Goal: Task Accomplishment & Management: Manage account settings

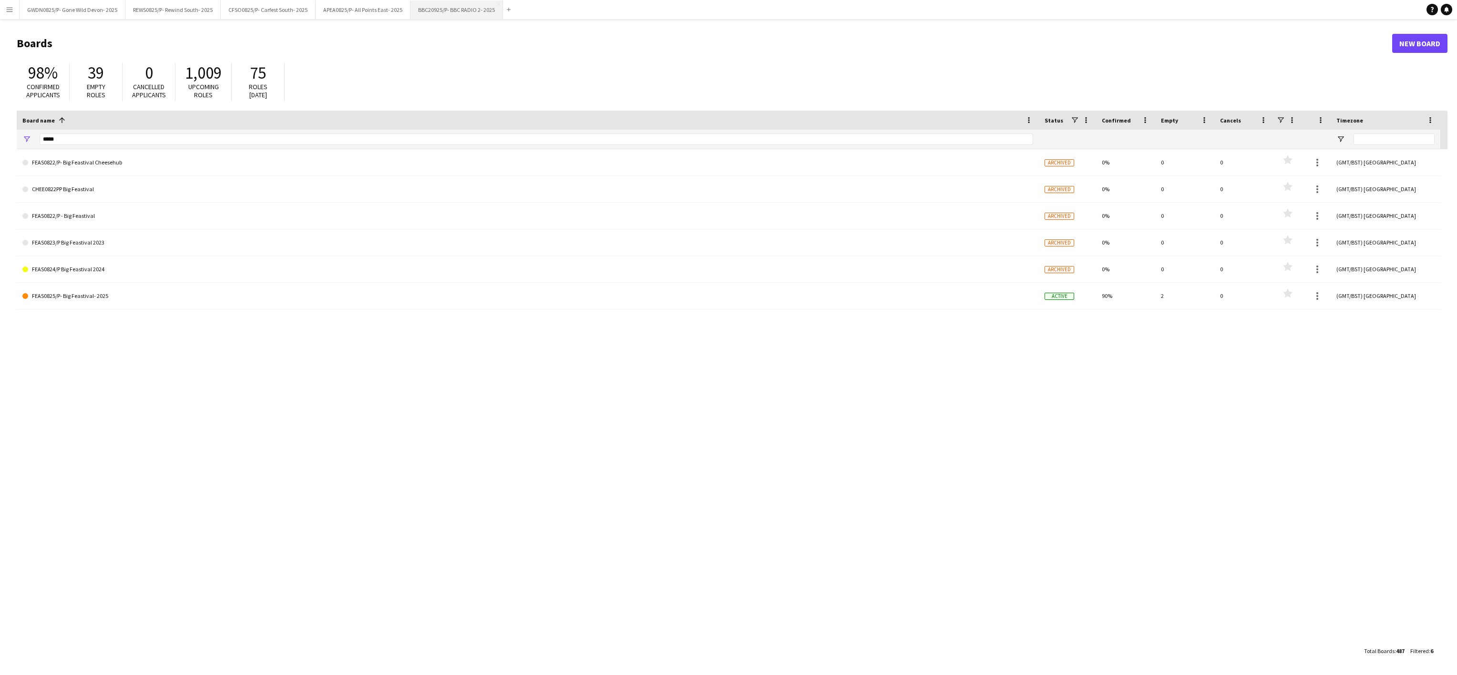
click at [453, 11] on button "BBC20925/P- BBC RADIO 2- 2025 Close" at bounding box center [457, 9] width 92 height 19
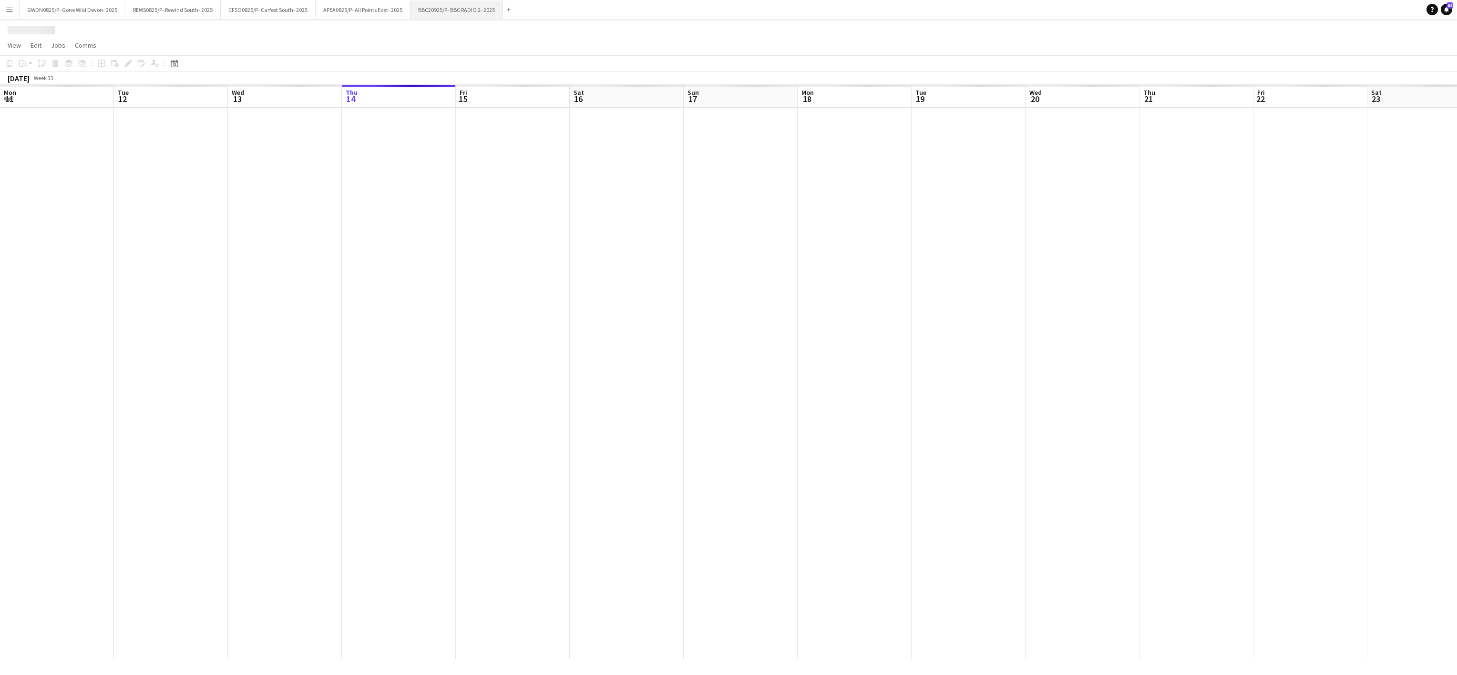
scroll to position [0, 228]
click at [837, 353] on app-date-cell at bounding box center [855, 383] width 114 height 551
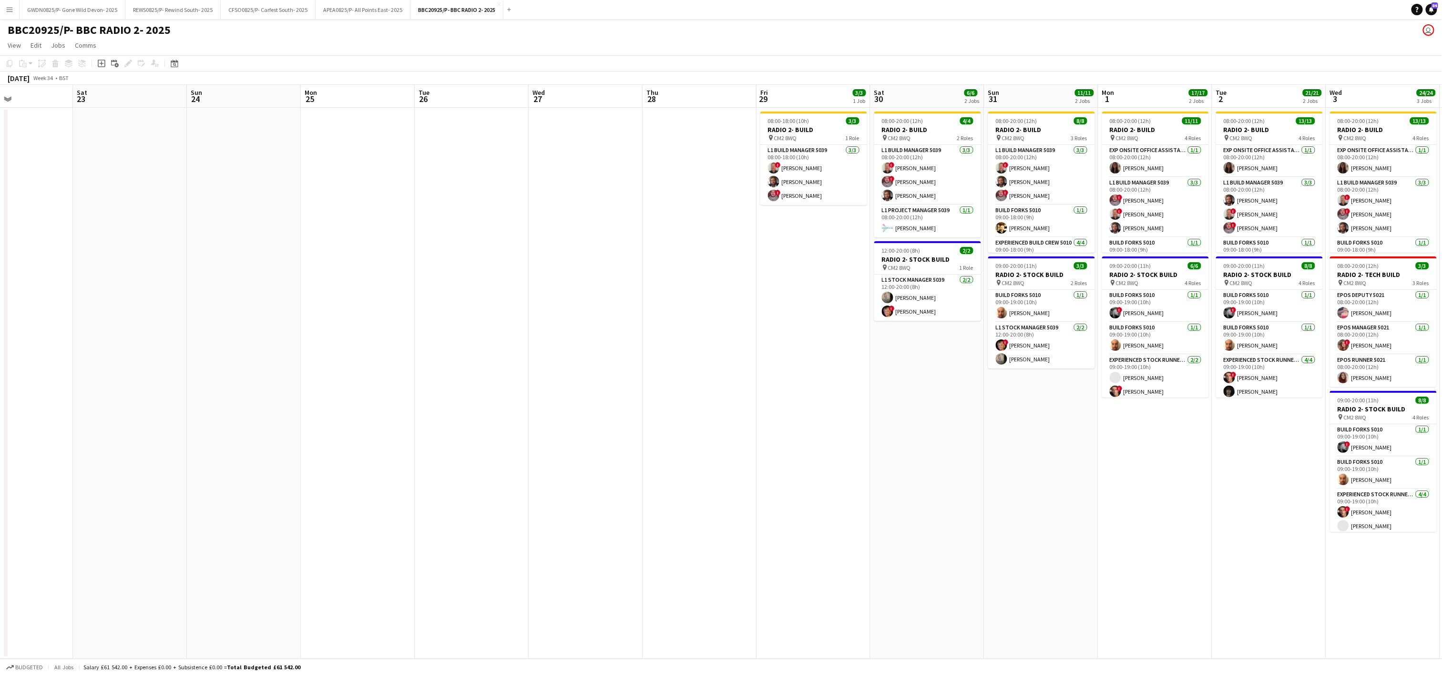
scroll to position [0, 387]
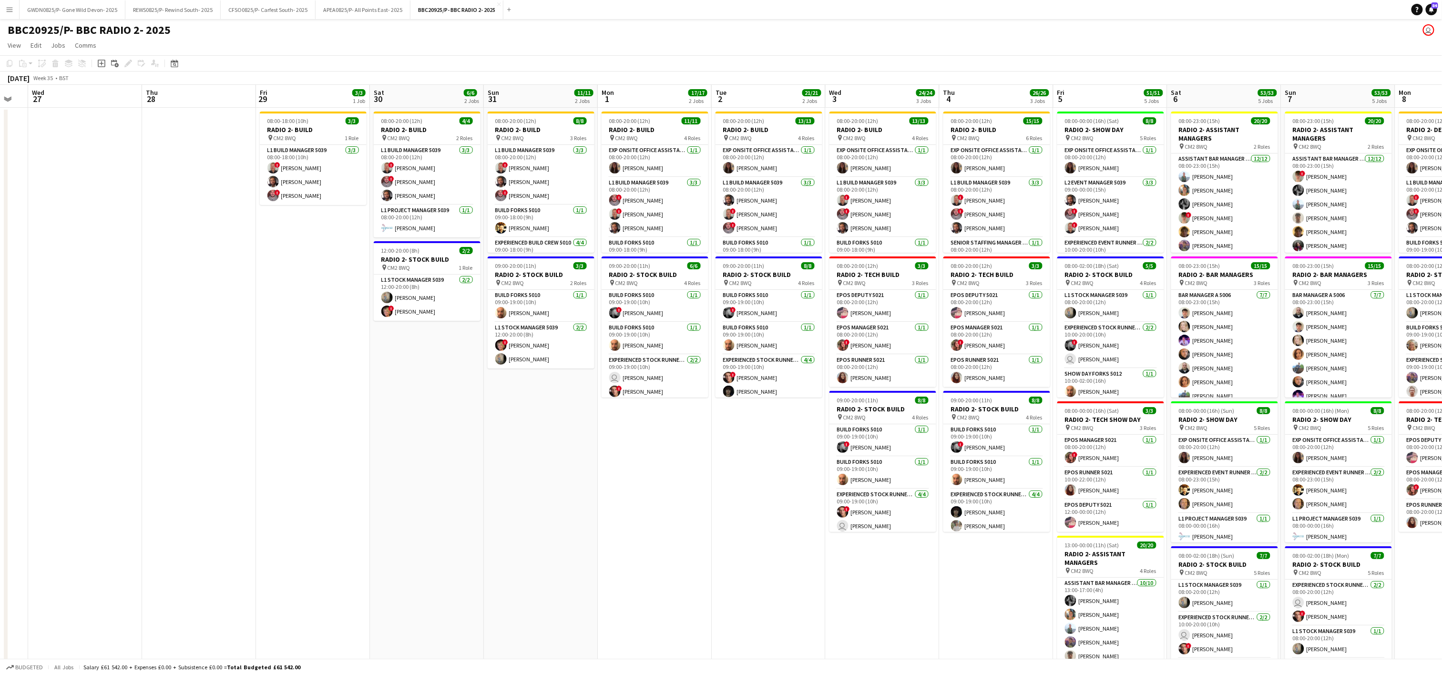
drag, startPoint x: 934, startPoint y: 416, endPoint x: 542, endPoint y: 465, distance: 395.0
click at [542, 465] on app-calendar-viewport "Sat 23 Sun 24 Mon 25 Tue 26 Wed 27 Thu 28 Fri 29 3/3 1 Job Sat 30 6/6 2 Jobs Su…" at bounding box center [721, 468] width 1442 height 766
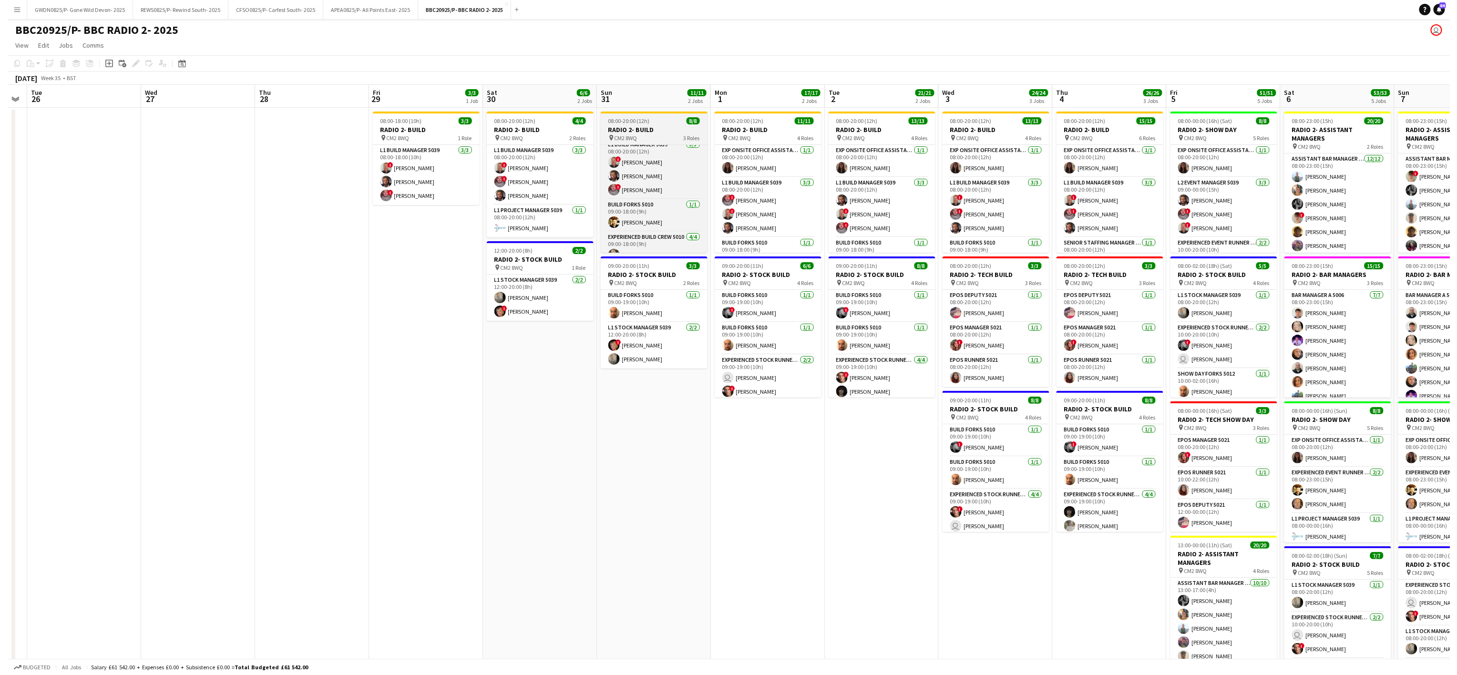
scroll to position [0, 0]
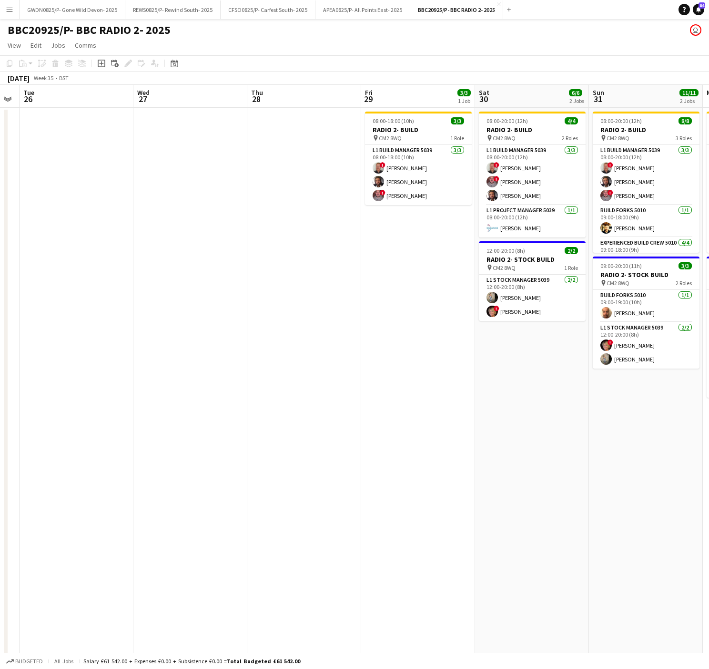
click at [13, 10] on button "Menu" at bounding box center [9, 9] width 19 height 19
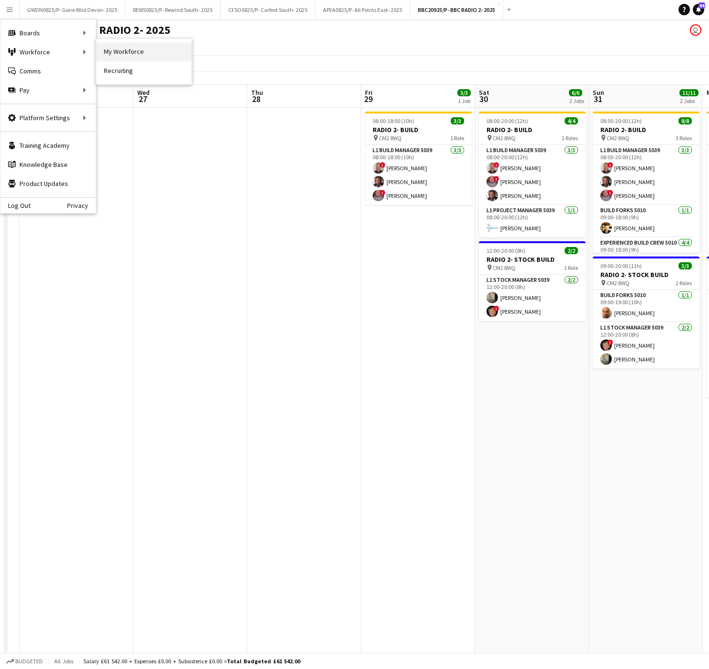
click at [109, 48] on link "My Workforce" at bounding box center [143, 51] width 95 height 19
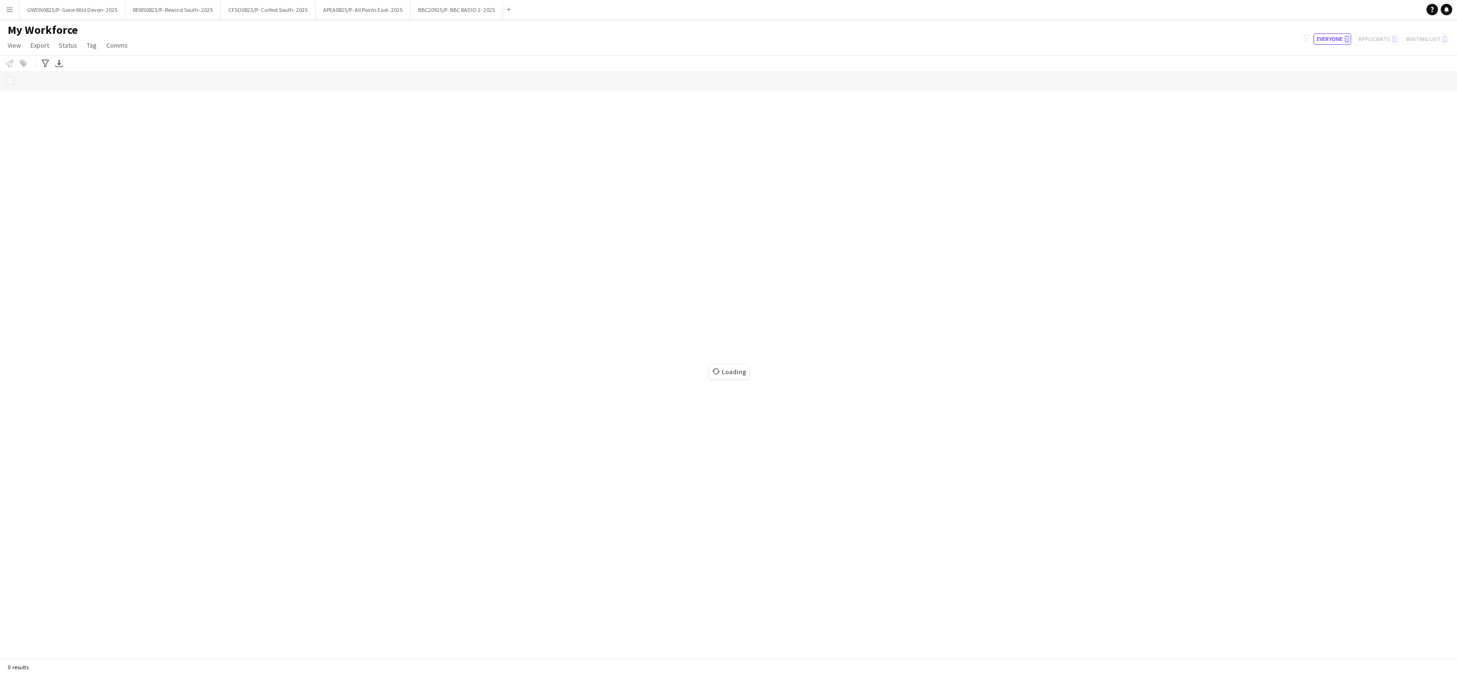
click at [8, 4] on button "Menu" at bounding box center [9, 9] width 19 height 19
click at [128, 53] on link "My Workforce" at bounding box center [143, 51] width 95 height 19
click at [271, 204] on div "Loading" at bounding box center [728, 364] width 1457 height 587
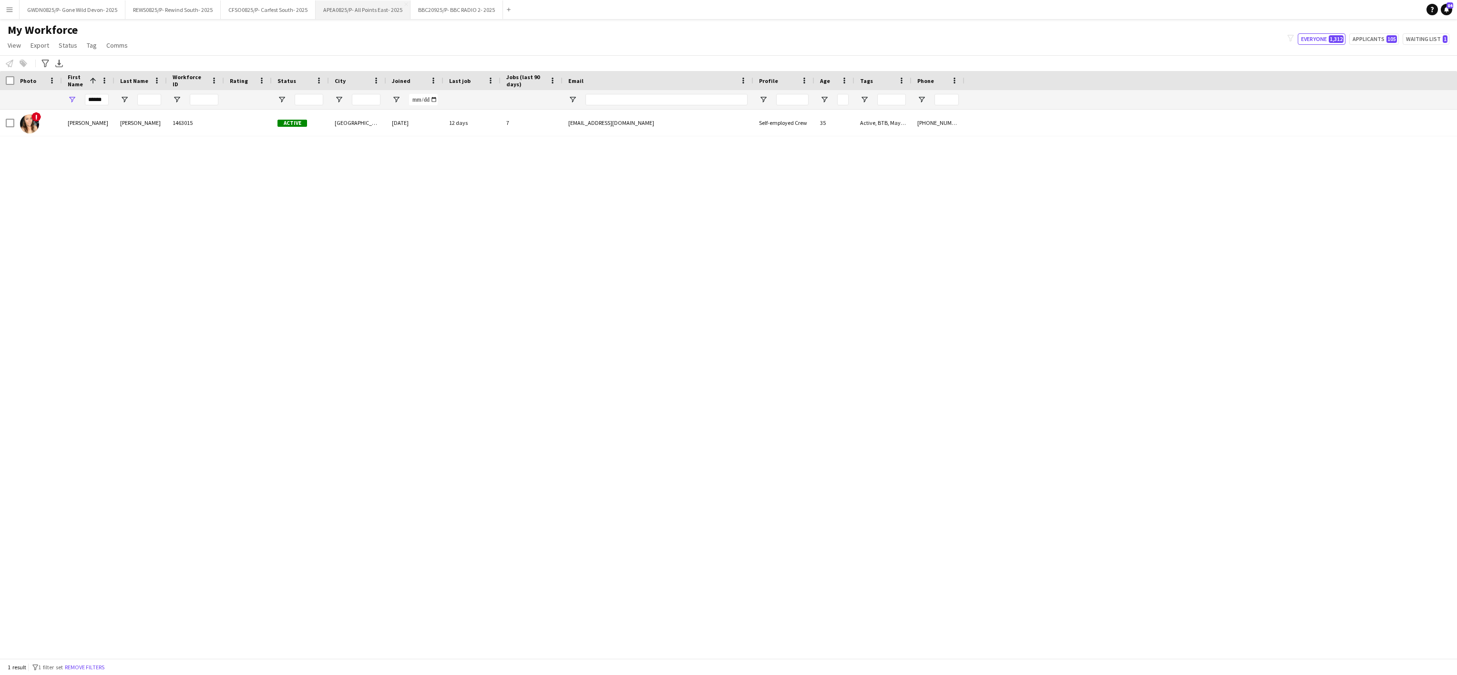
click at [370, 5] on button "APEA0825/P- All Points East- 2025 Close" at bounding box center [363, 9] width 95 height 19
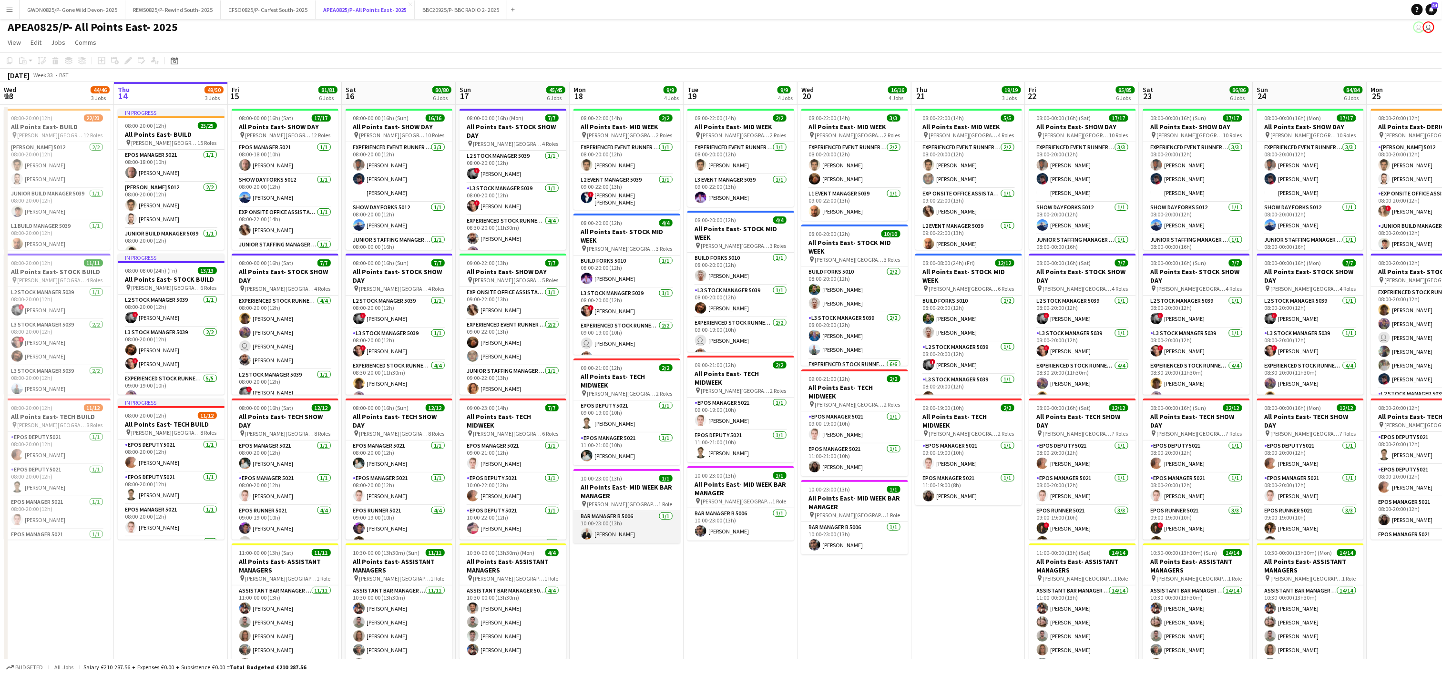
scroll to position [38, 0]
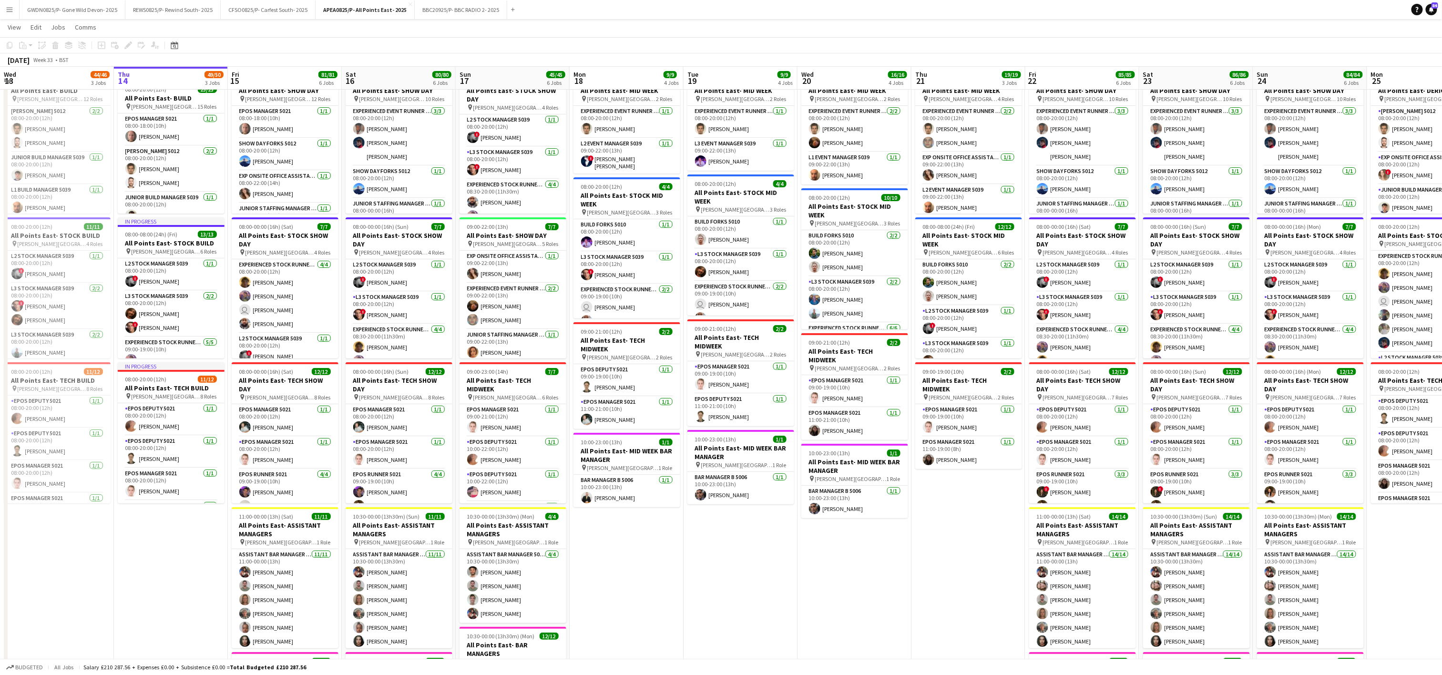
click at [755, 620] on app-date-cell "08:00-22:00 (14h) 2/2 All Points East- MID WEEK pin Victoria Park London 2 Role…" at bounding box center [741, 513] width 114 height 889
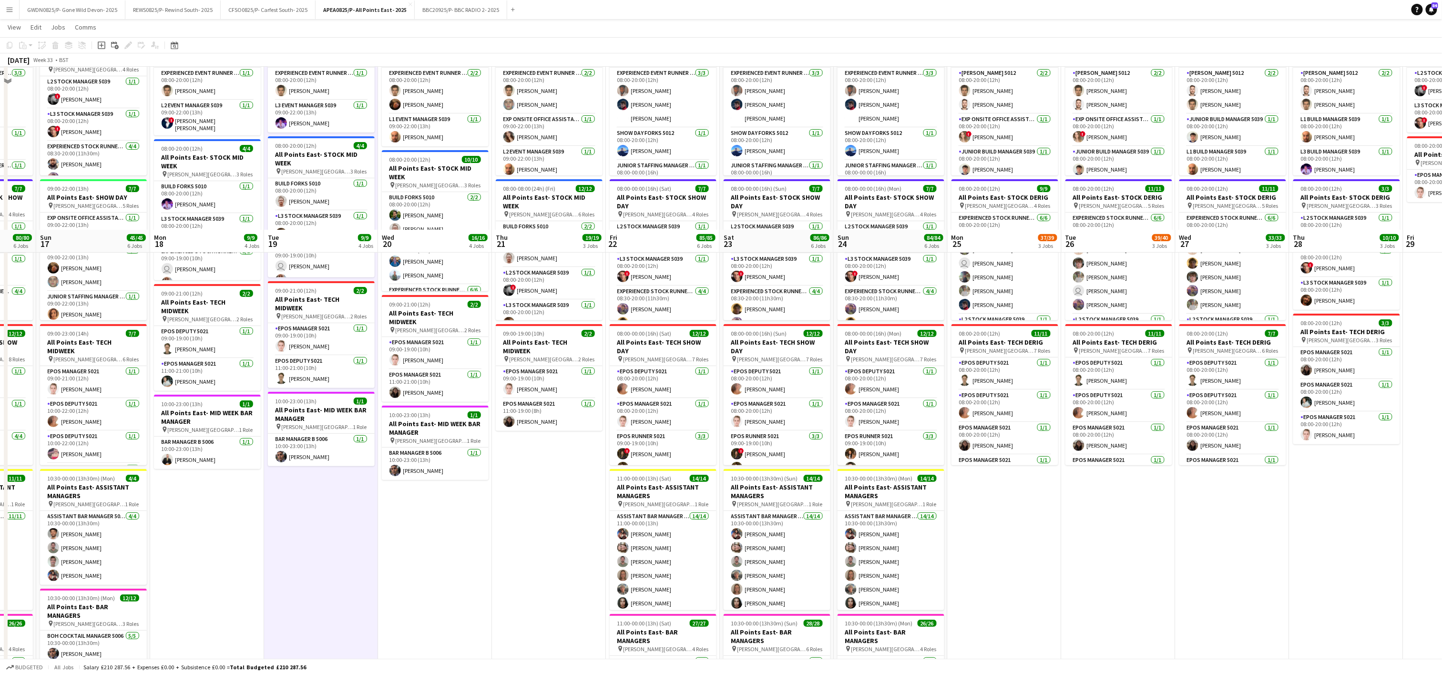
scroll to position [336, 0]
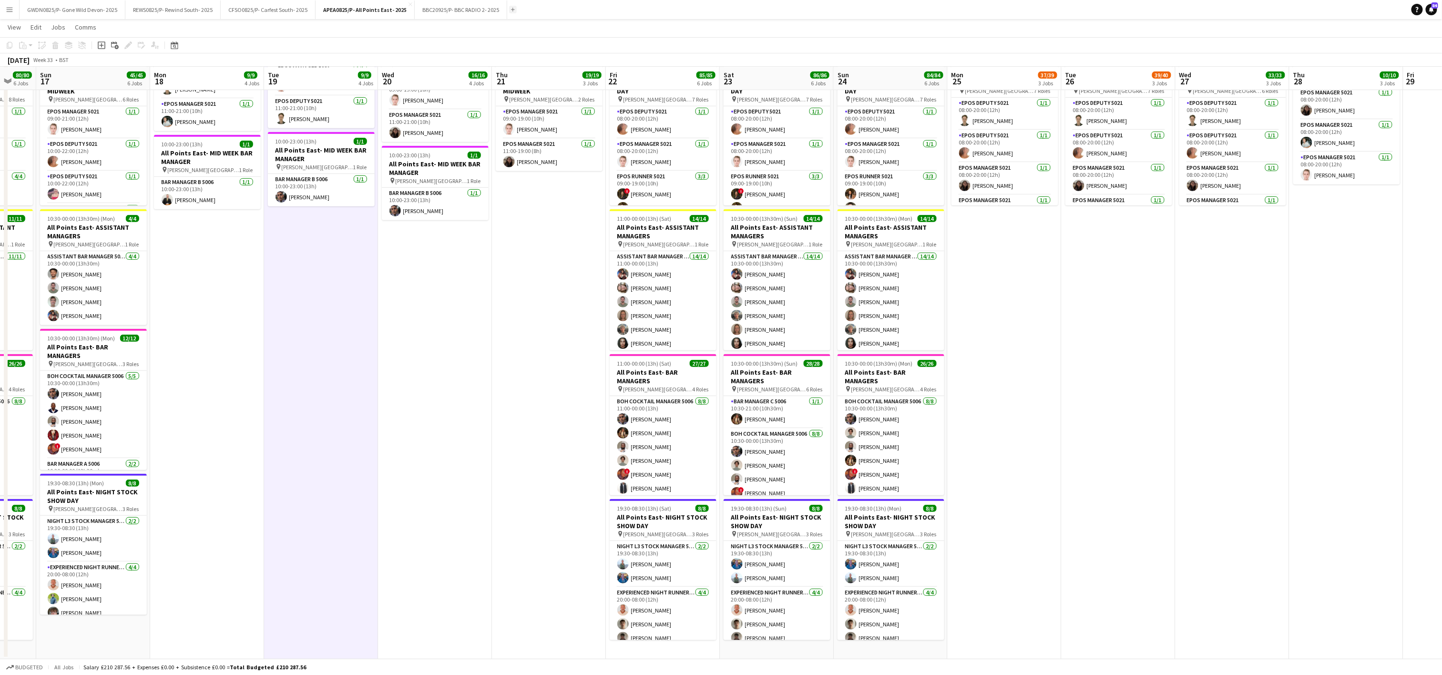
click at [515, 10] on app-icon "Add" at bounding box center [513, 10] width 4 height 4
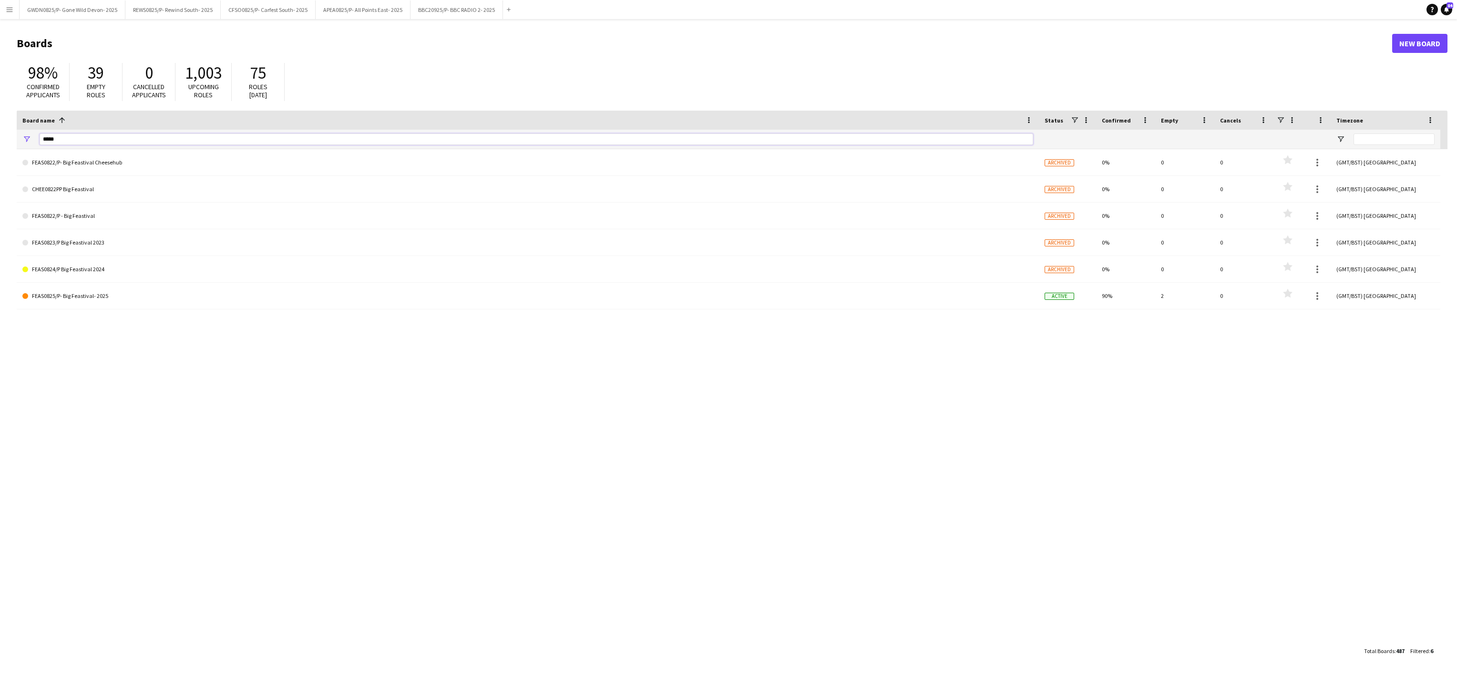
click at [83, 142] on input "*****" at bounding box center [537, 139] width 994 height 11
type input "*"
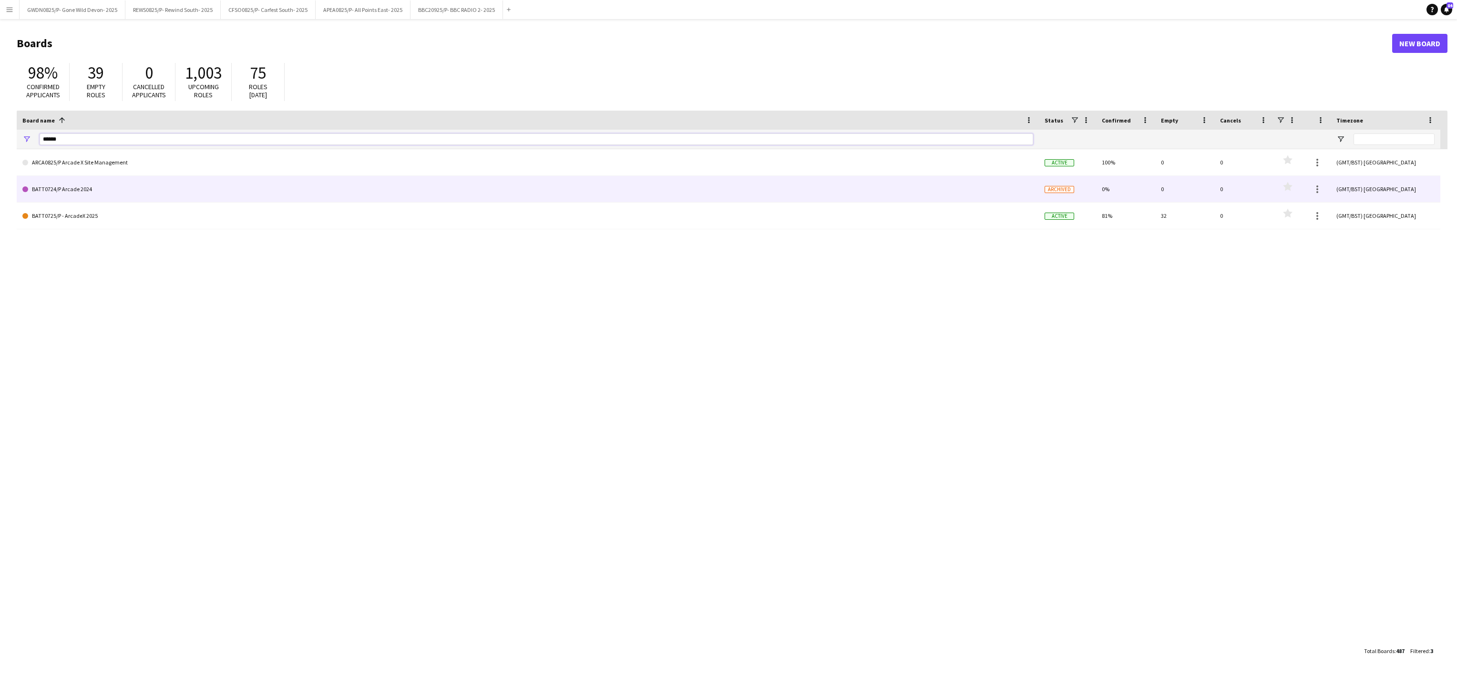
type input "******"
click at [131, 192] on link "BATT0724/P Arcade 2024" at bounding box center [527, 189] width 1011 height 27
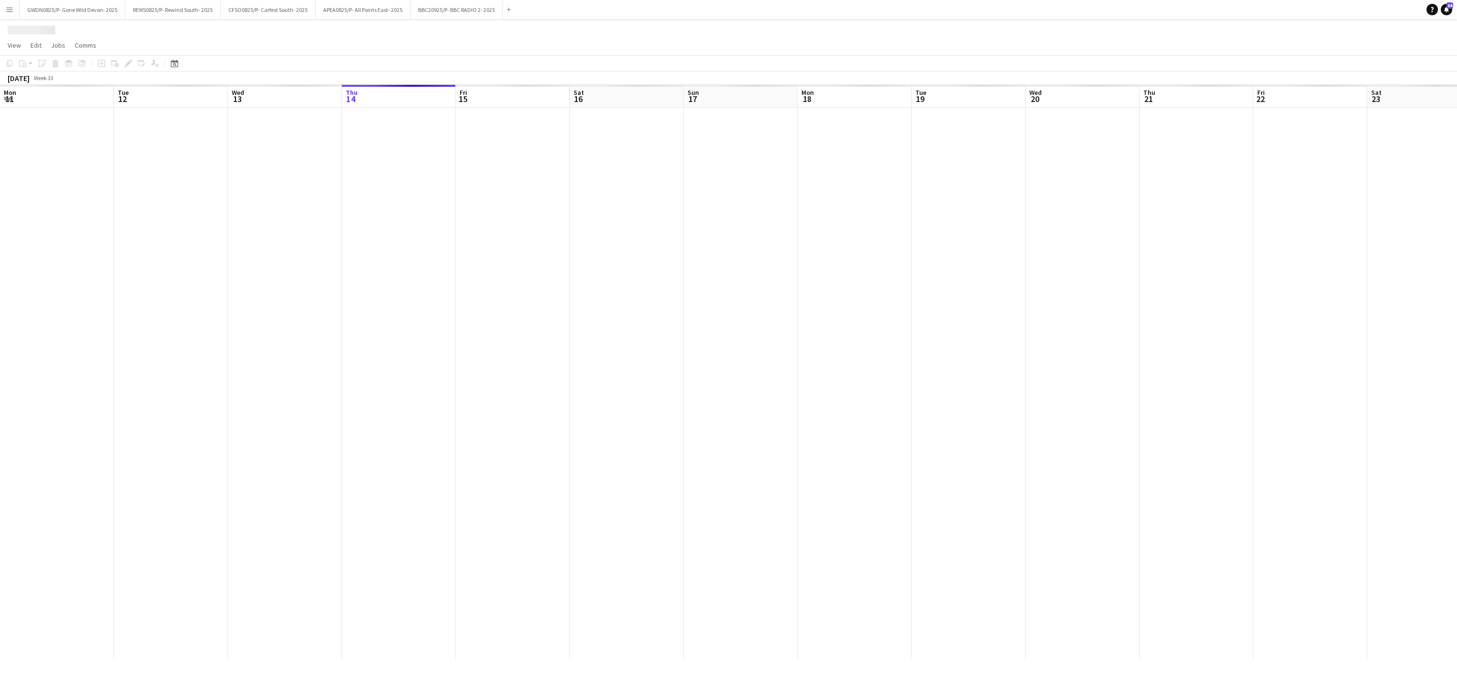
scroll to position [0, 228]
click at [8, 4] on button "Menu" at bounding box center [9, 9] width 19 height 19
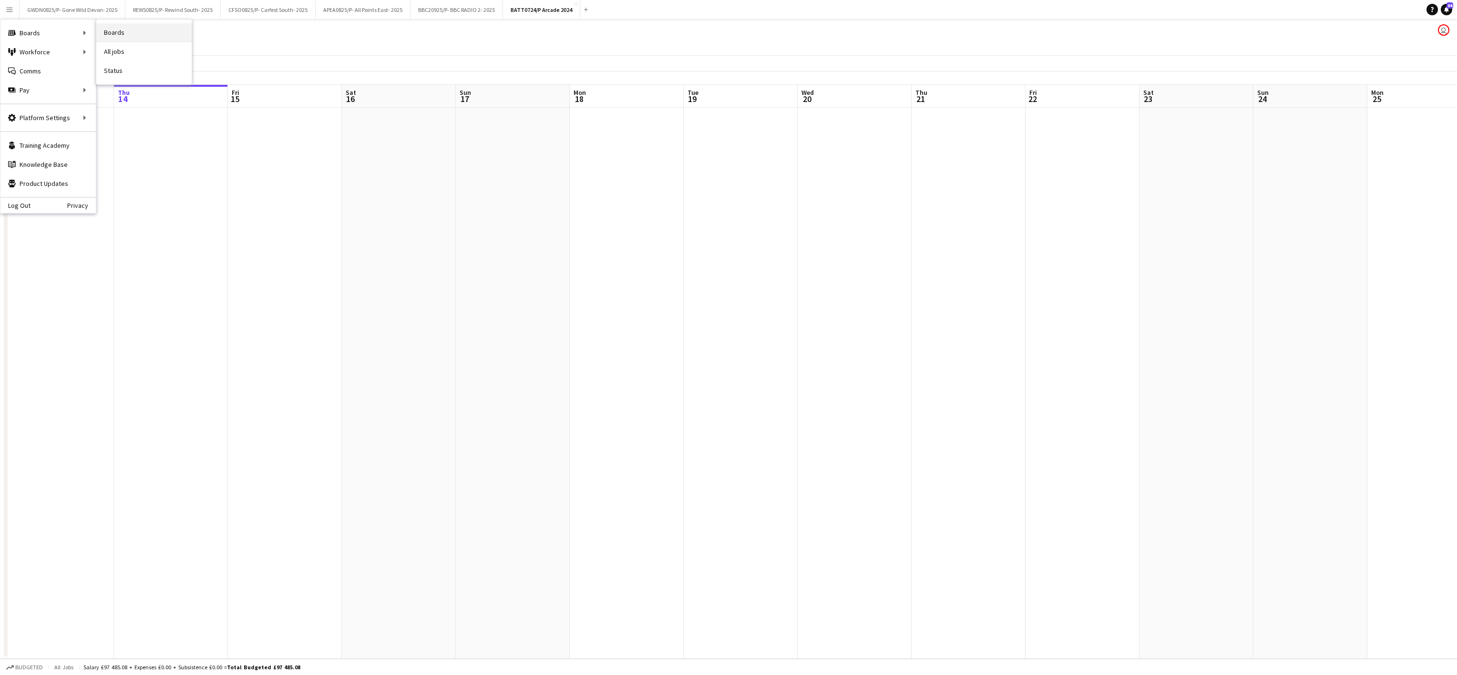
click at [121, 27] on link "Boards" at bounding box center [143, 32] width 95 height 19
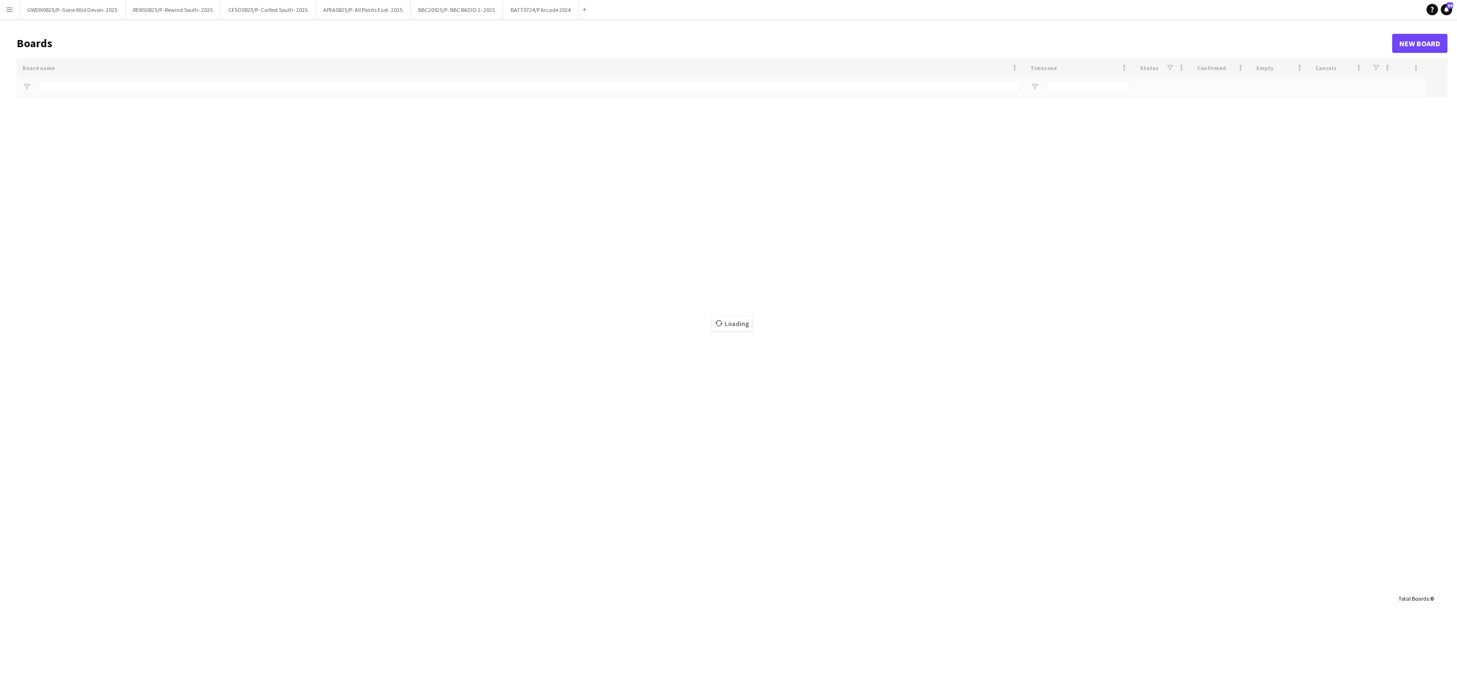
type input "******"
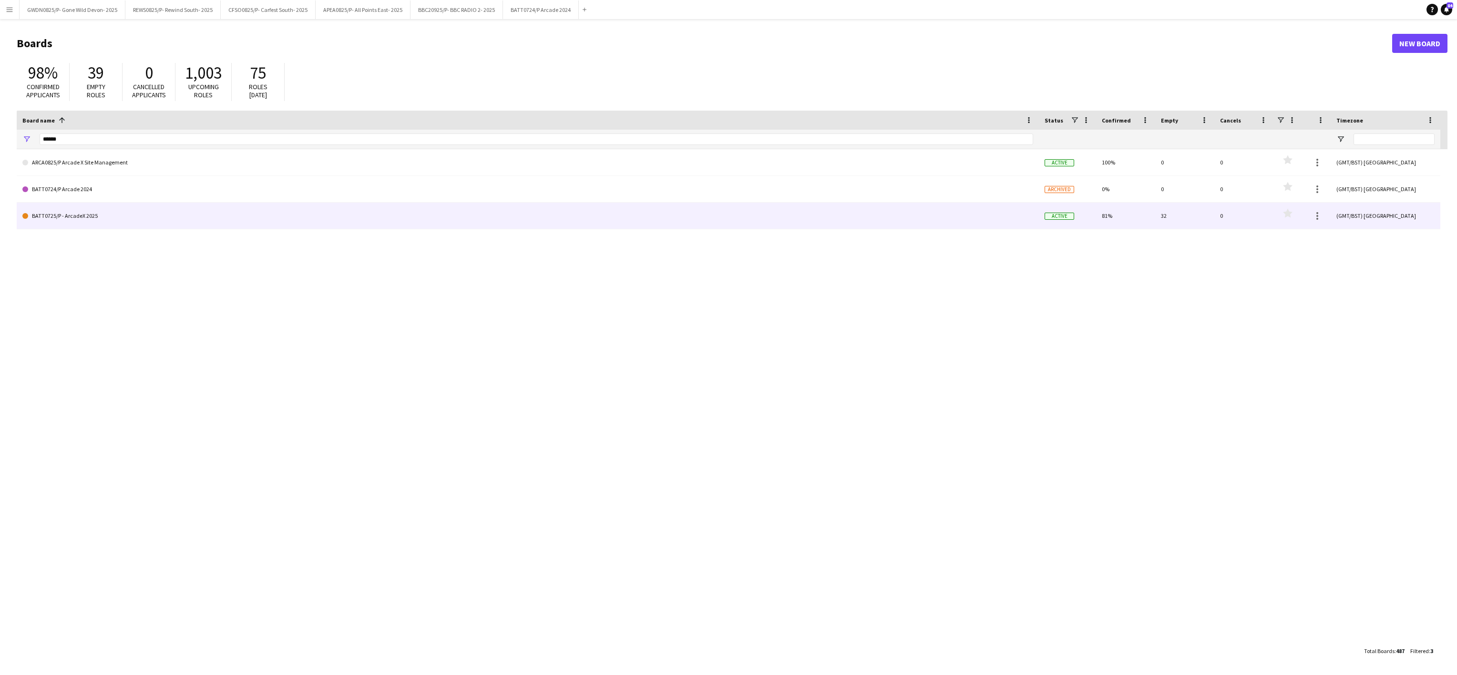
click at [69, 215] on link "BATT0725/P - ArcadeX 2025" at bounding box center [527, 216] width 1011 height 27
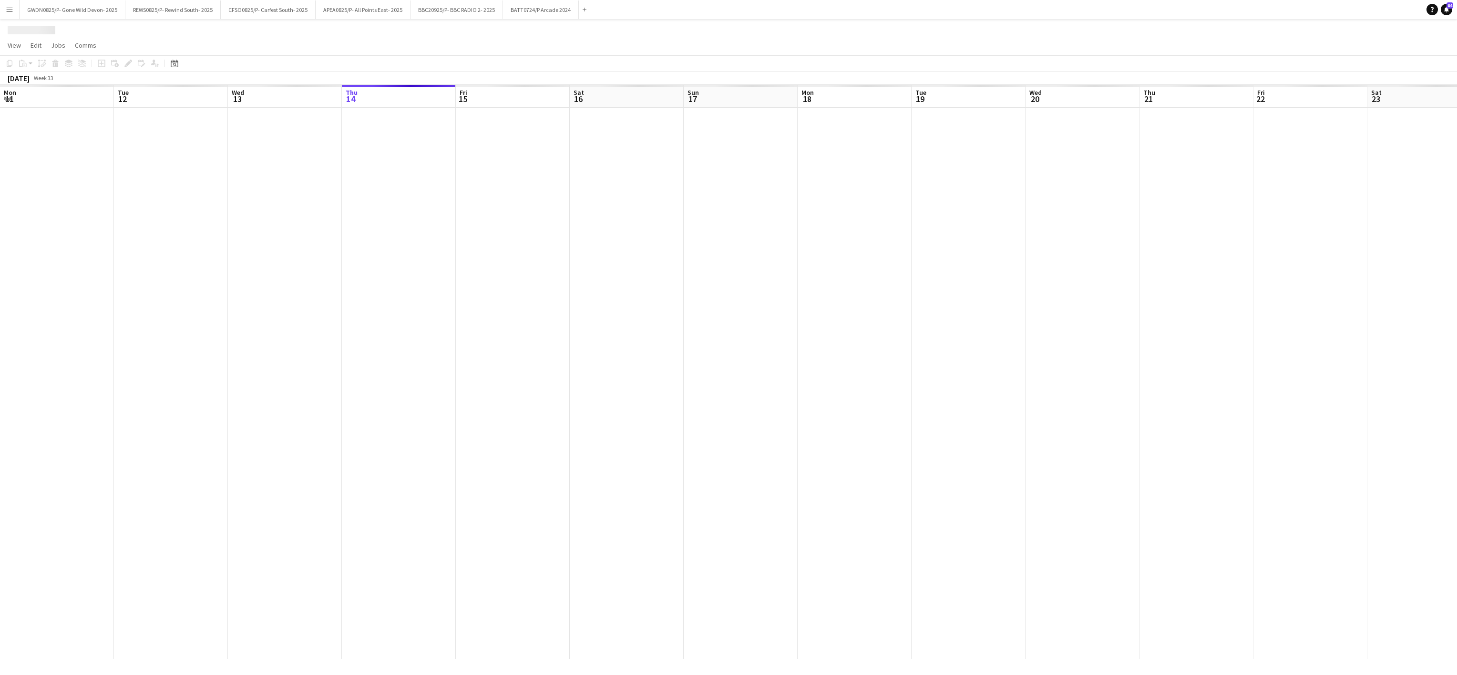
scroll to position [0, 228]
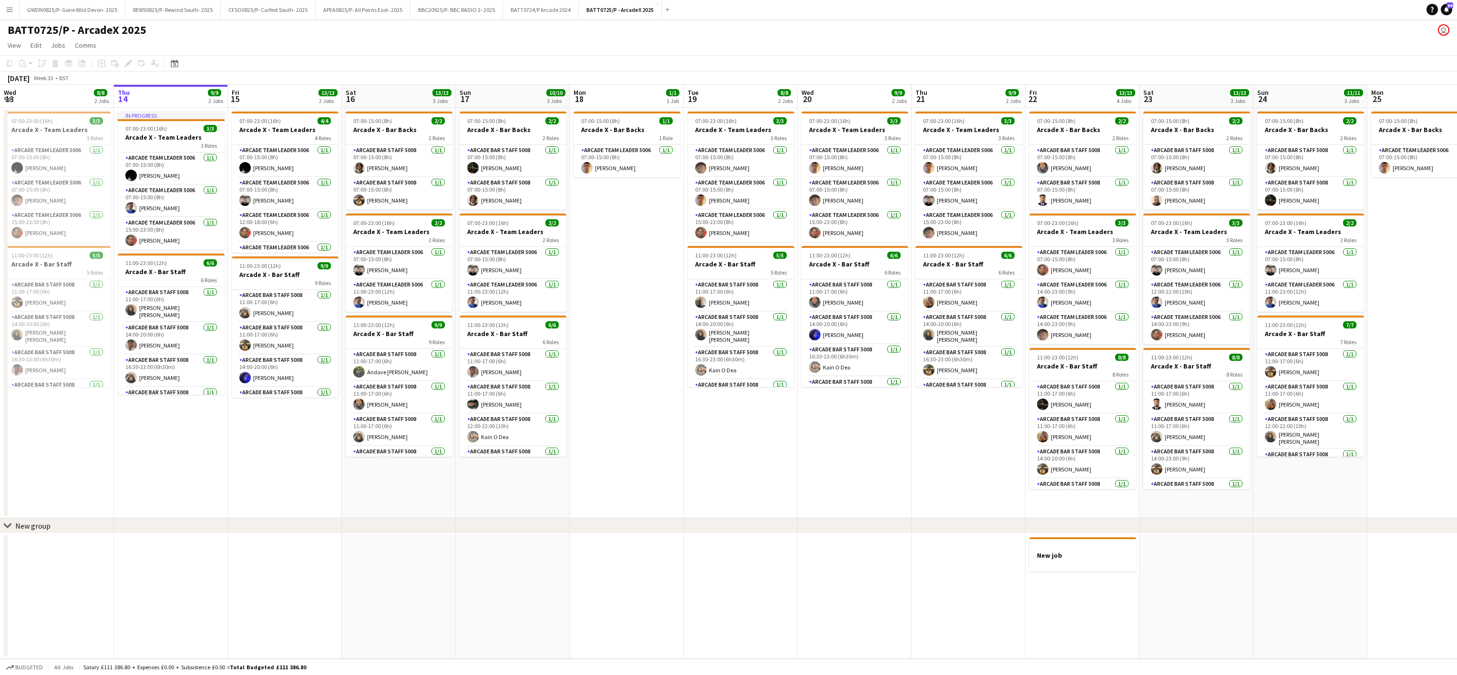
click at [200, 481] on app-date-cell "In progress 07:00-23:00 (16h) 3/3 Arcade X - Team Leaders 3 Roles Arcade Team L…" at bounding box center [171, 313] width 114 height 411
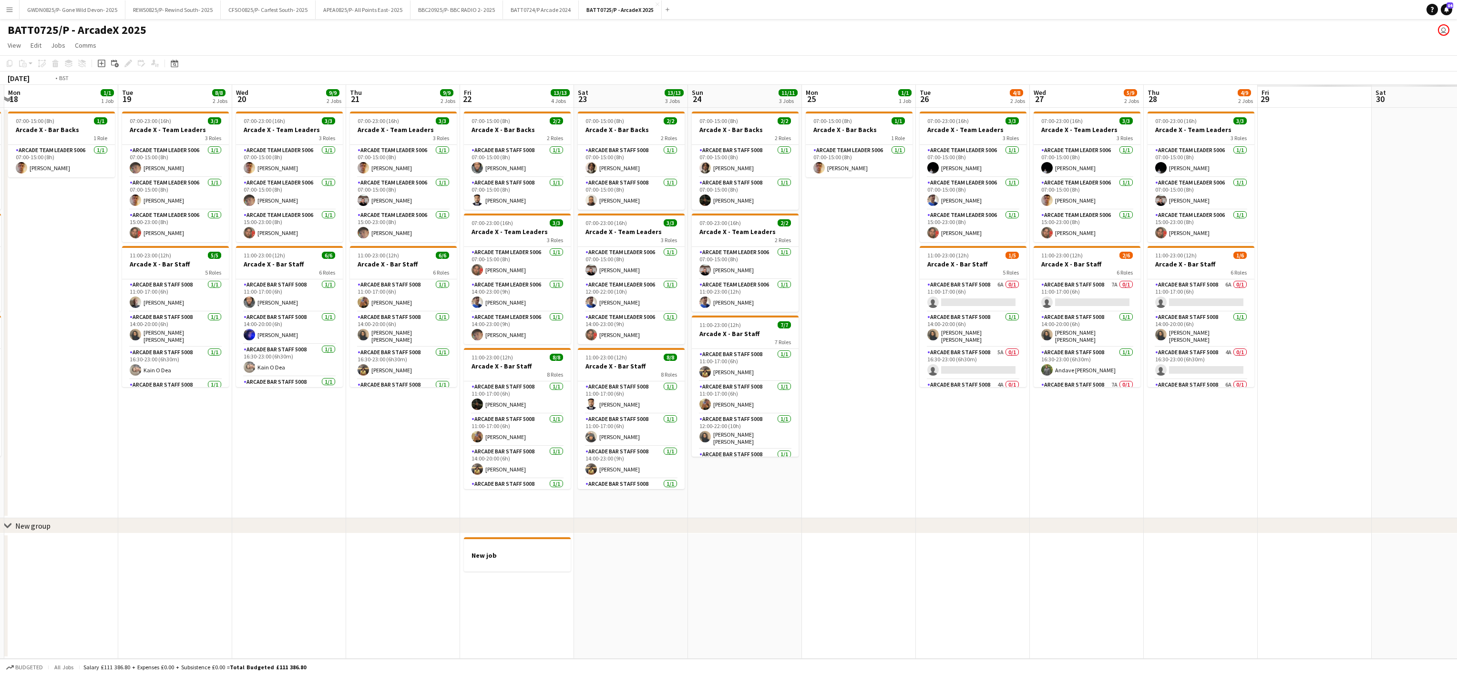
scroll to position [0, 252]
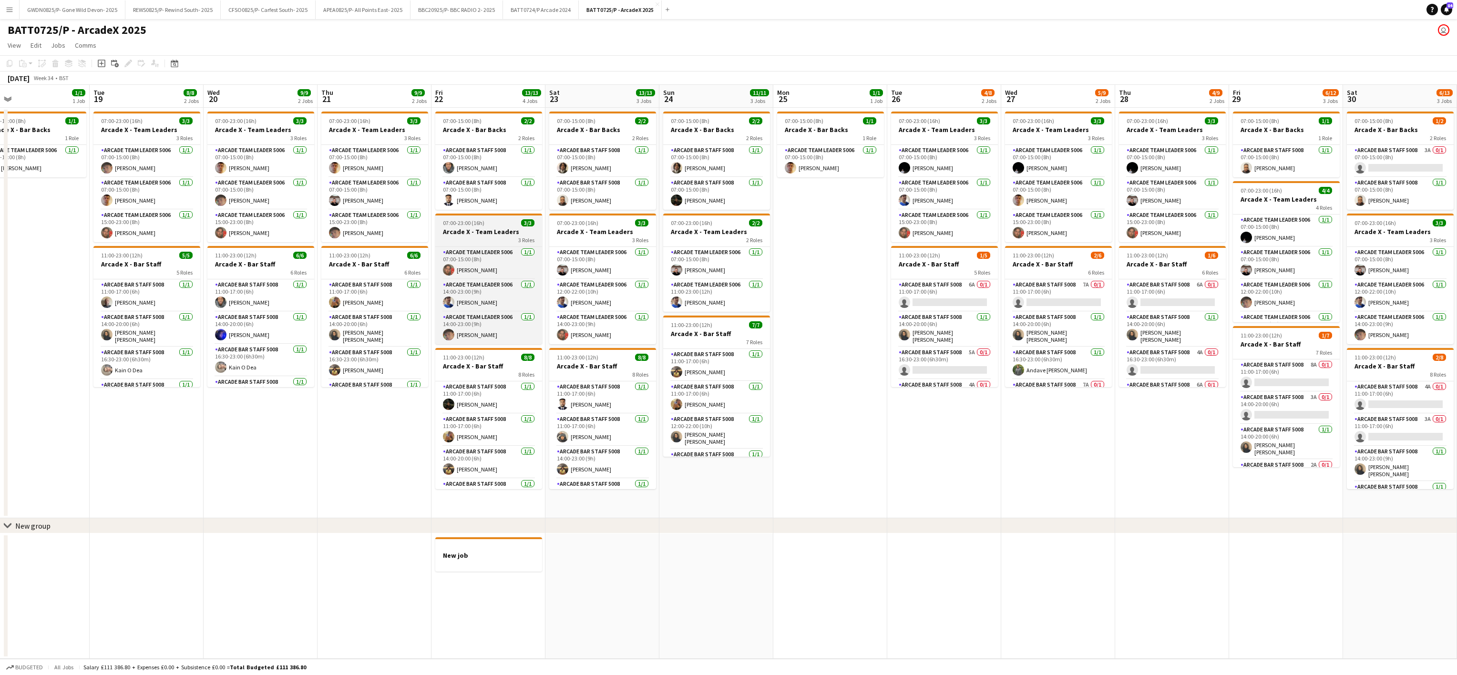
click at [491, 237] on div "3 Roles" at bounding box center [488, 240] width 107 height 8
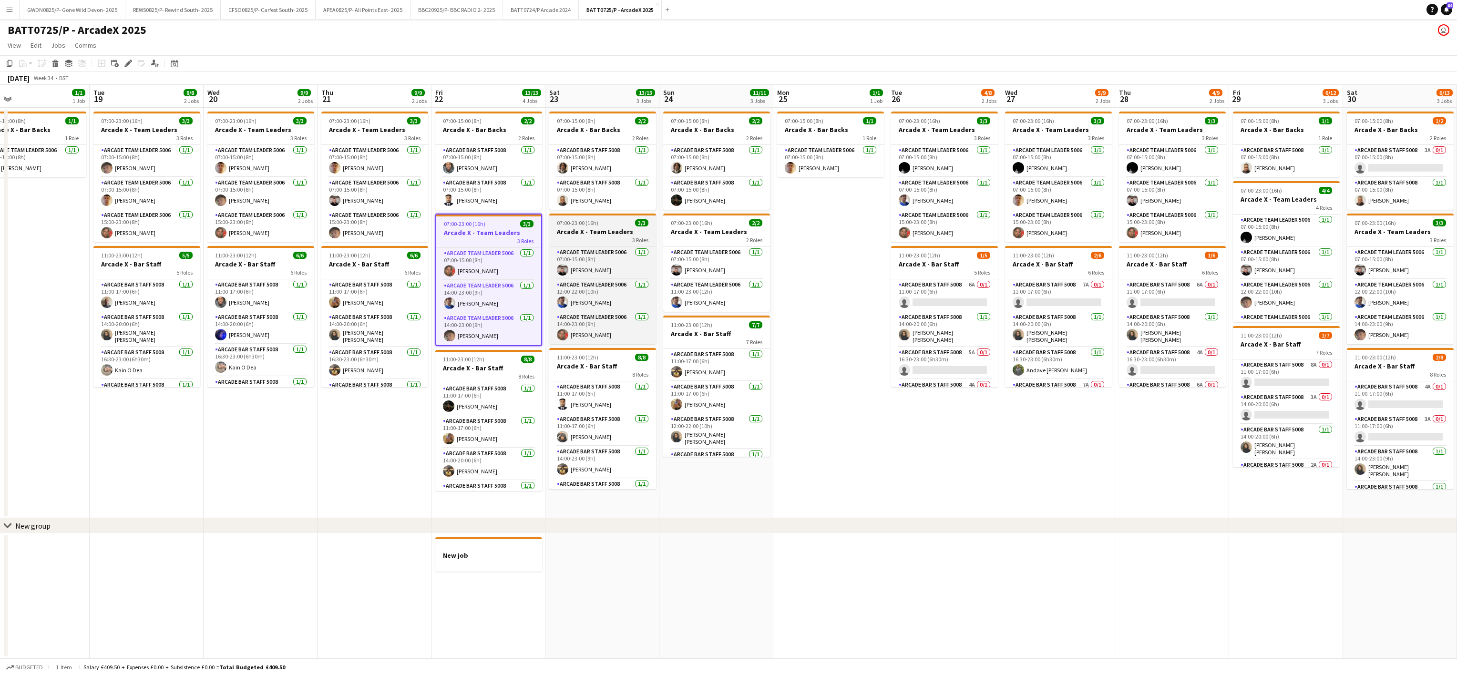
click at [580, 237] on div "3 Roles" at bounding box center [602, 240] width 107 height 8
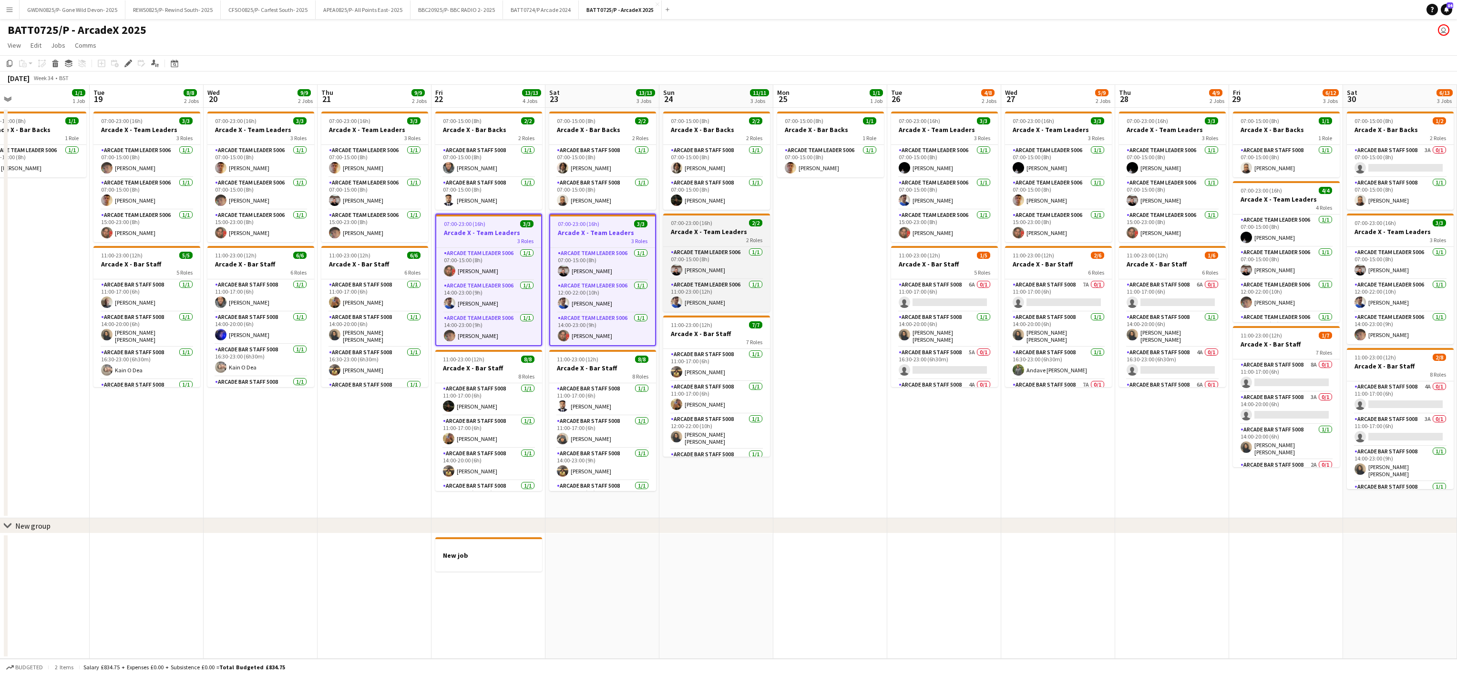
click at [713, 226] on div "07:00-23:00 (16h) 2/2" at bounding box center [716, 222] width 107 height 7
click at [608, 225] on div "07:00-23:00 (16h) 3/3" at bounding box center [602, 223] width 105 height 7
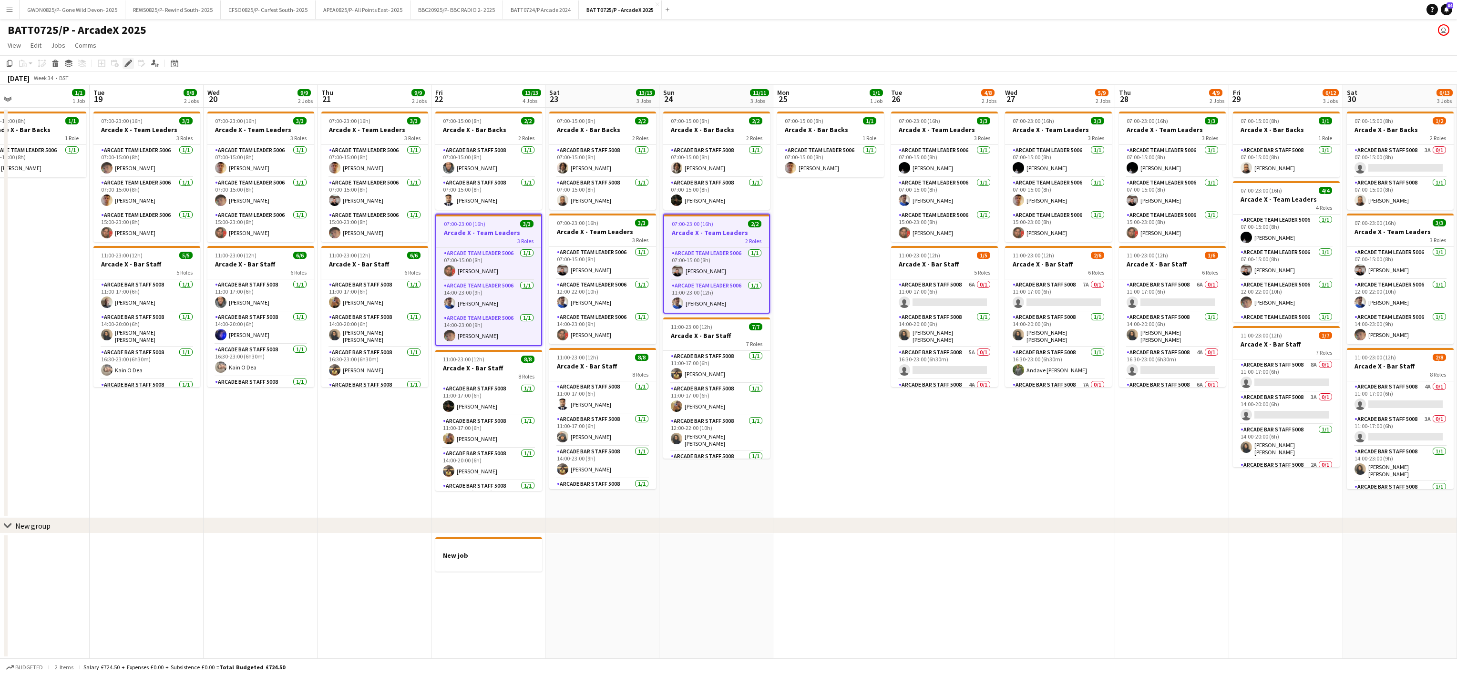
click at [126, 62] on icon "Edit" at bounding box center [128, 64] width 8 height 8
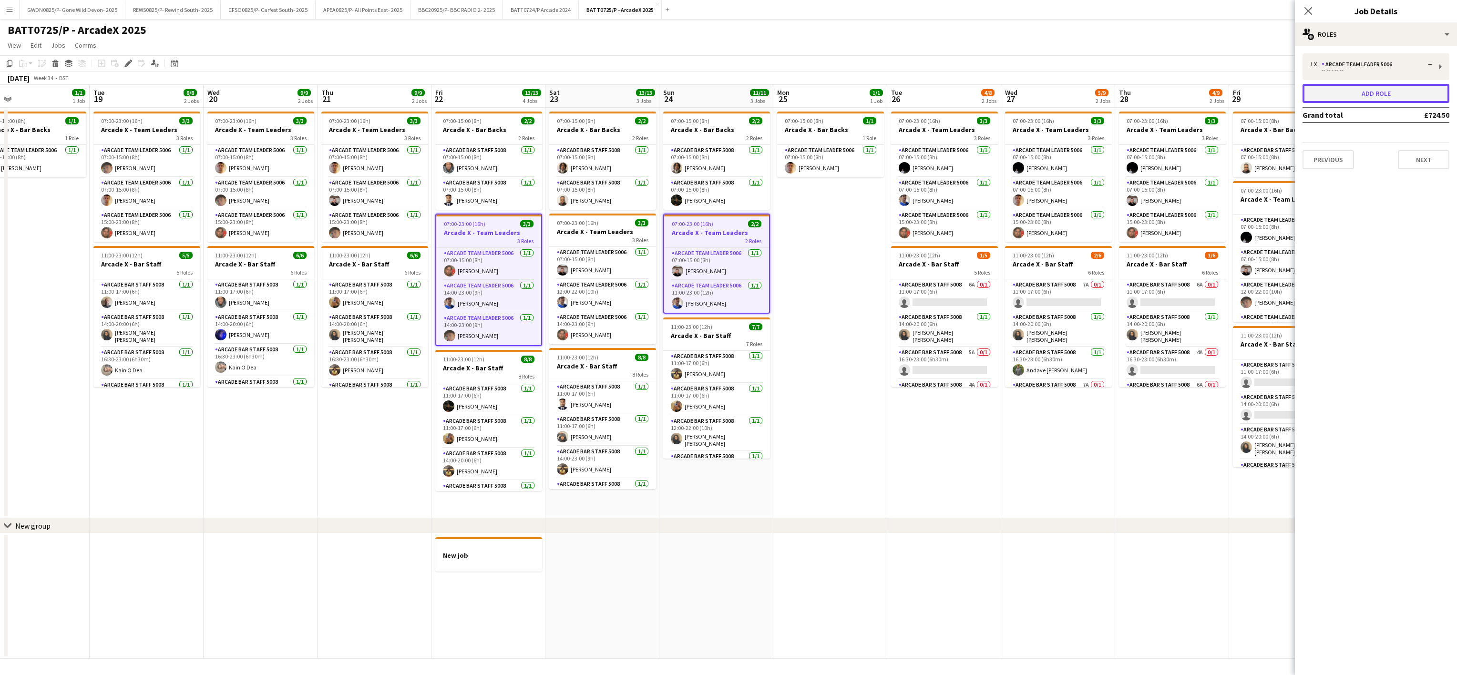
click at [1353, 97] on button "Add role" at bounding box center [1376, 93] width 147 height 19
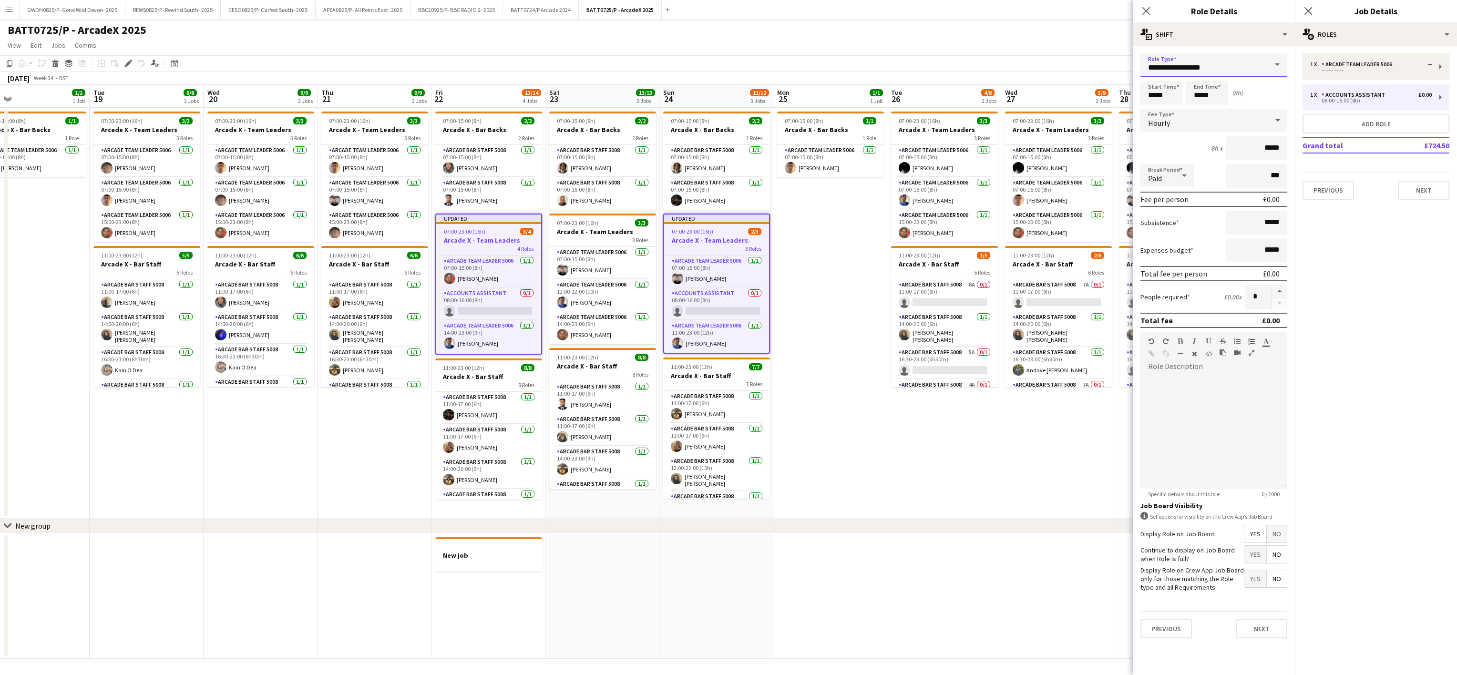
drag, startPoint x: 1231, startPoint y: 69, endPoint x: 953, endPoint y: 80, distance: 278.7
click at [953, 80] on body "Menu Boards Boards Boards All jobs Status Workforce Workforce My Workforce Recr…" at bounding box center [728, 337] width 1457 height 675
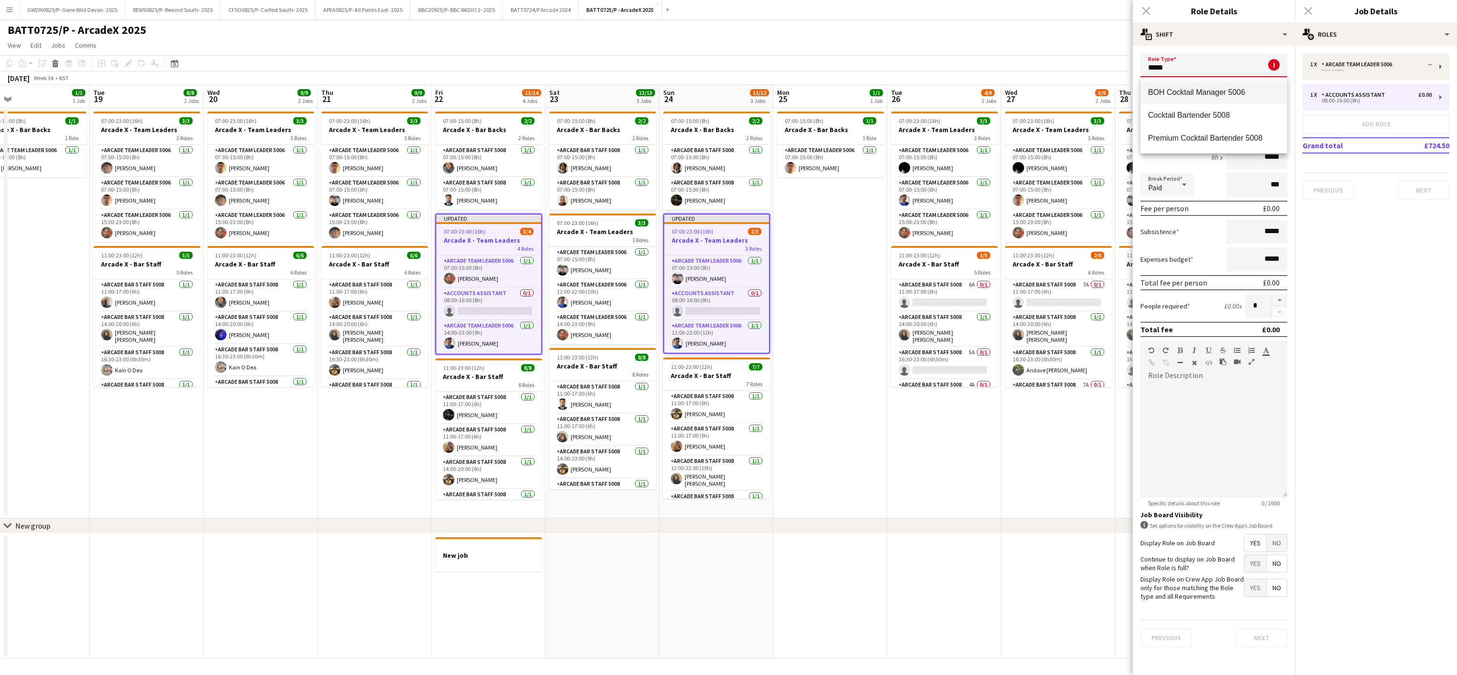
click at [1243, 95] on span "BOH Cocktail Manager 5006" at bounding box center [1214, 92] width 132 height 9
type input "**********"
type input "******"
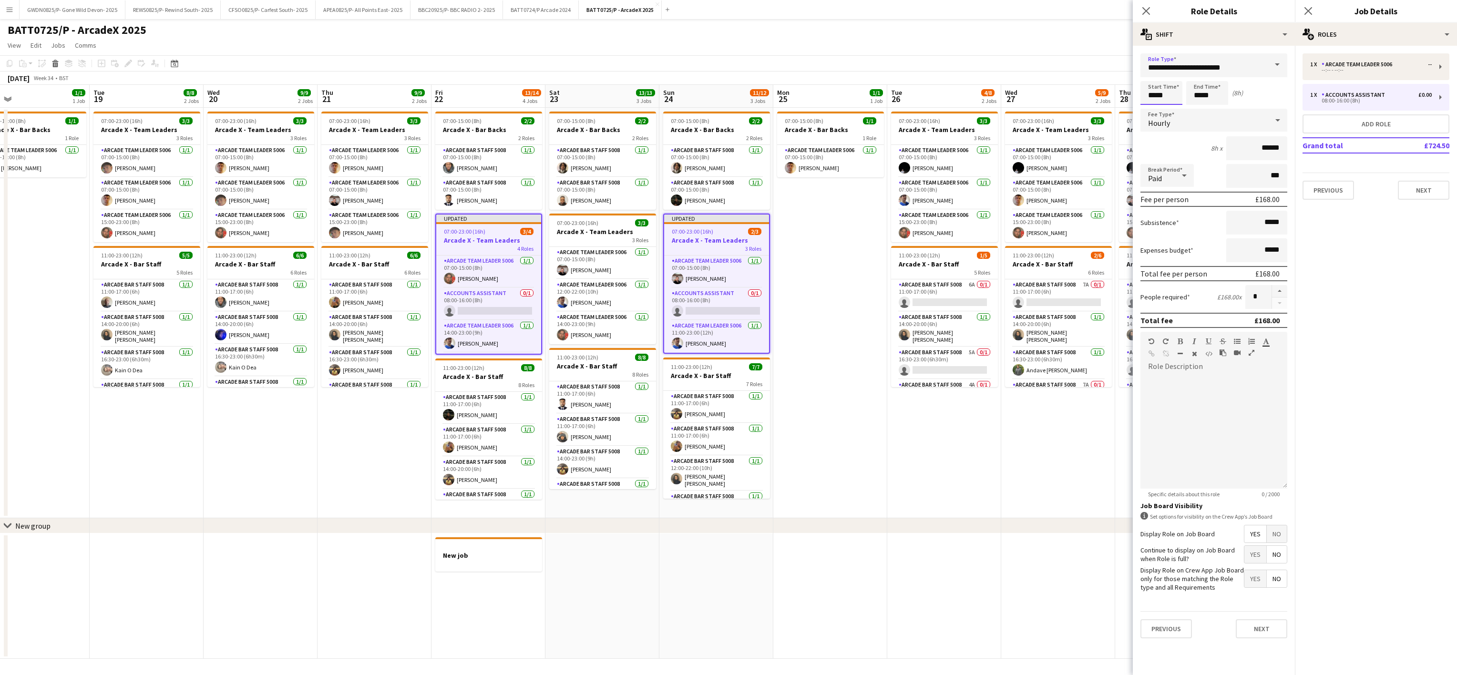
click at [1165, 95] on input "*****" at bounding box center [1161, 93] width 42 height 24
click at [1152, 77] on div at bounding box center [1151, 77] width 19 height 10
type input "*****"
click at [1150, 72] on div at bounding box center [1151, 77] width 19 height 10
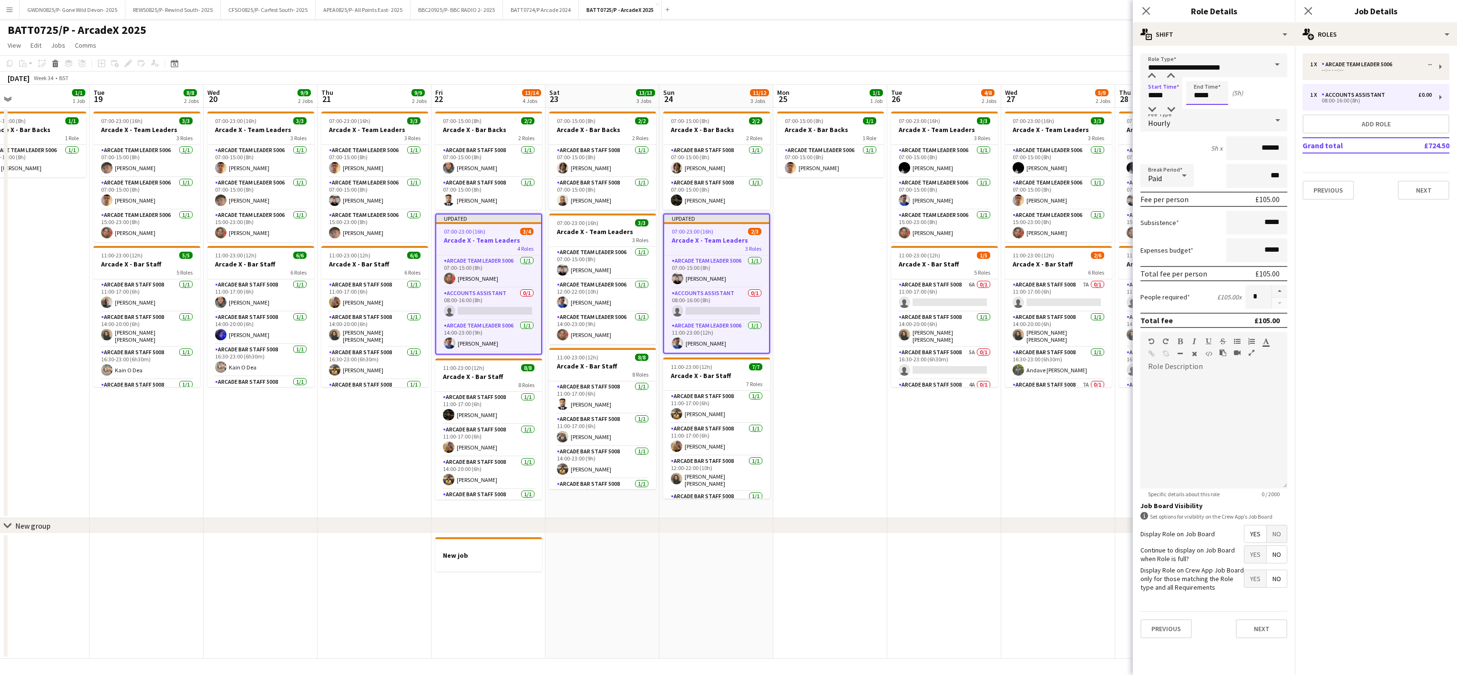
click at [1221, 99] on input "*****" at bounding box center [1207, 93] width 42 height 24
click at [1196, 75] on div at bounding box center [1197, 77] width 19 height 10
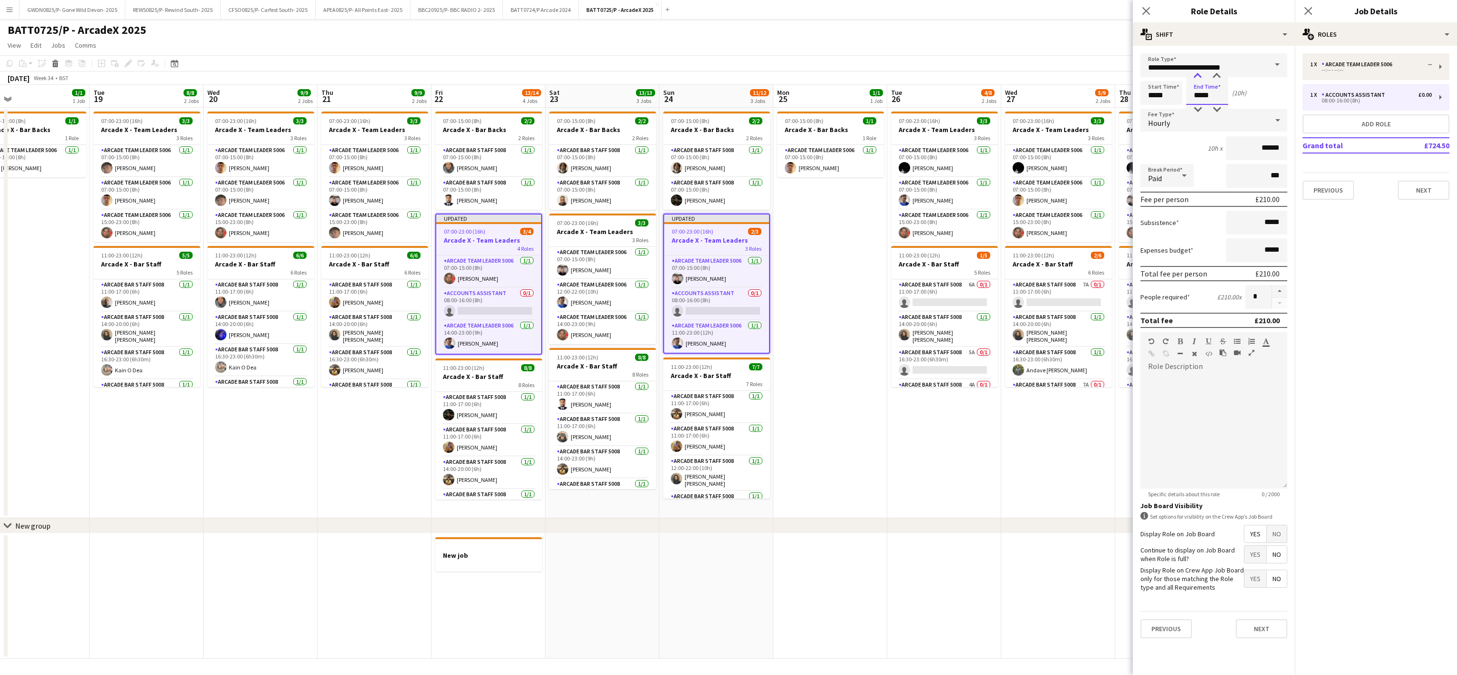
click at [1196, 75] on div at bounding box center [1197, 77] width 19 height 10
type input "*****"
click at [1196, 75] on div at bounding box center [1197, 77] width 19 height 10
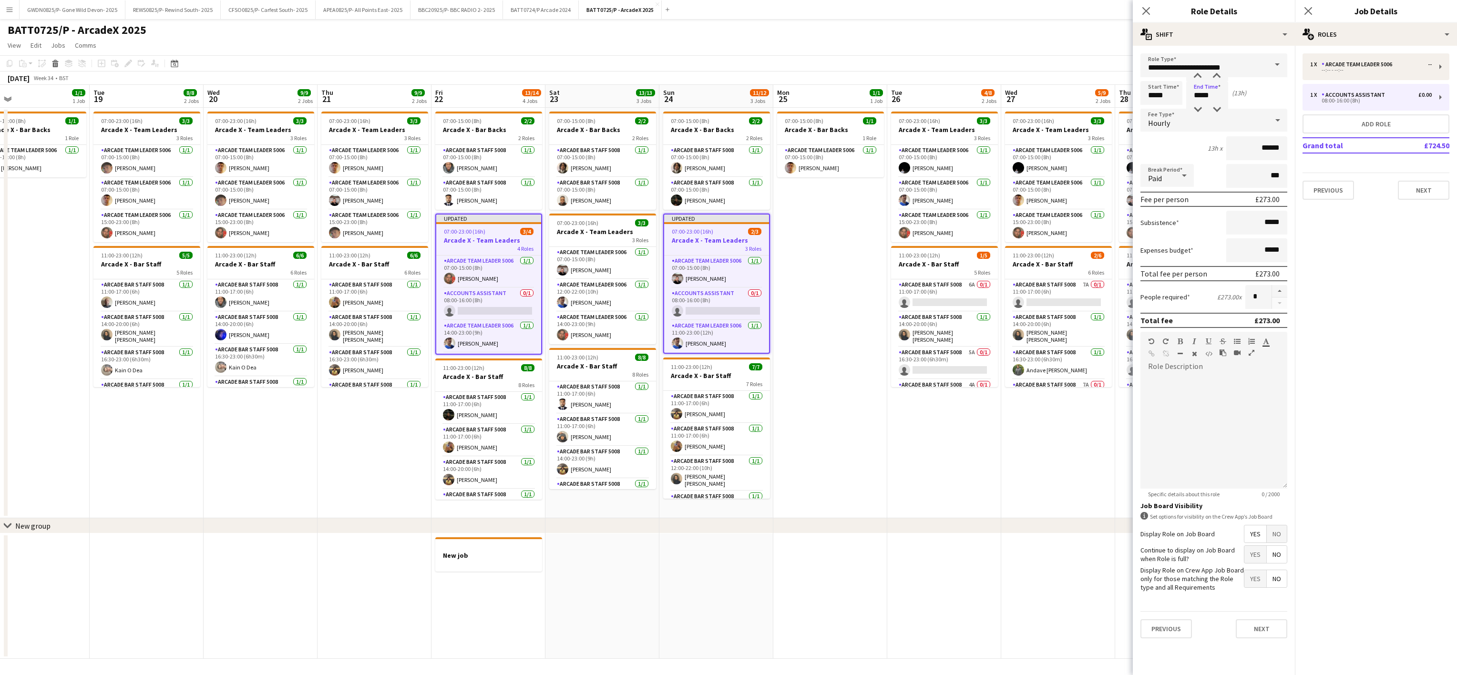
click at [1279, 528] on span "No" at bounding box center [1277, 533] width 20 height 17
click at [829, 410] on app-date-cell "07:00-15:00 (8h) 1/1 Arcade X - Bar Backs 1 Role Arcade Team Leader 5006 1/1 07…" at bounding box center [830, 313] width 114 height 411
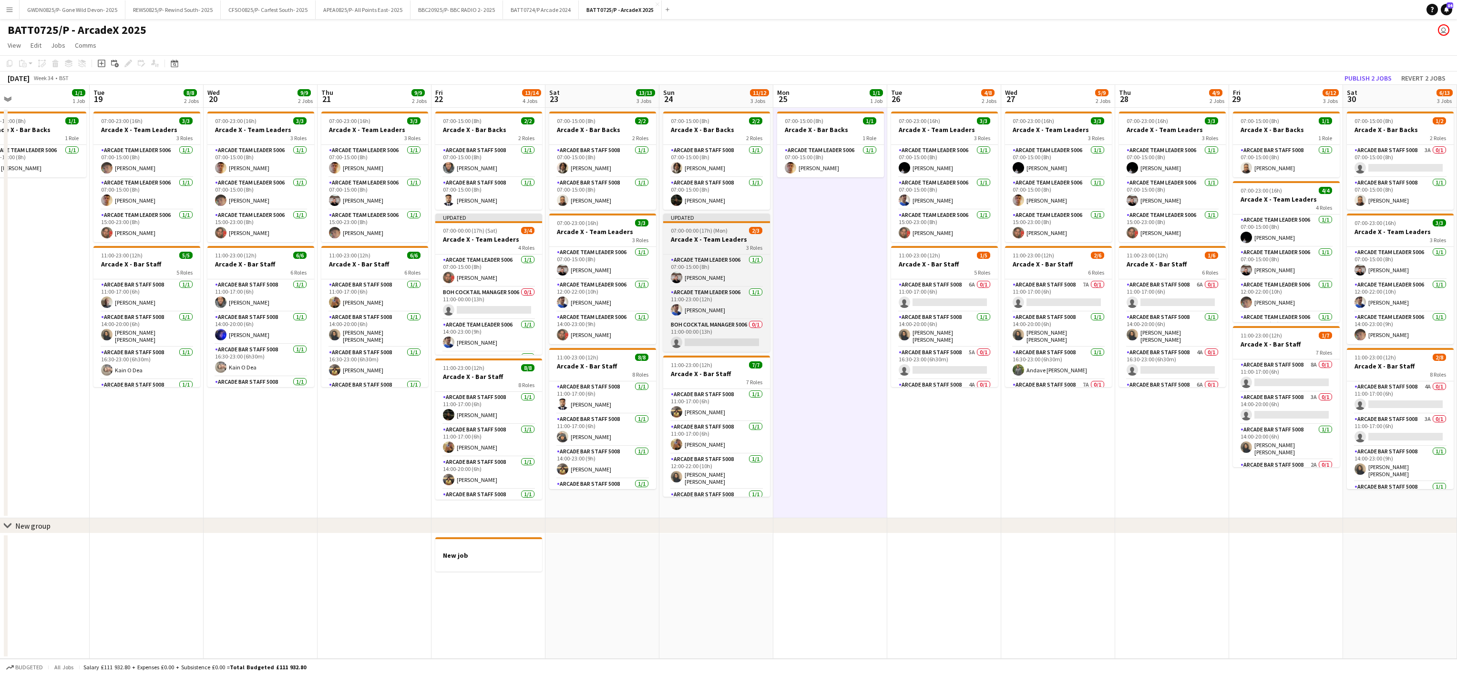
click at [697, 236] on h3 "Arcade X - Team Leaders" at bounding box center [716, 239] width 107 height 9
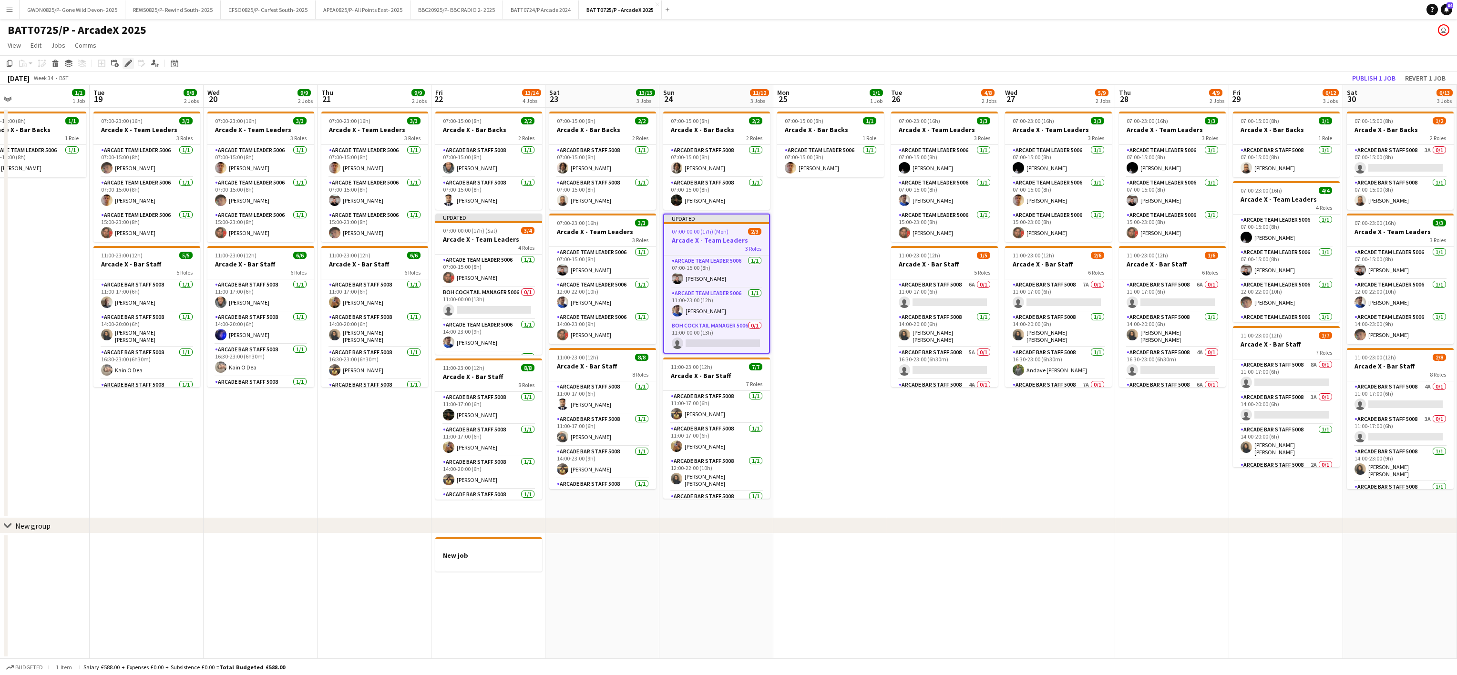
click at [129, 63] on icon at bounding box center [127, 63] width 5 height 5
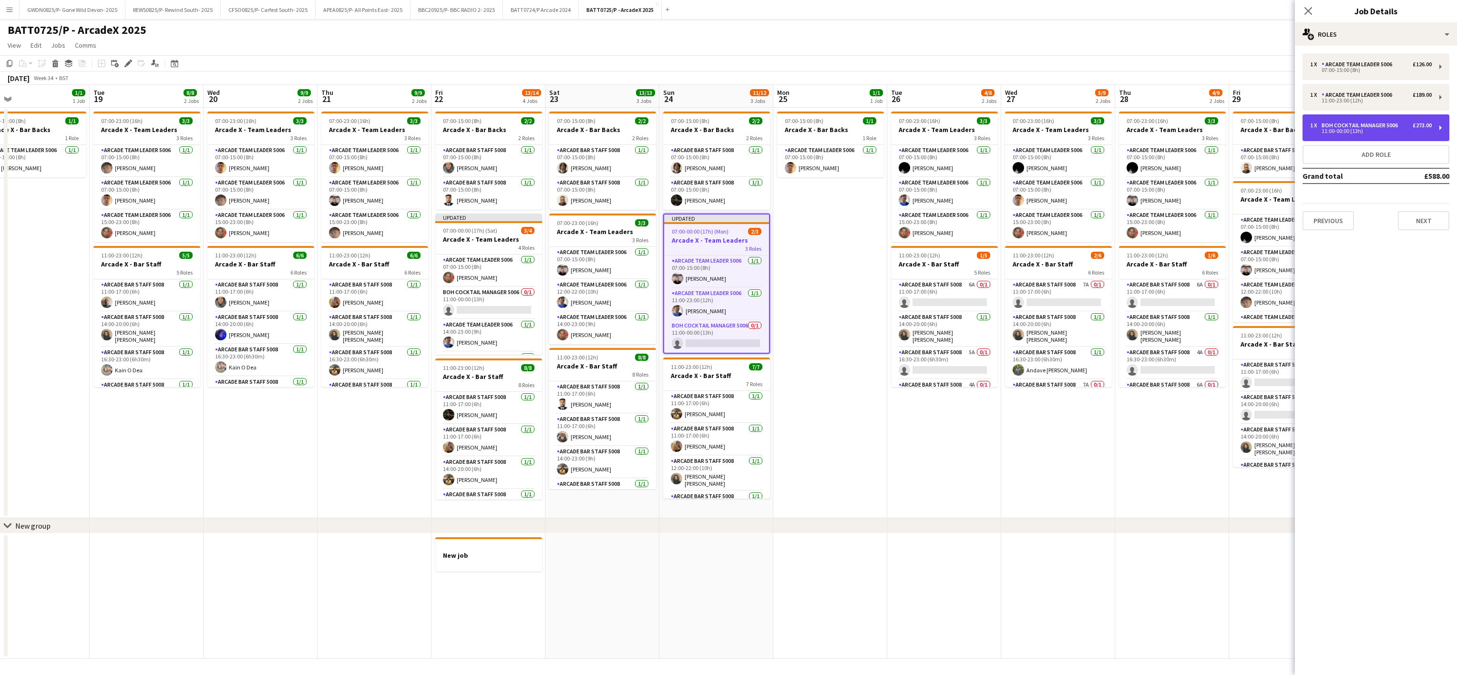
click at [1363, 130] on div "11:00-00:00 (13h)" at bounding box center [1371, 131] width 122 height 5
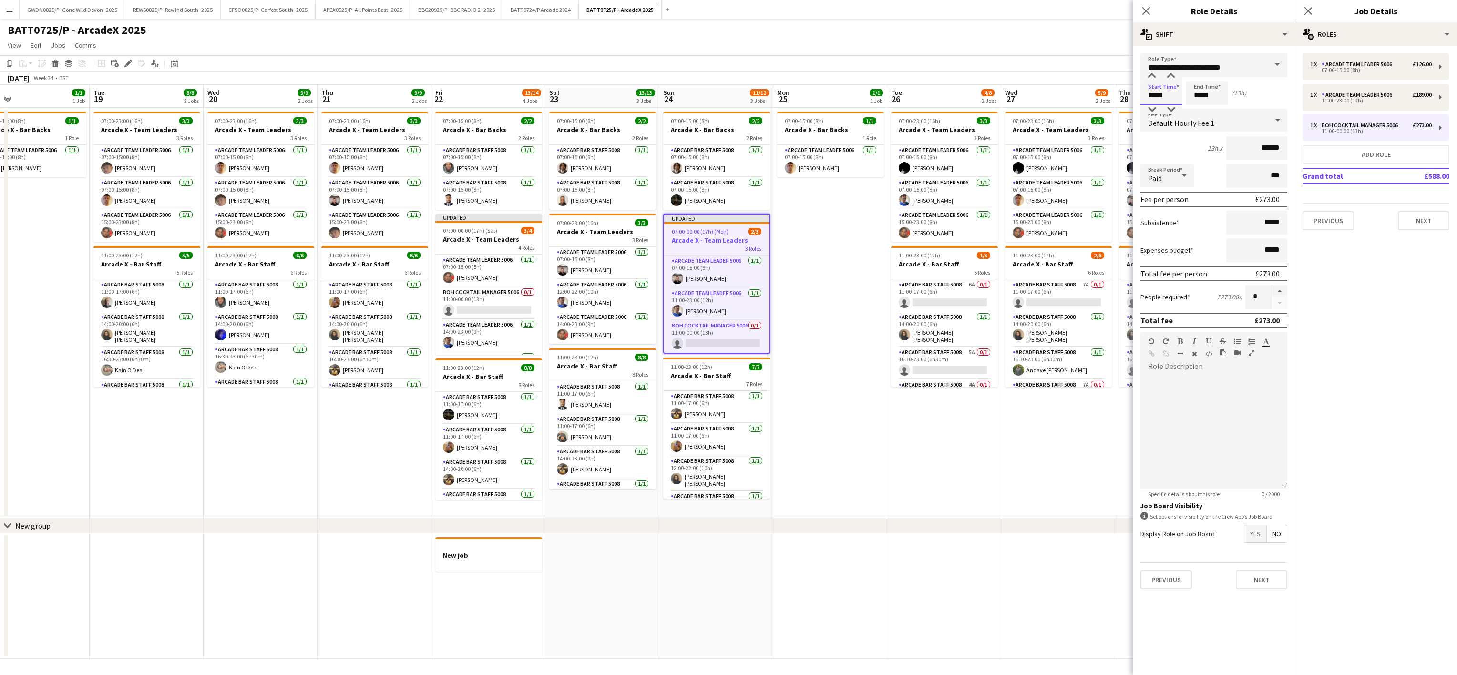
click at [1160, 96] on input "*****" at bounding box center [1161, 93] width 42 height 24
click at [1151, 109] on div at bounding box center [1151, 110] width 19 height 10
click at [1165, 105] on div at bounding box center [1170, 110] width 19 height 10
type input "*****"
click at [1165, 105] on div at bounding box center [1170, 110] width 19 height 10
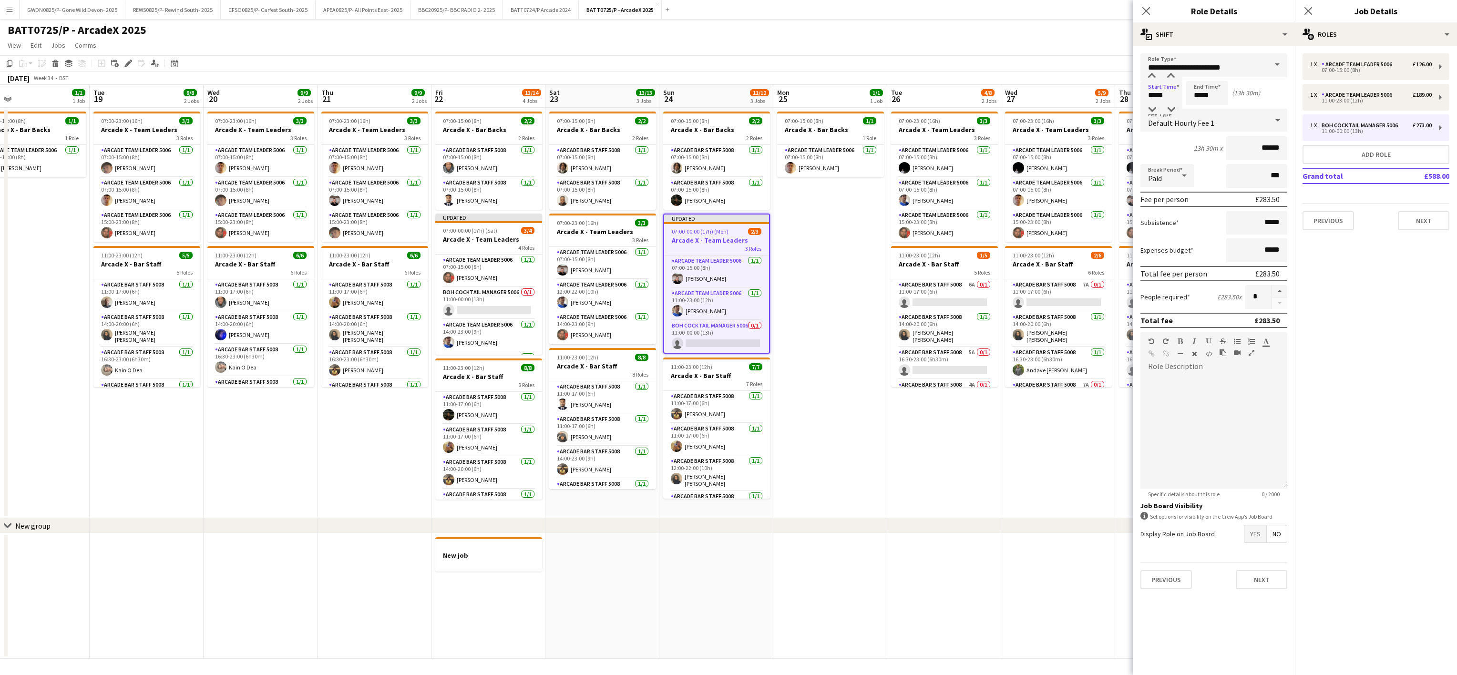
click at [811, 360] on app-date-cell "07:00-15:00 (8h) 1/1 Arcade X - Bar Backs 1 Role Arcade Team Leader 5006 1/1 07…" at bounding box center [830, 313] width 114 height 411
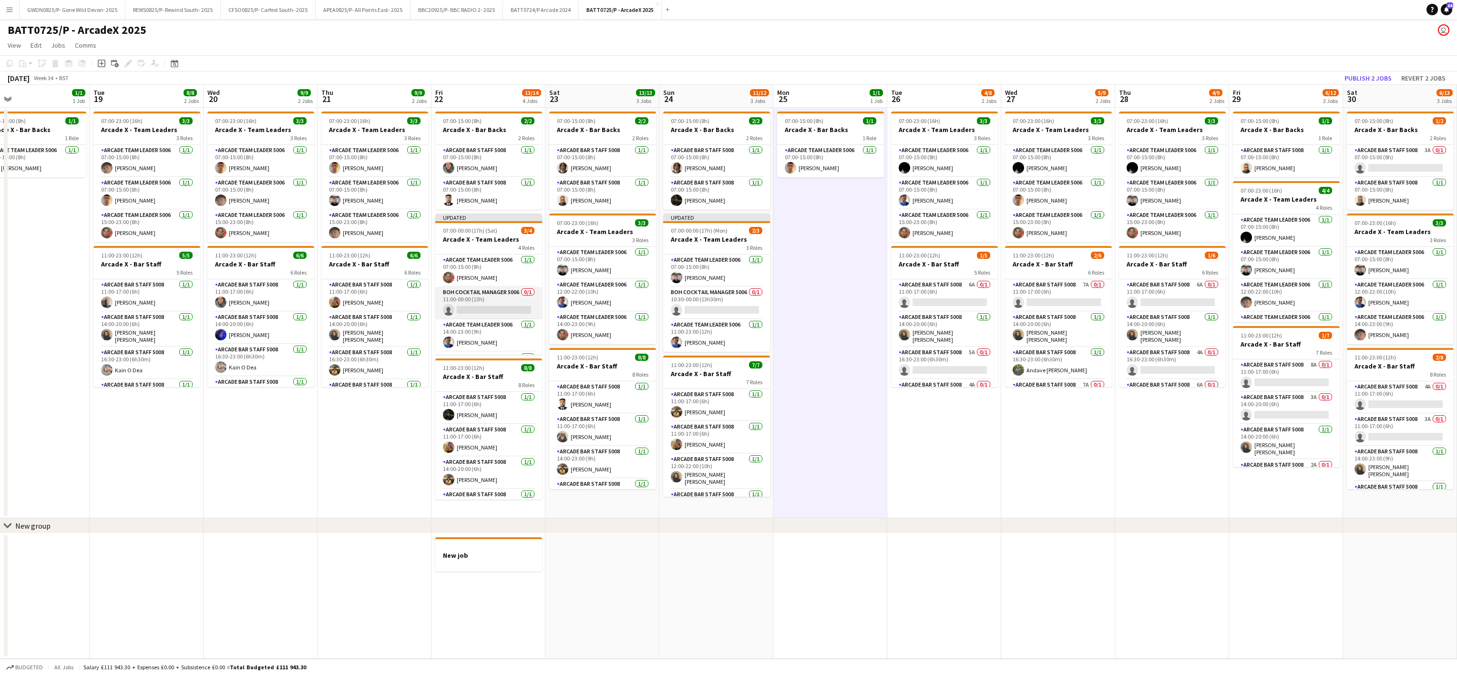
click at [482, 299] on app-card-role "BOH Cocktail Manager 5006 0/1 11:00-00:00 (13h) single-neutral-actions" at bounding box center [488, 303] width 107 height 32
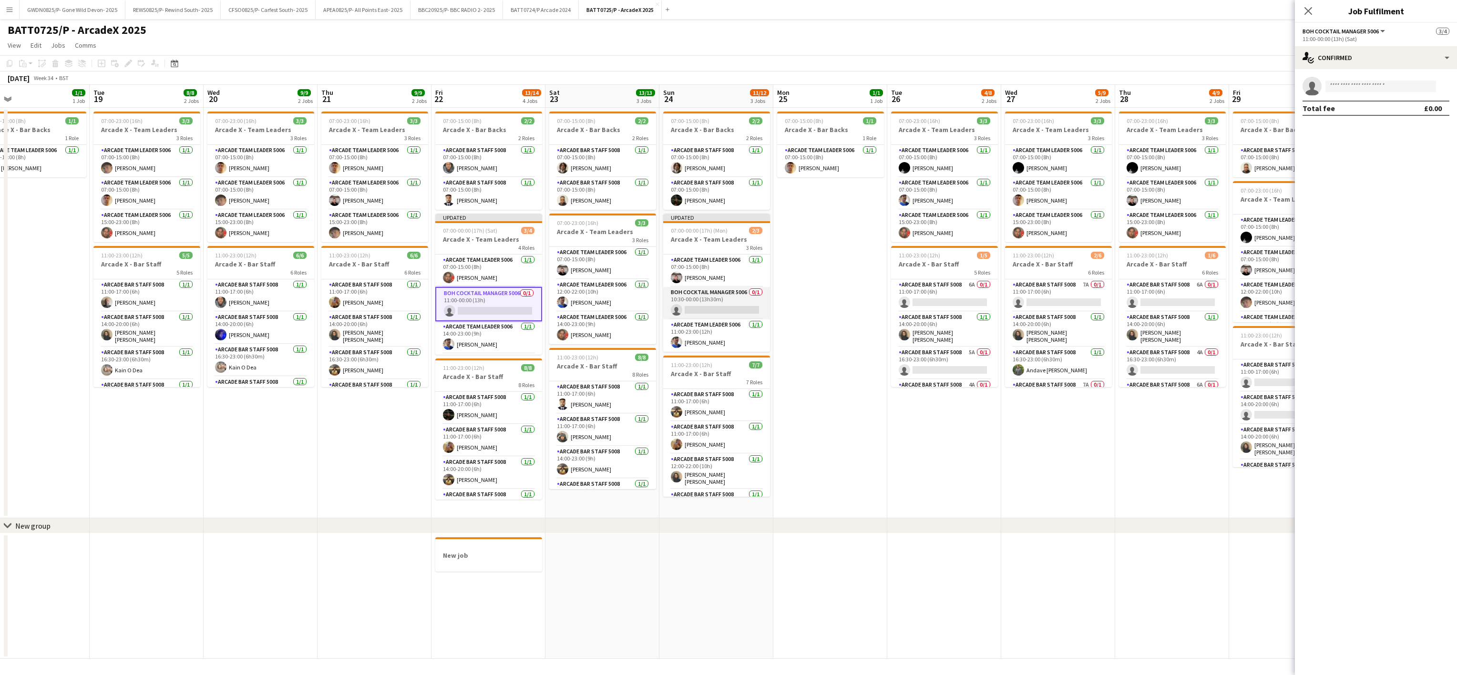
click at [691, 313] on app-card-role "BOH Cocktail Manager 5006 0/1 10:30-00:00 (13h30m) single-neutral-actions" at bounding box center [716, 303] width 107 height 32
click at [1339, 93] on app-invite-slot "single-neutral-actions" at bounding box center [1376, 86] width 162 height 19
click at [1339, 92] on body "Menu Boards Boards Boards All jobs Status Workforce Workforce My Workforce Recr…" at bounding box center [728, 337] width 1457 height 675
type input "*******"
click at [1346, 111] on span "tinyolusegun@gmail.com" at bounding box center [1380, 108] width 95 height 8
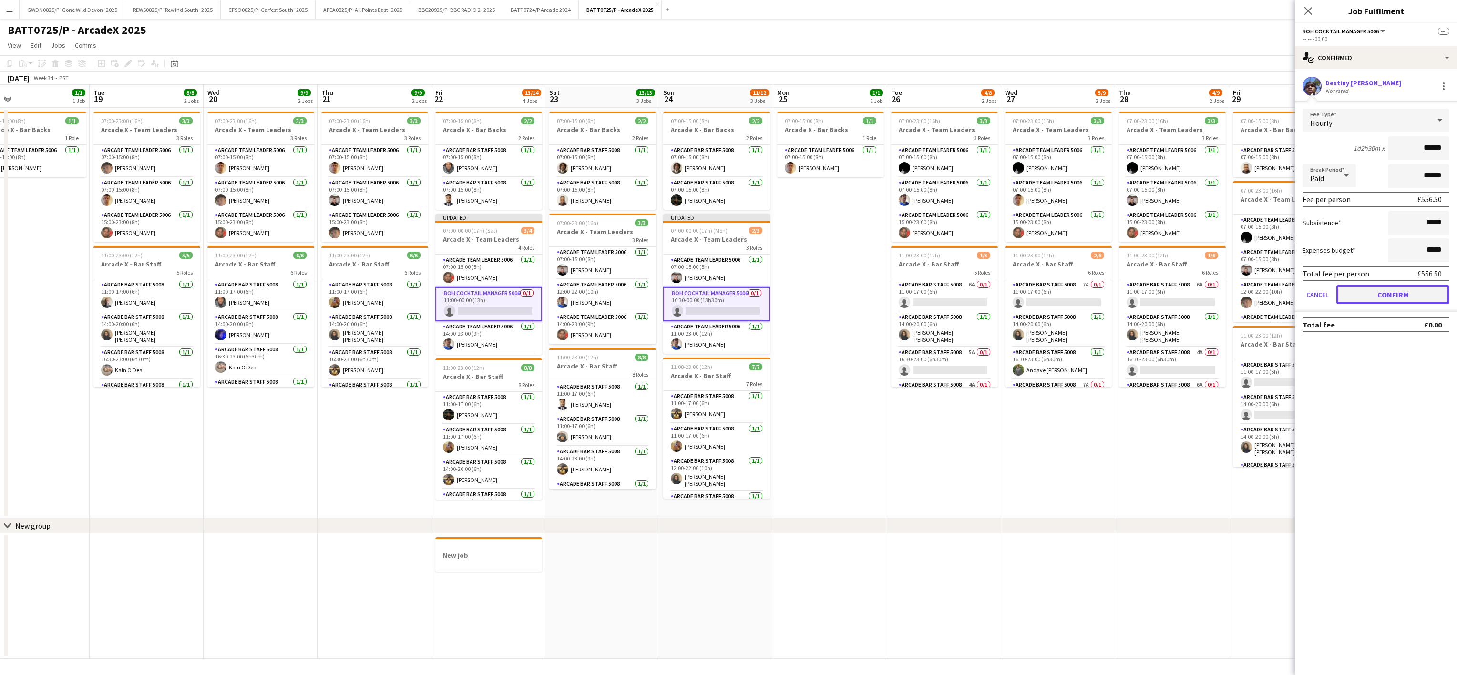
click at [1376, 295] on button "Confirm" at bounding box center [1392, 294] width 113 height 19
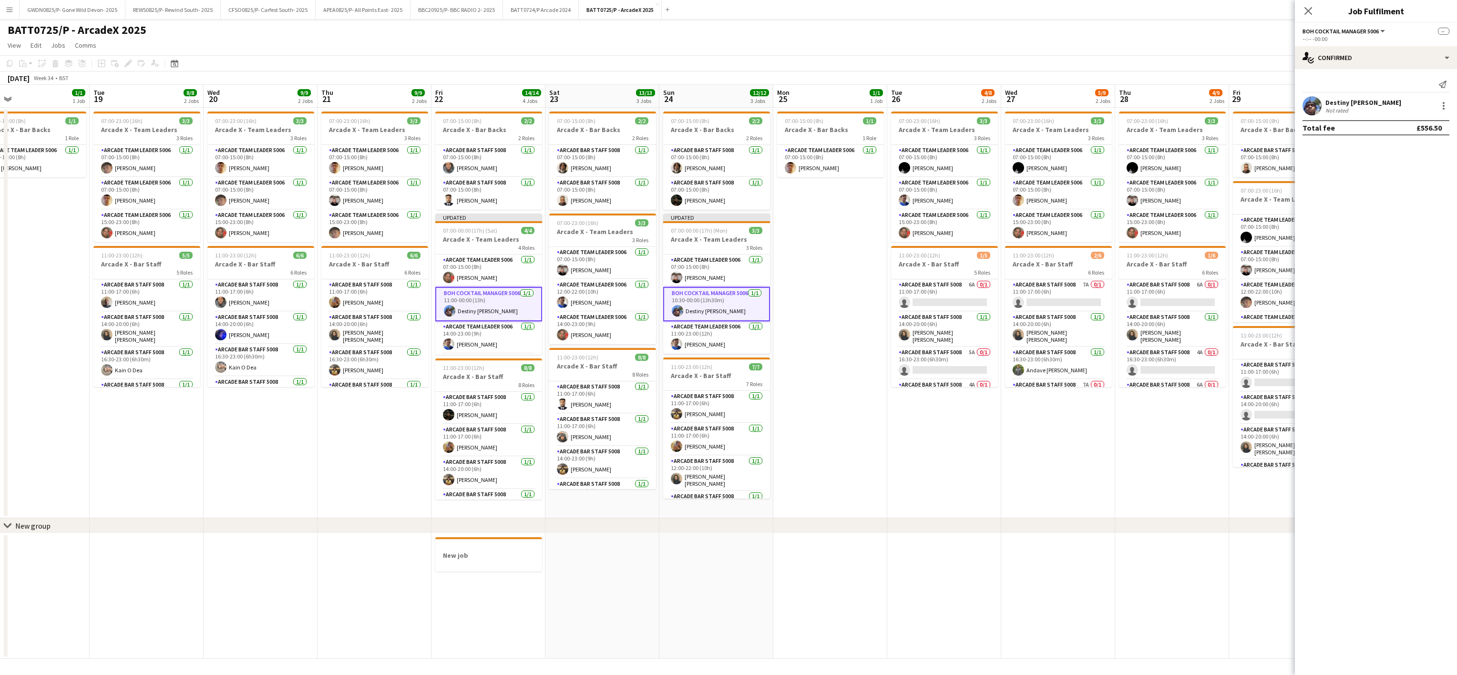
click at [716, 307] on app-card-role "BOH Cocktail Manager 5006 1/1 10:30-00:00 (13h30m) Destiny Olusegun" at bounding box center [716, 304] width 107 height 34
click at [1314, 111] on app-user-avatar at bounding box center [1312, 105] width 19 height 19
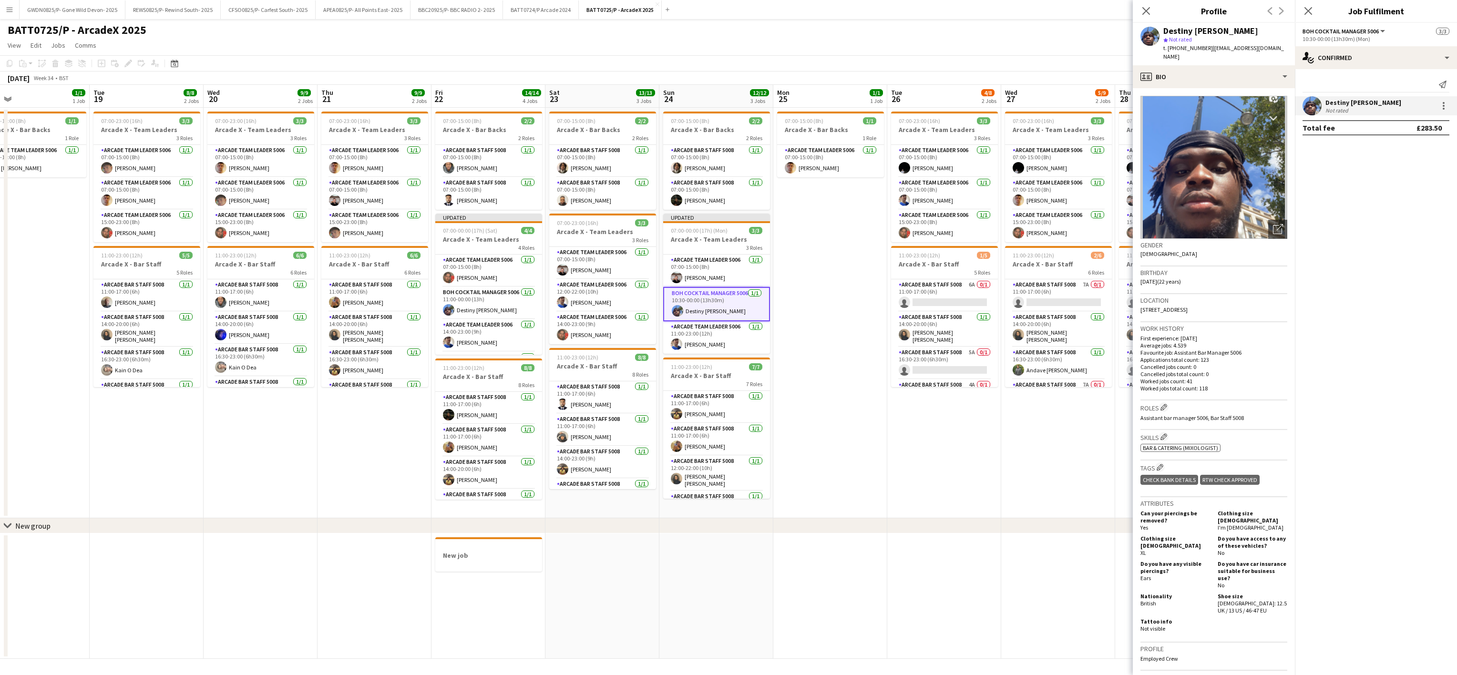
scroll to position [185, 0]
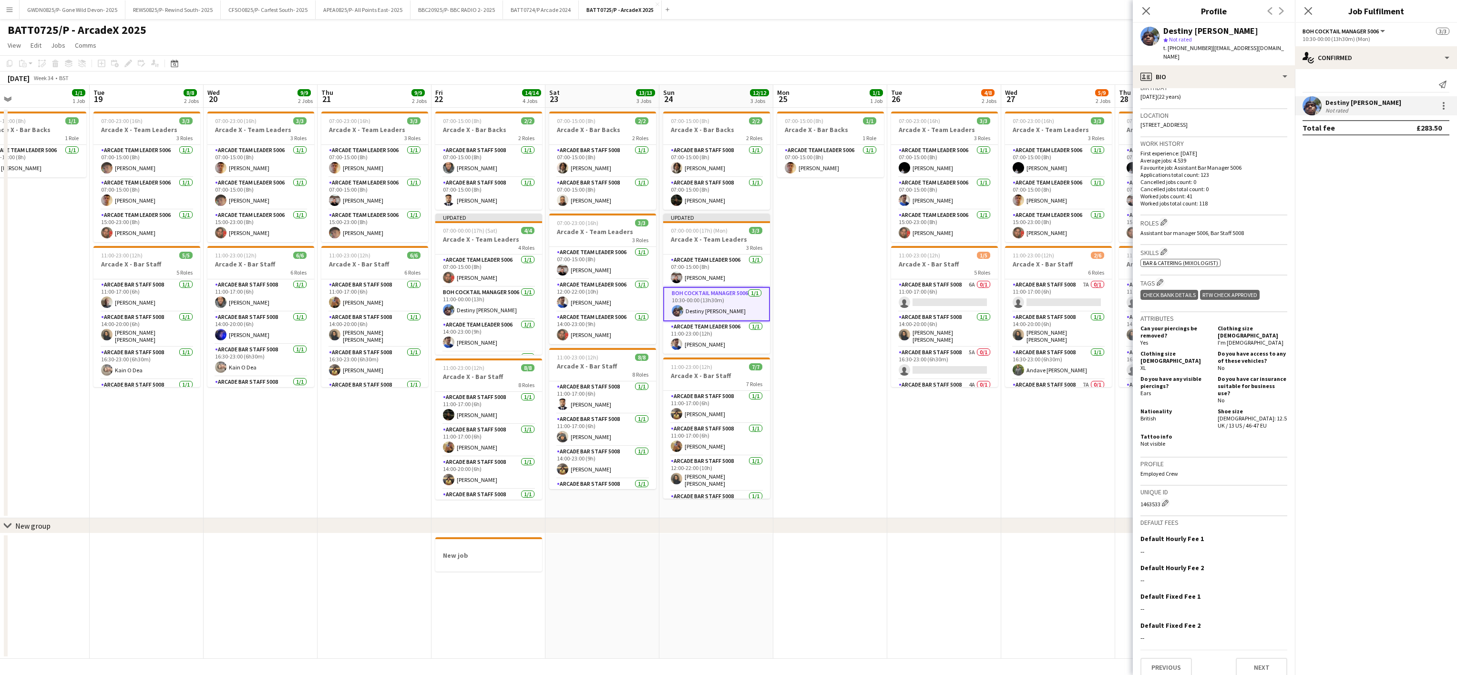
click at [900, 452] on app-date-cell "07:00-23:00 (16h) 3/3 Arcade X - Team Leaders 3 Roles Arcade Team Leader 5006 1…" at bounding box center [944, 313] width 114 height 411
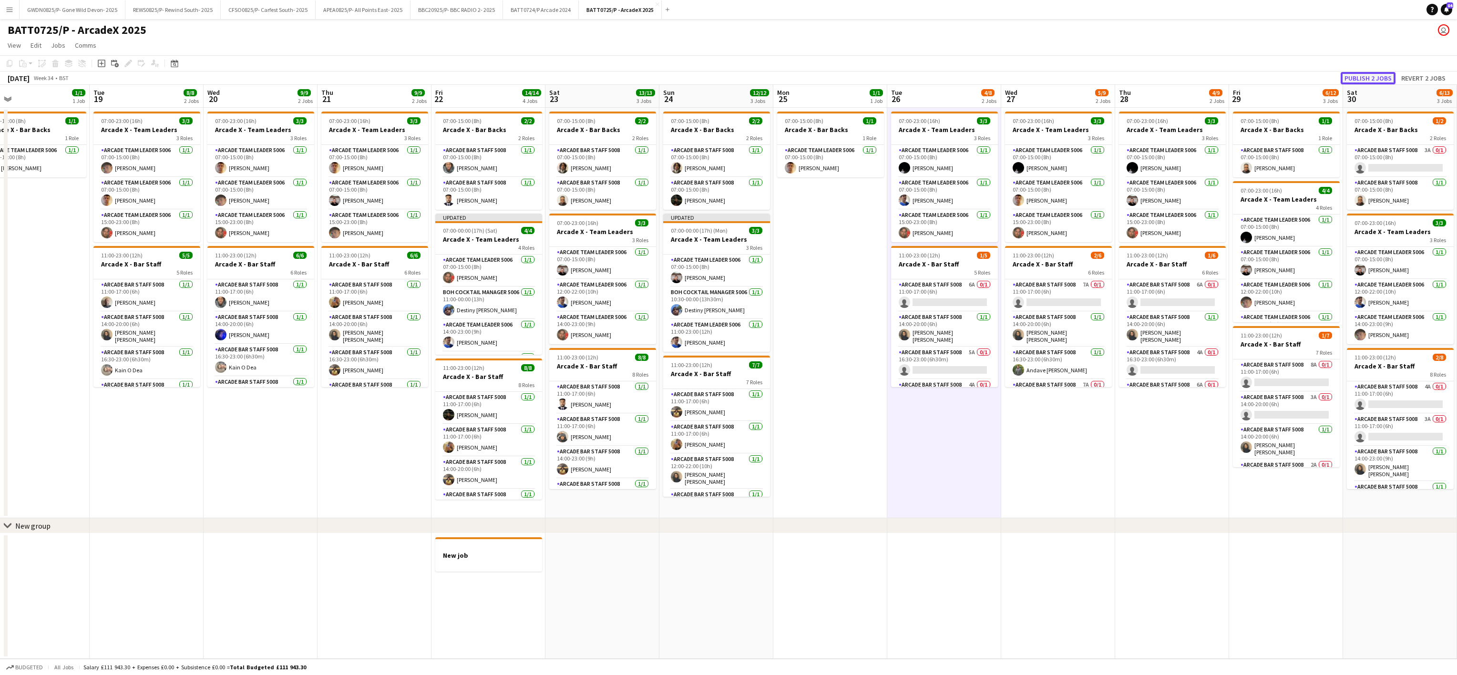
click at [1375, 78] on button "Publish 2 jobs" at bounding box center [1368, 78] width 55 height 12
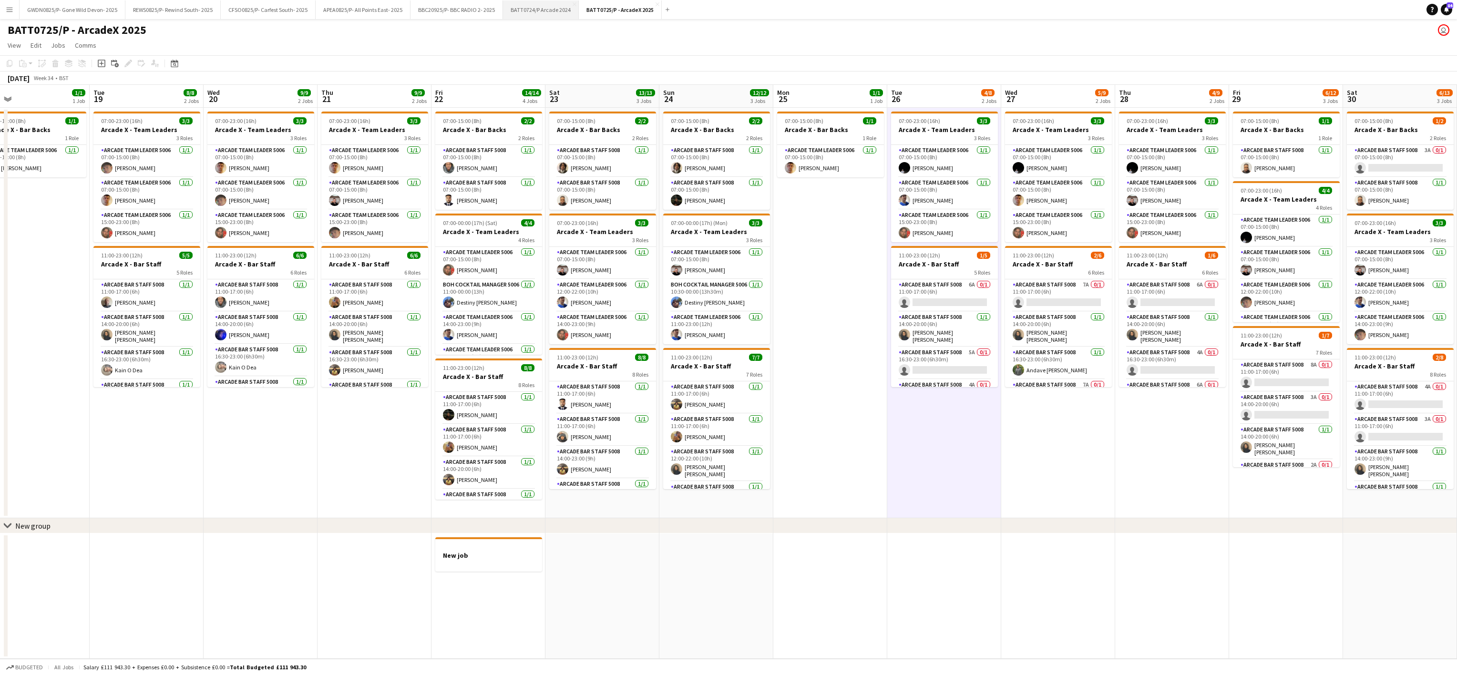
click at [578, 4] on button "BATT0724/P Arcade 2024 Close" at bounding box center [541, 9] width 76 height 19
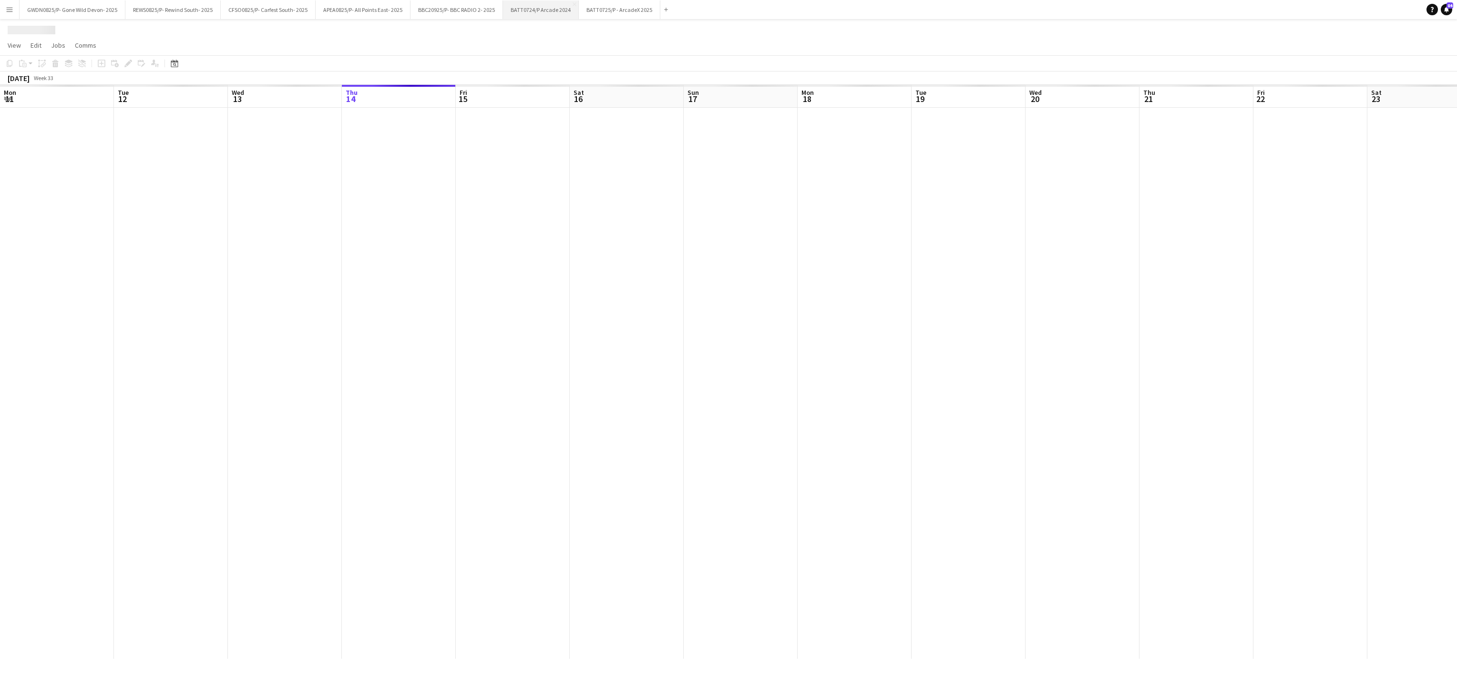
scroll to position [0, 228]
click at [574, 4] on button "BATT0724/P Arcade 2024 Close" at bounding box center [541, 9] width 77 height 19
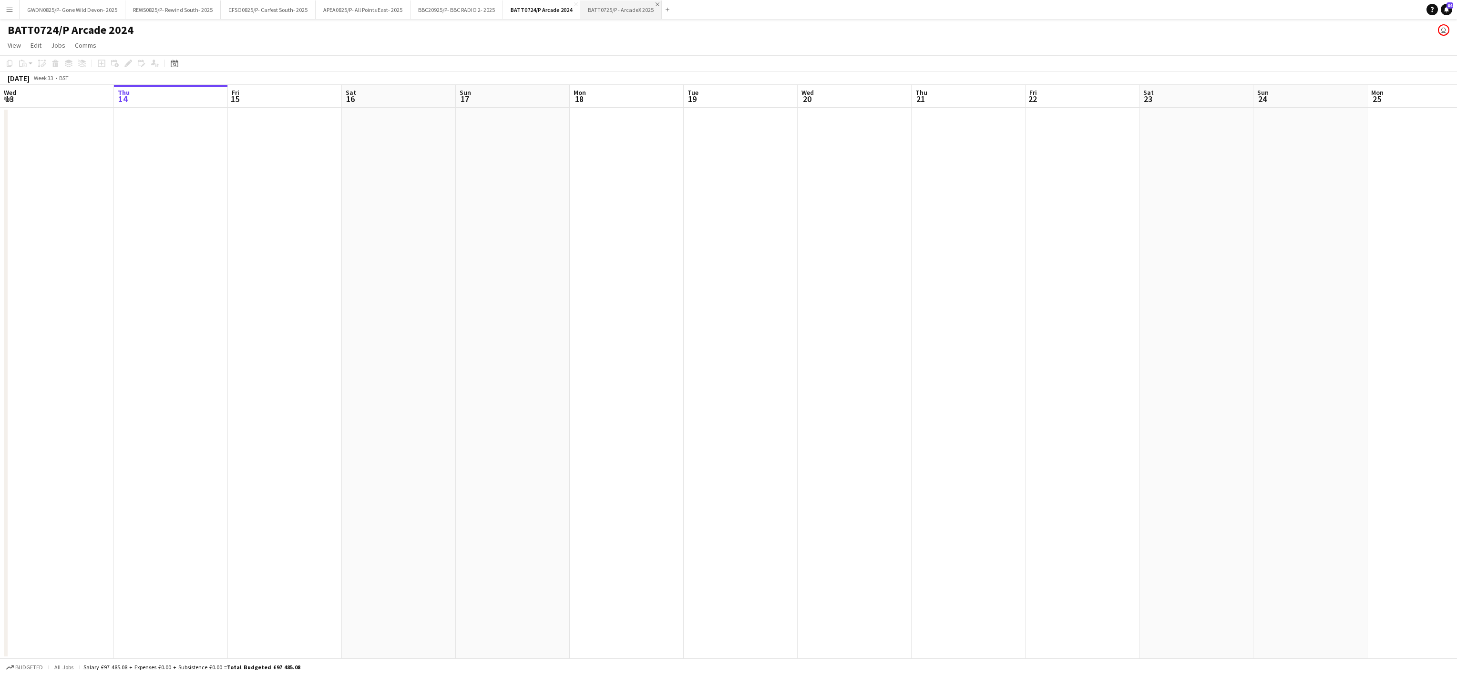
click at [657, 4] on app-icon "Close" at bounding box center [658, 4] width 4 height 4
click at [577, 3] on app-icon "Close" at bounding box center [576, 4] width 4 height 4
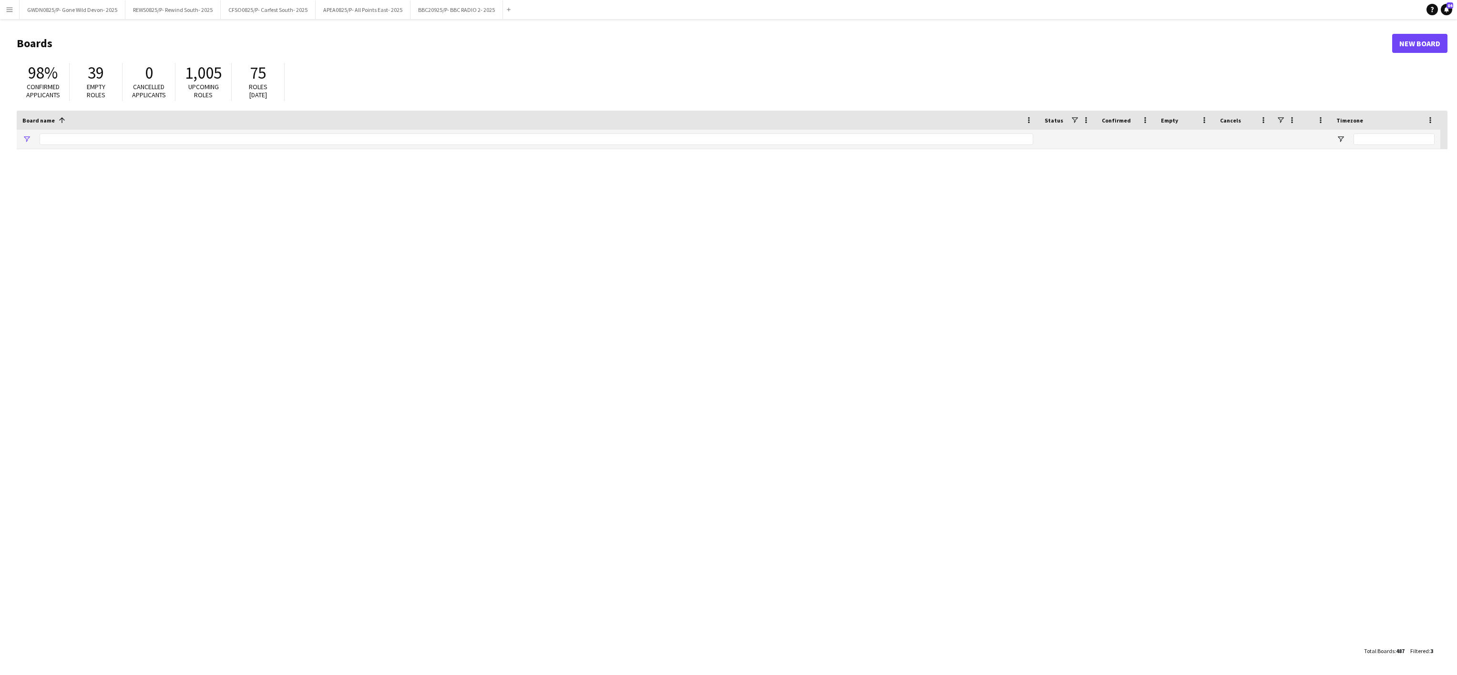
type input "******"
click at [367, 10] on button "APEA0825/P- All Points East- 2025 Close" at bounding box center [363, 9] width 95 height 19
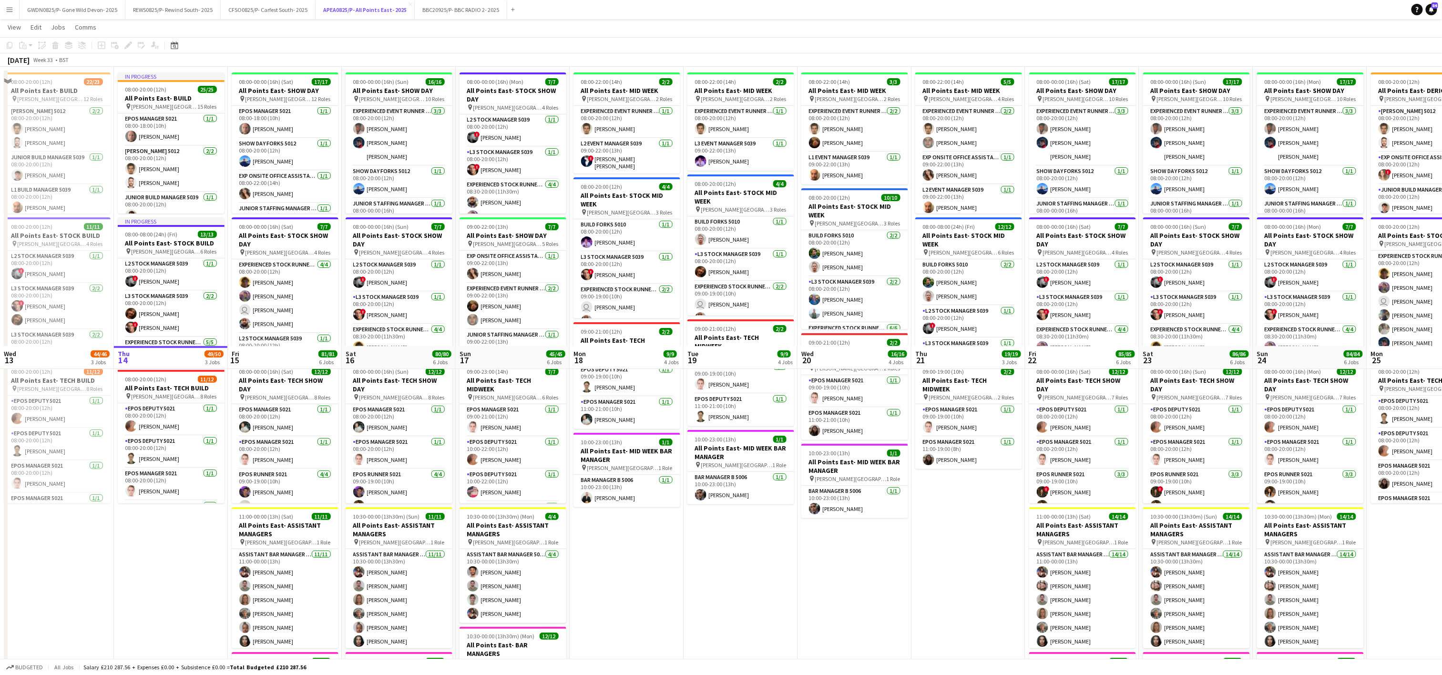
scroll to position [336, 0]
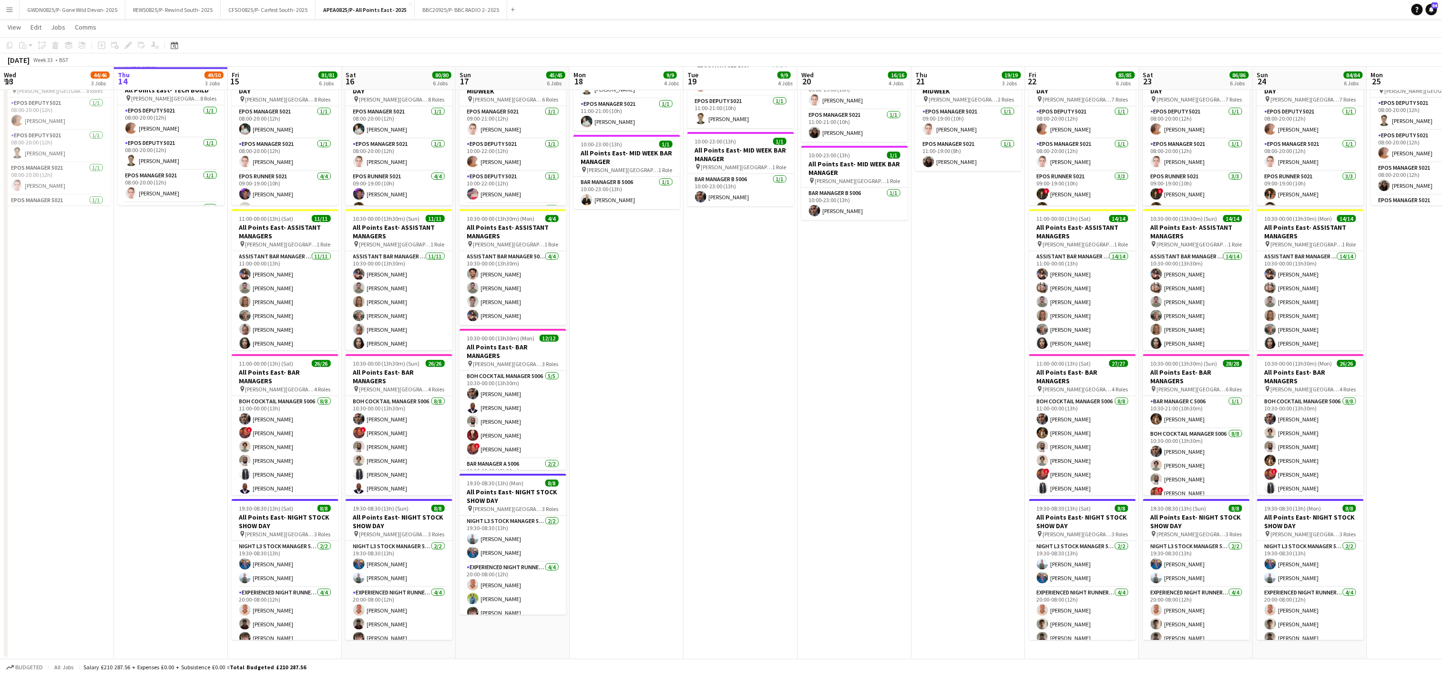
click at [714, 485] on app-date-cell "08:00-22:00 (14h) 2/2 All Points East- MID WEEK pin Victoria Park London 2 Role…" at bounding box center [741, 215] width 114 height 889
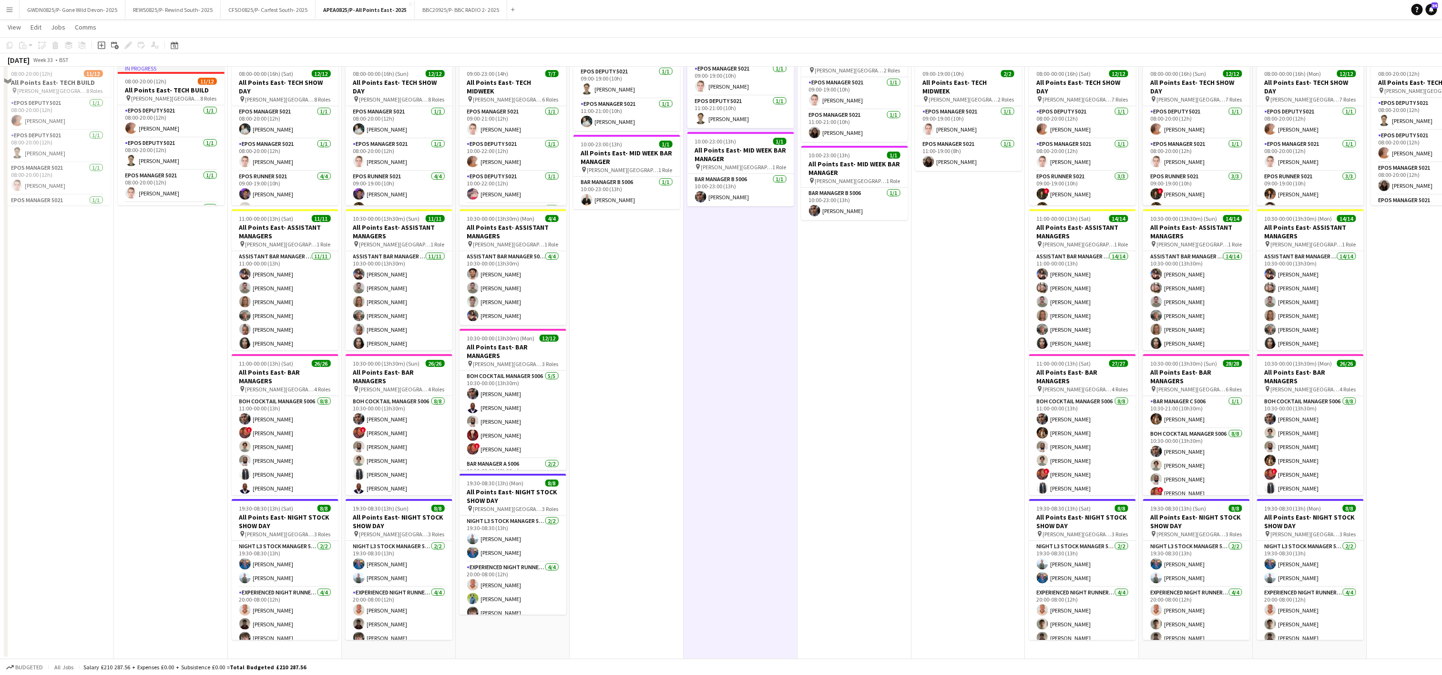
scroll to position [298, 0]
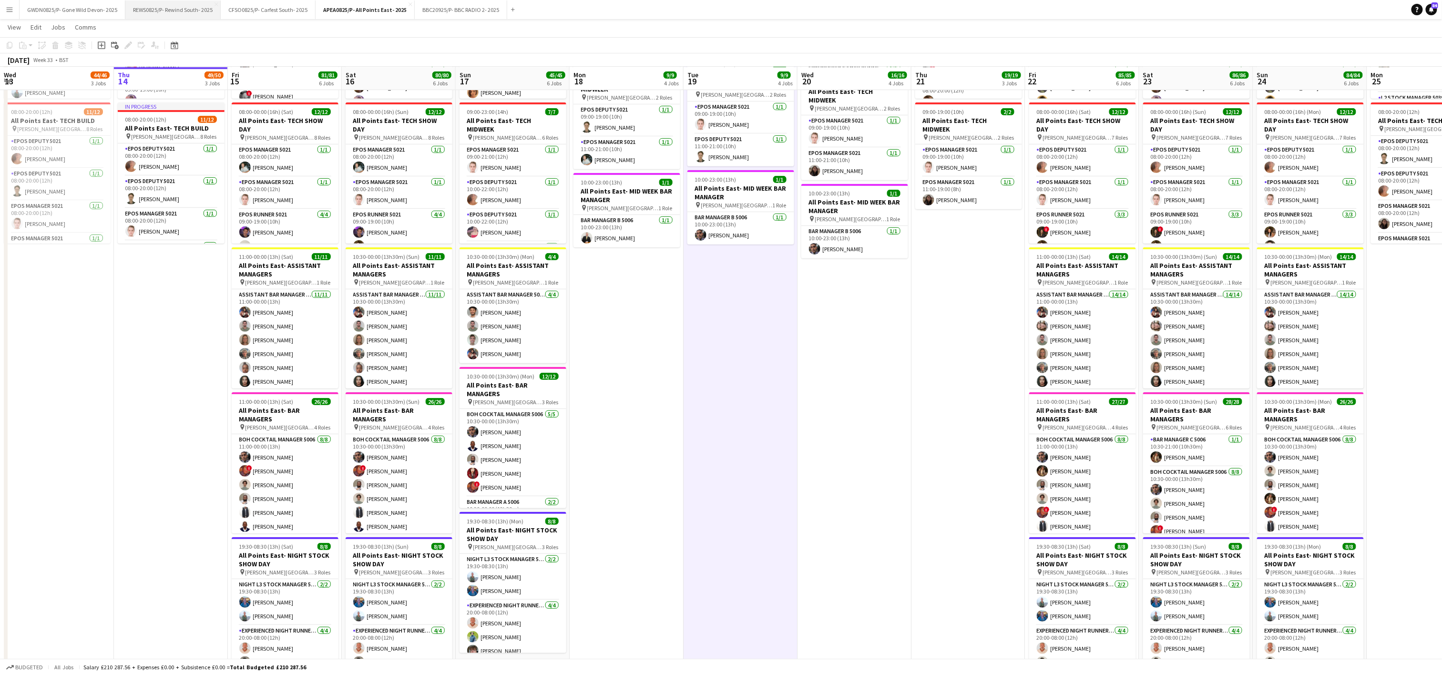
click at [177, 10] on button "REWS0825/P- Rewind South- 2025 Close" at bounding box center [172, 9] width 95 height 19
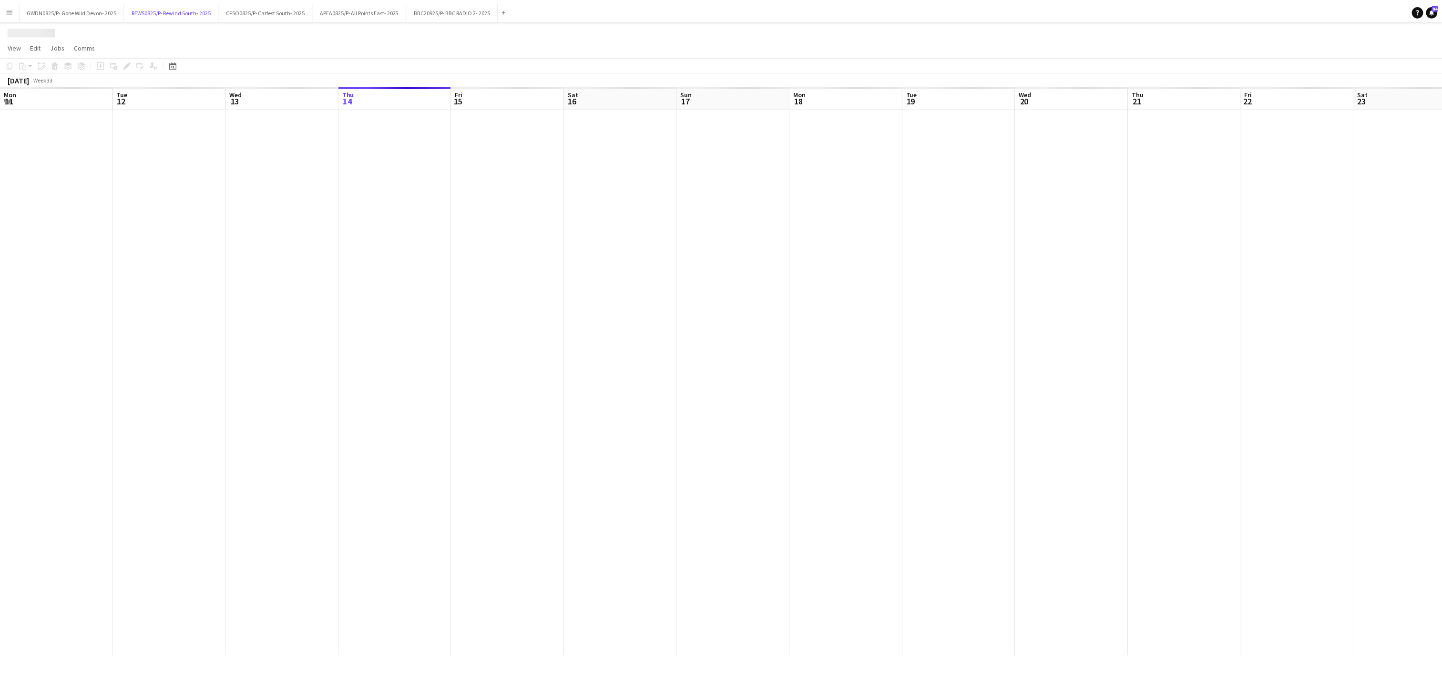
scroll to position [0, 228]
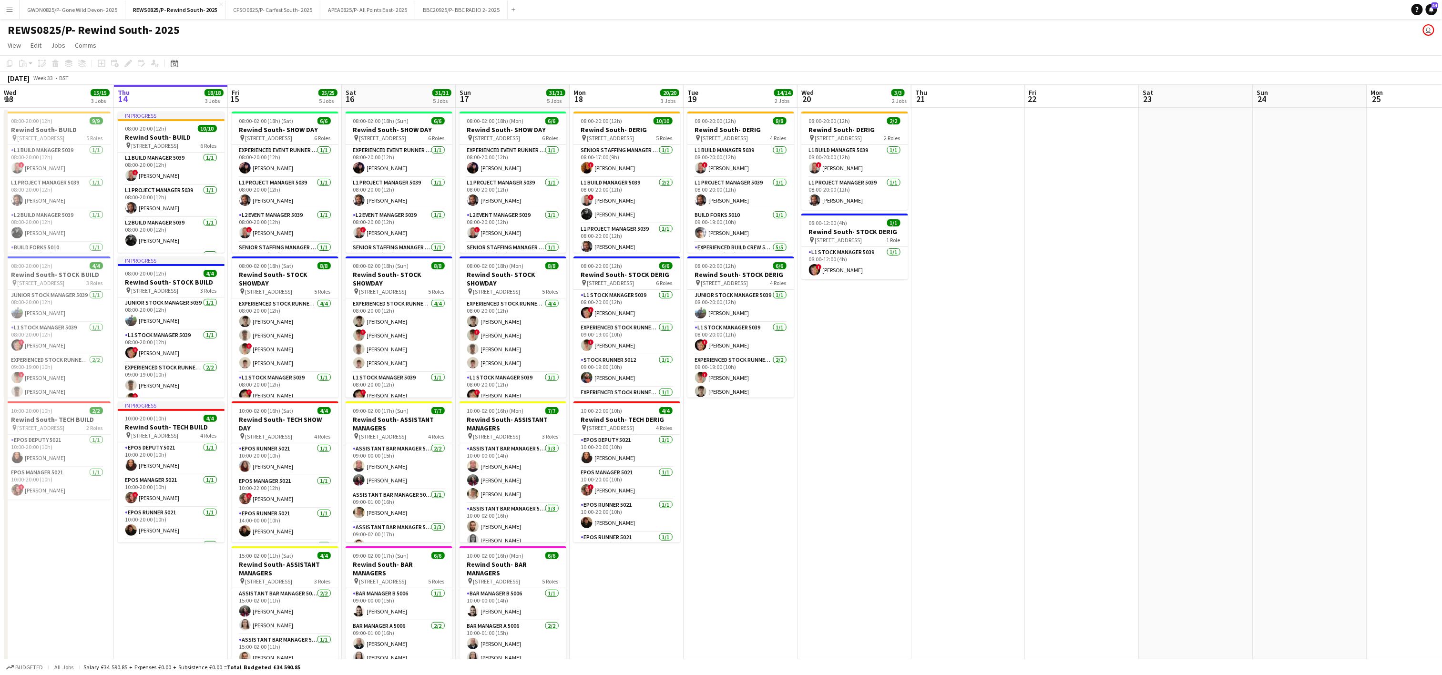
click at [320, 584] on span "3 Roles" at bounding box center [323, 581] width 16 height 7
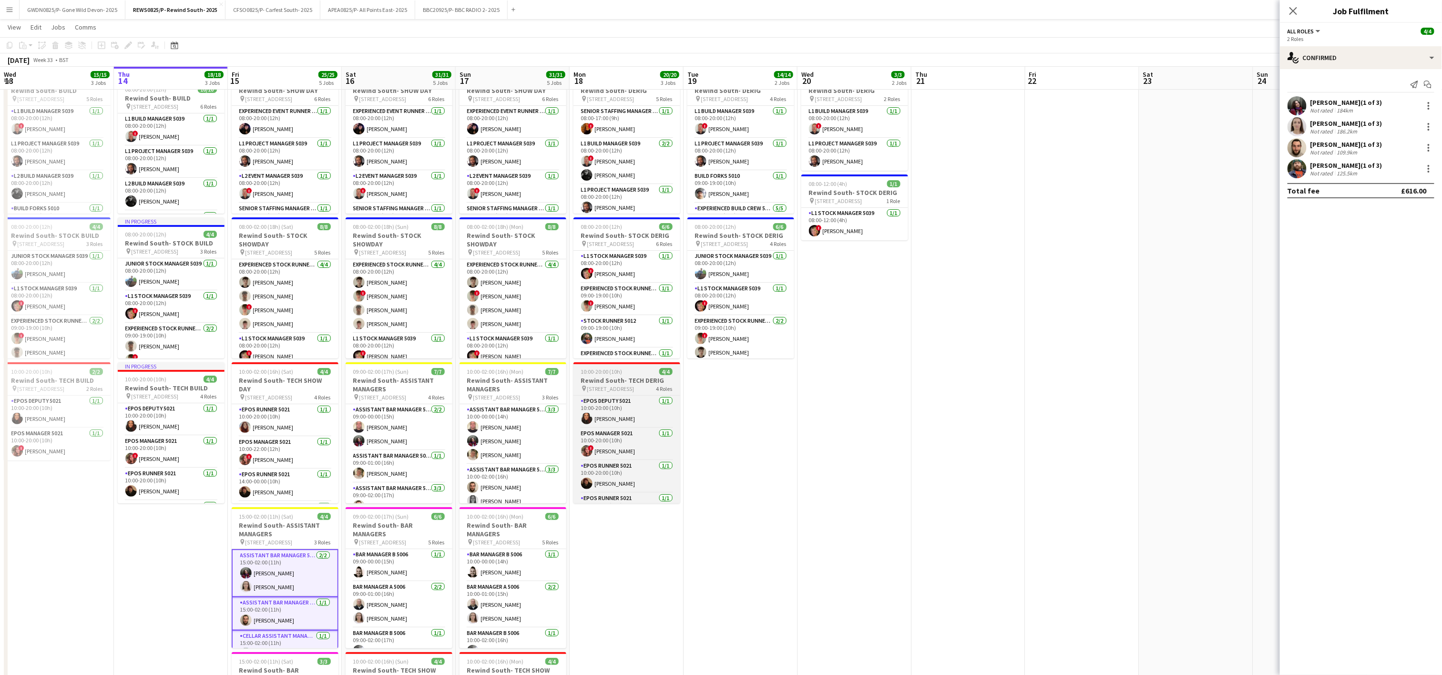
scroll to position [14, 0]
click at [751, 528] on app-date-cell "08:00-20:00 (12h) 8/8 Rewind South- DERIG pin Remenham Lane, Remenham, Henley-o…" at bounding box center [741, 441] width 114 height 744
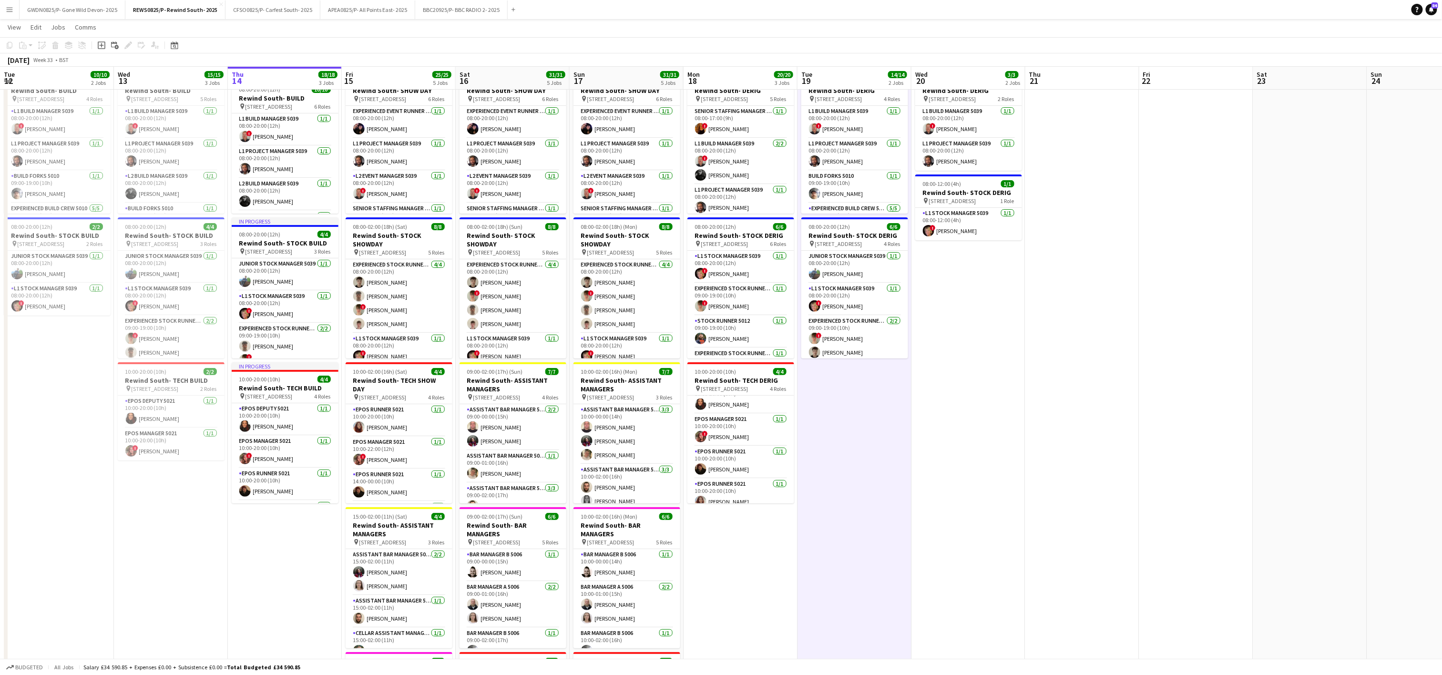
scroll to position [0, 235]
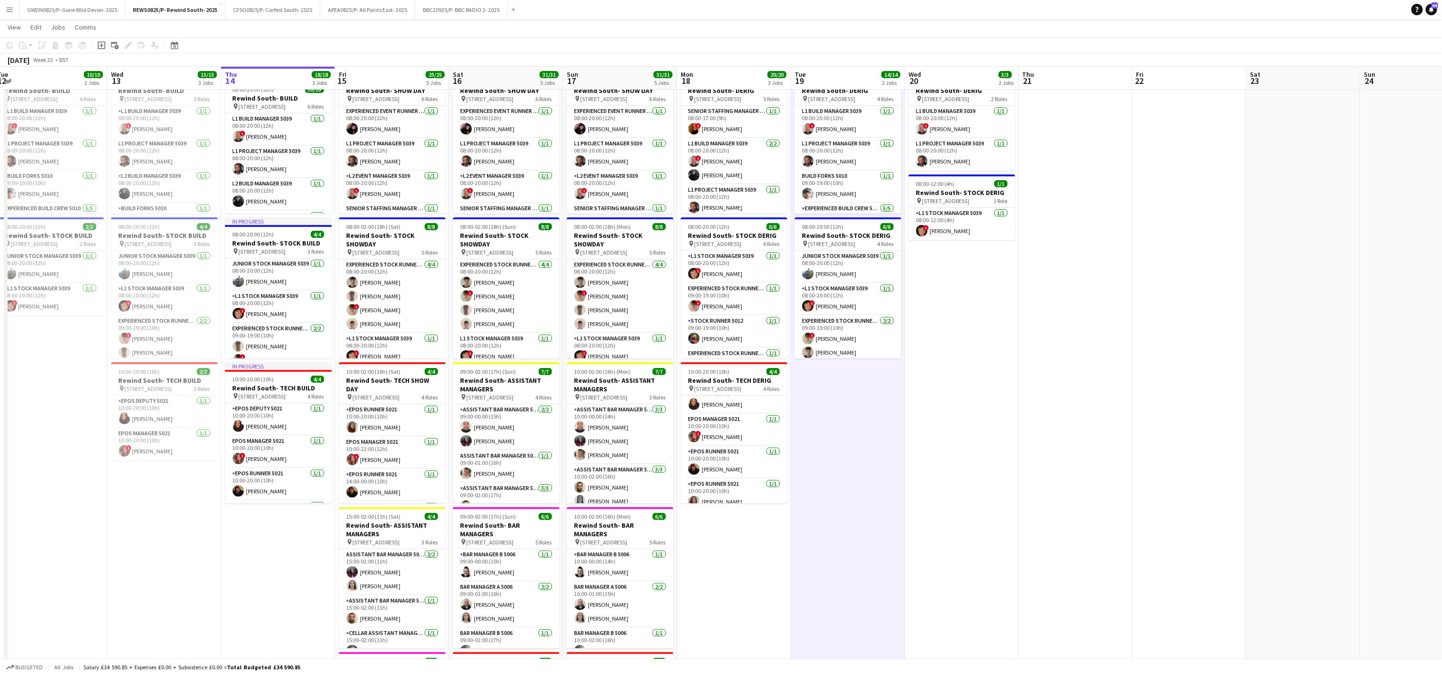
drag, startPoint x: 191, startPoint y: 612, endPoint x: 219, endPoint y: 610, distance: 27.7
click at [219, 610] on app-calendar-viewport "Sun 10 Mon 11 3/3 2 Jobs Tue 12 10/10 2 Jobs Wed 13 15/15 3 Jobs Thu 14 18/18 3…" at bounding box center [721, 405] width 1442 height 813
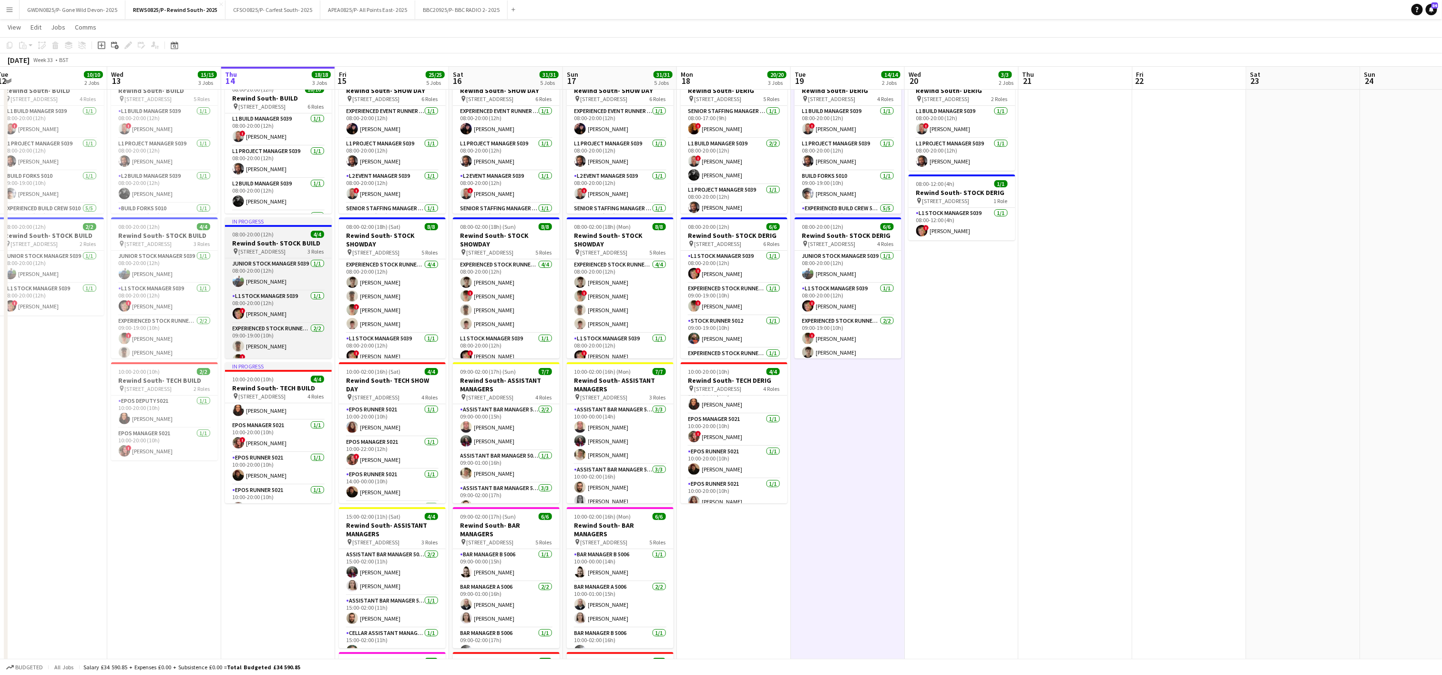
scroll to position [13, 0]
drag, startPoint x: 447, startPoint y: 296, endPoint x: 447, endPoint y: 317, distance: 21.0
click at [447, 317] on app-date-cell "08:00-02:00 (18h) (Sat) 6/6 Rewind South- SHOW DAY pin Remenham Lane, Remenham,…" at bounding box center [392, 441] width 114 height 744
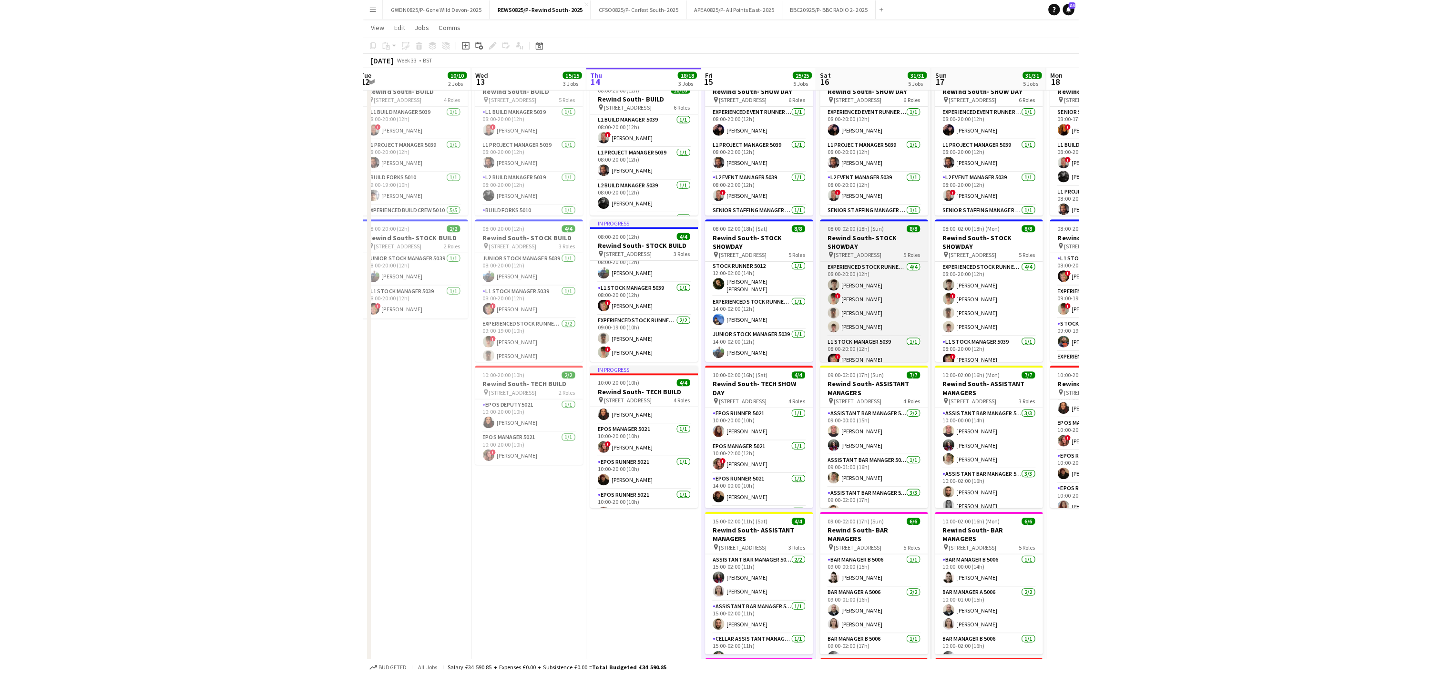
scroll to position [107, 0]
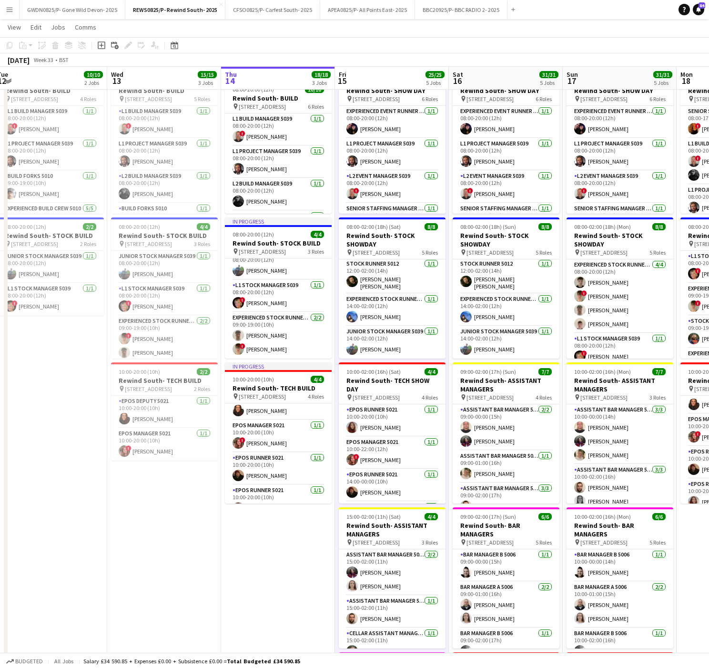
click at [204, 562] on app-date-cell "08:00-20:00 (12h) 9/9 Rewind South- BUILD pin Remenham Lane, Remenham, Henley-o…" at bounding box center [164, 441] width 114 height 744
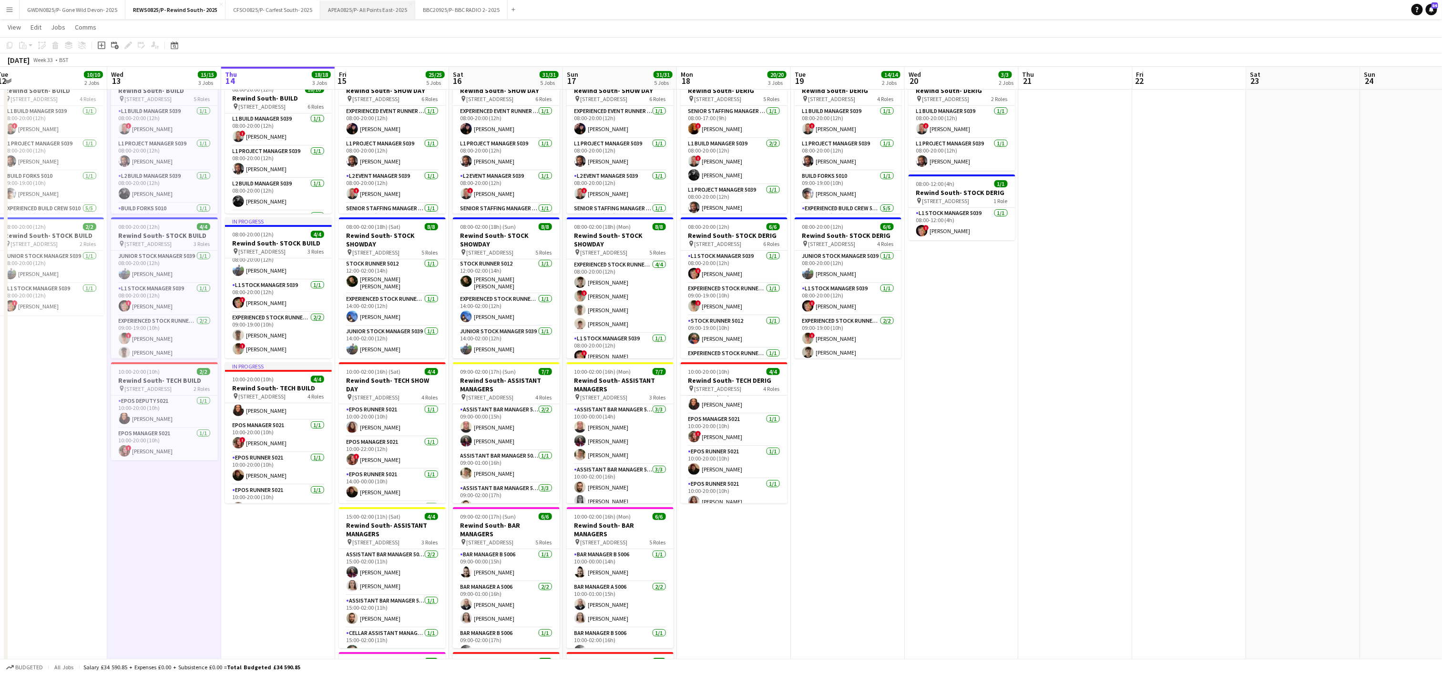
click at [368, 13] on button "APEA0825/P- All Points East- 2025 Close" at bounding box center [367, 9] width 95 height 19
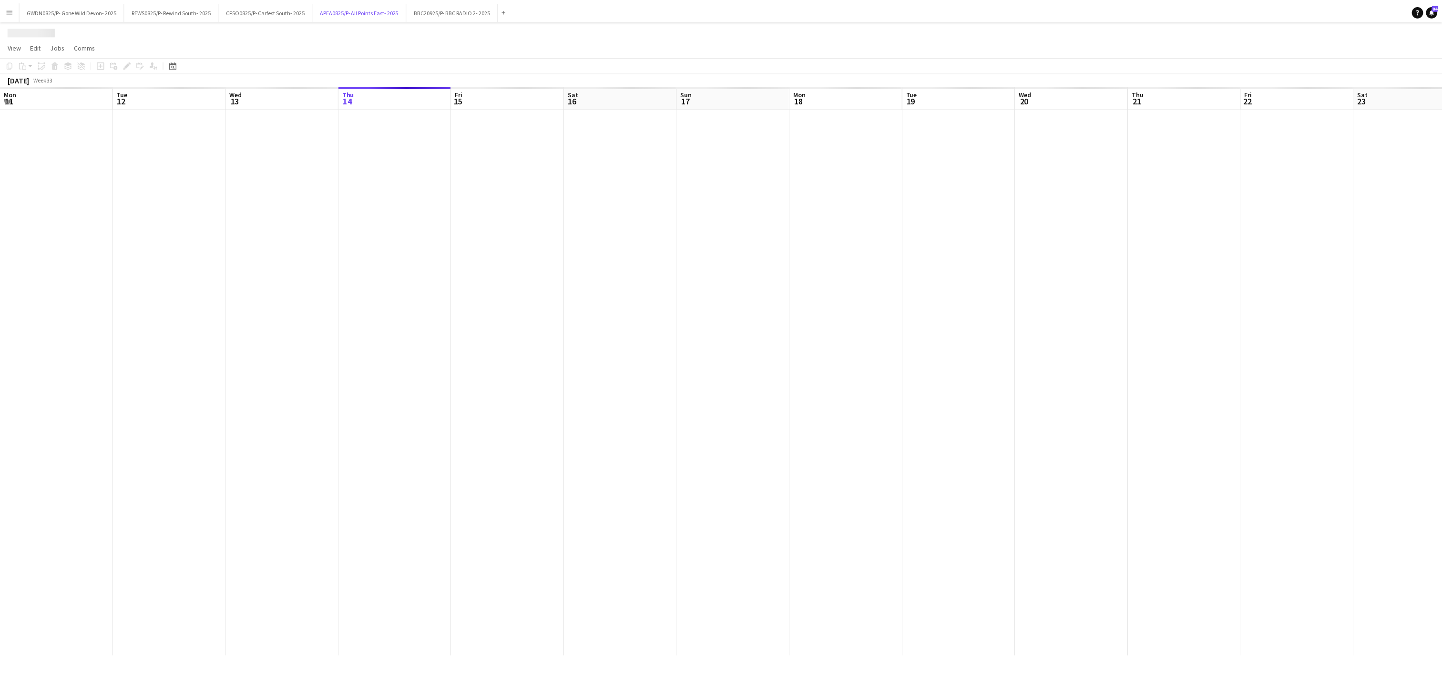
scroll to position [0, 228]
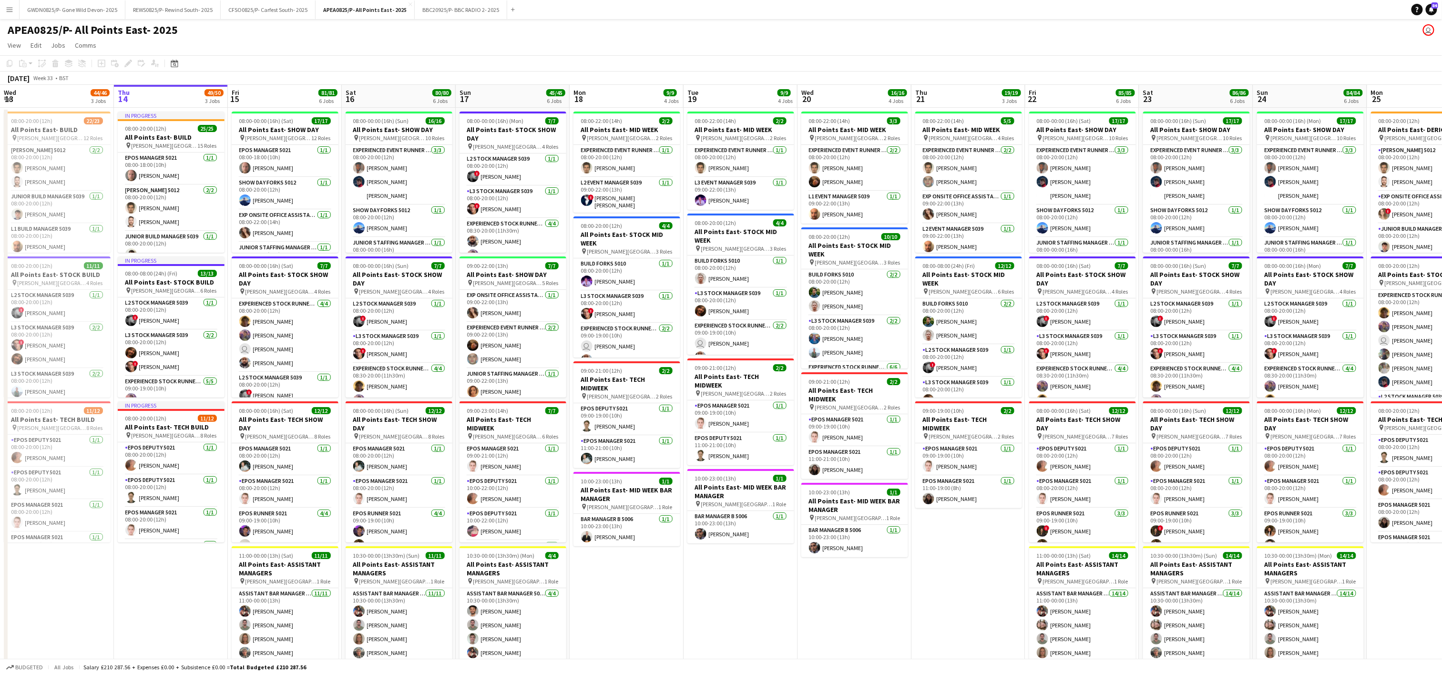
click at [580, 583] on app-date-cell "08:00-22:00 (14h) 2/2 All Points East- MID WEEK pin Victoria Park London 2 Role…" at bounding box center [627, 552] width 114 height 889
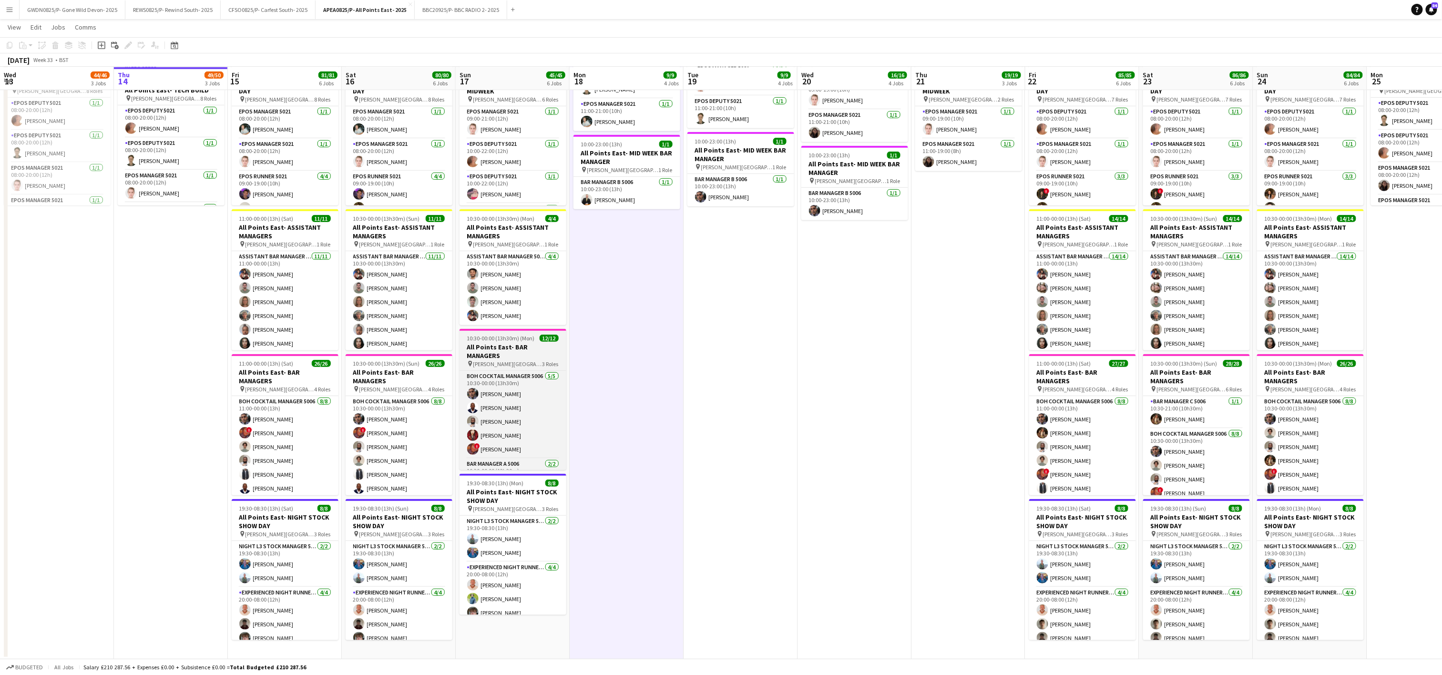
scroll to position [116, 0]
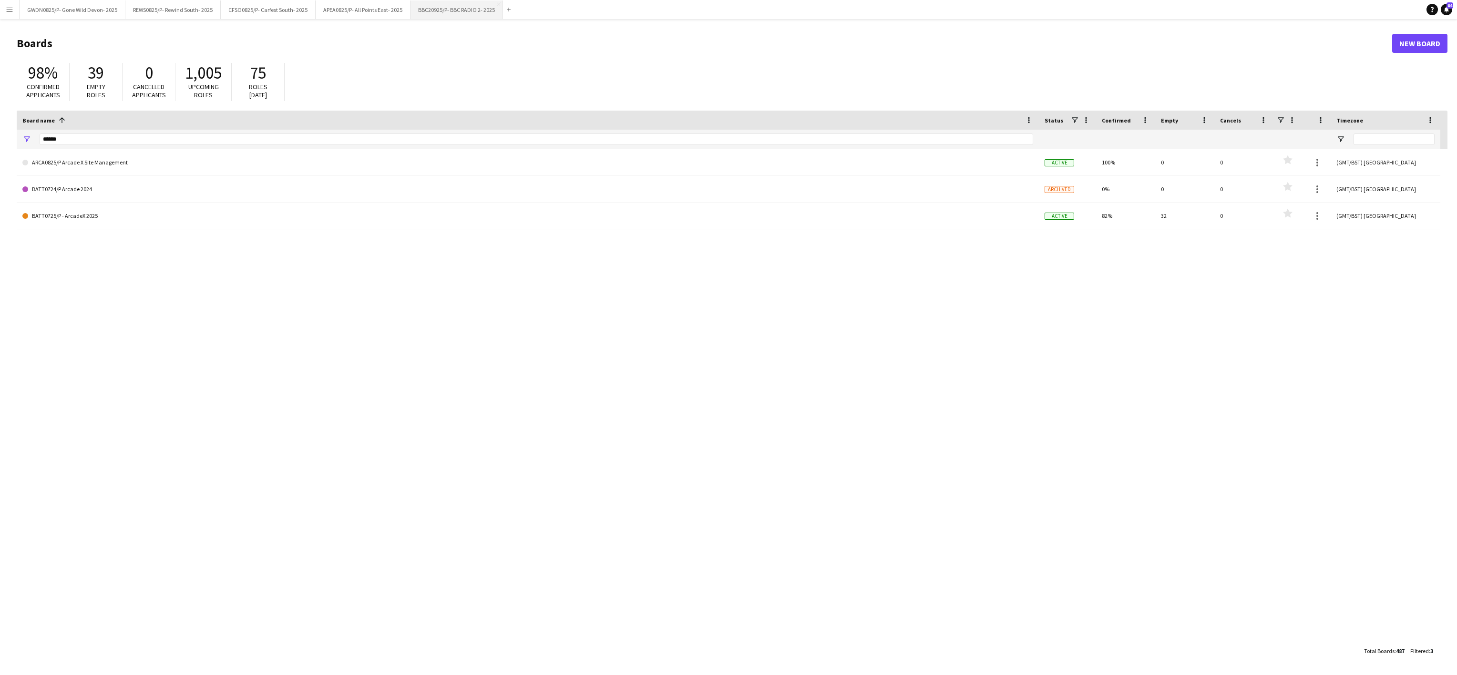
click at [444, 14] on button "BBC20925/P- BBC RADIO 2- 2025 Close" at bounding box center [457, 9] width 92 height 19
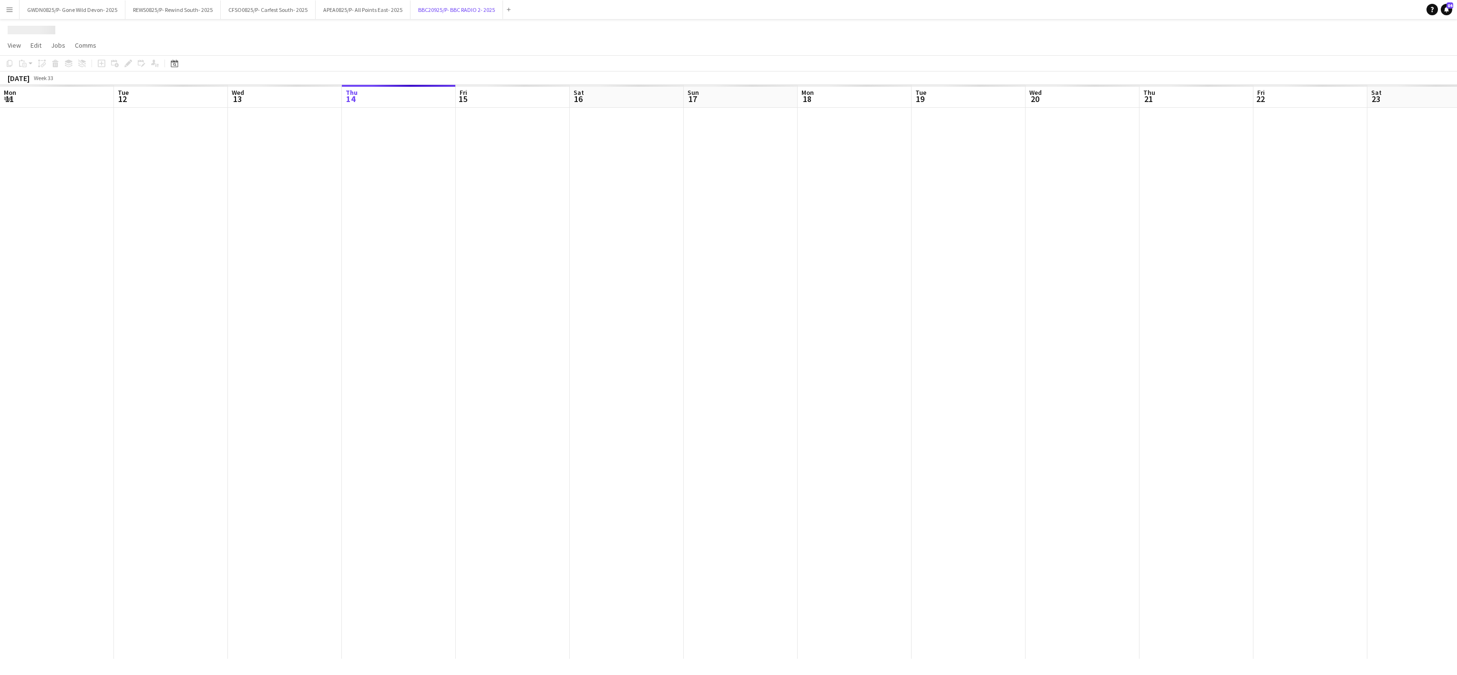
scroll to position [0, 228]
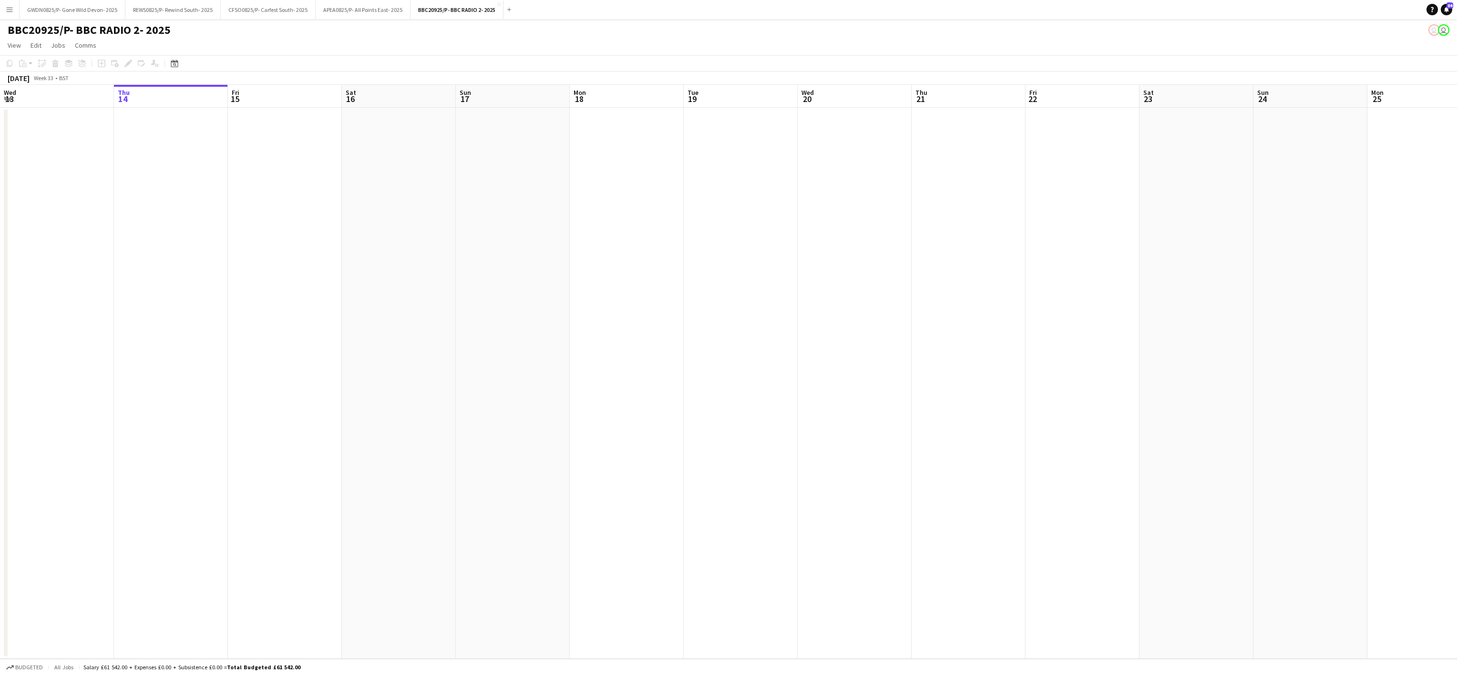
click at [596, 432] on app-date-cell at bounding box center [627, 383] width 114 height 551
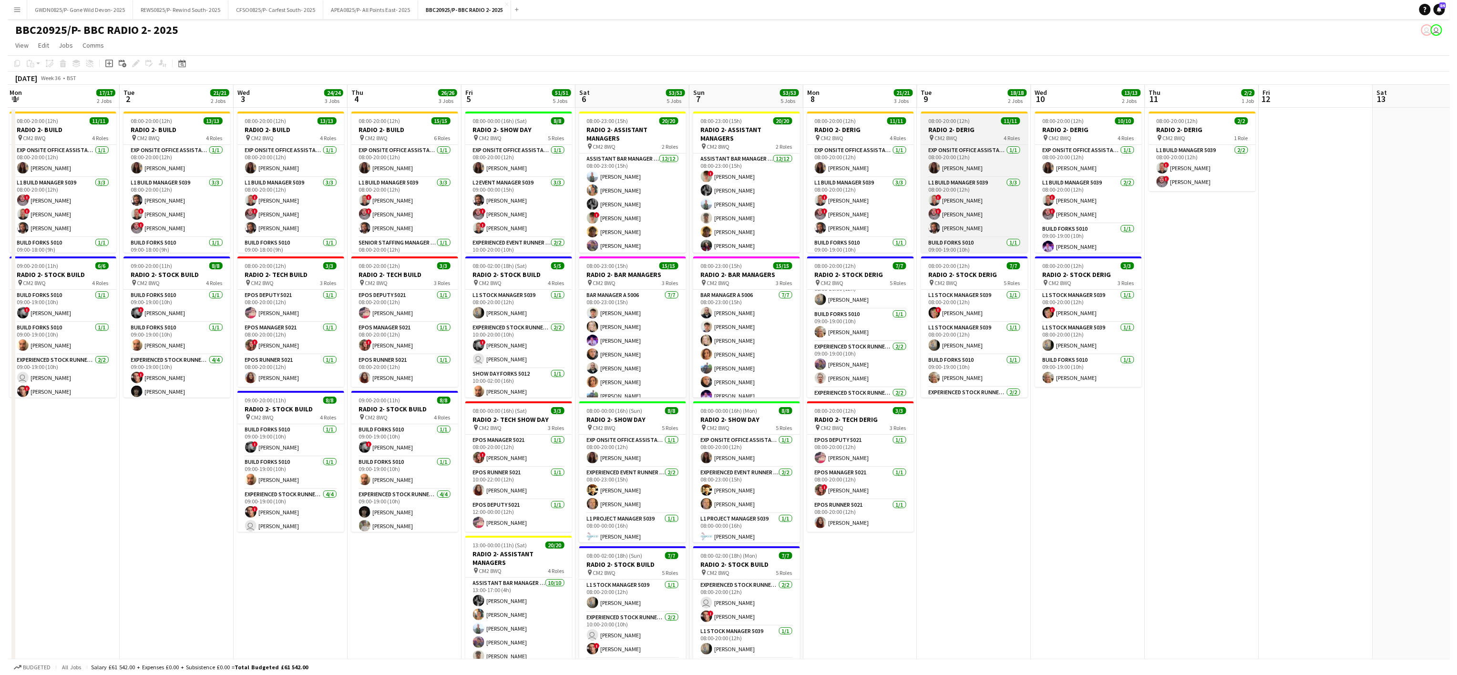
scroll to position [121, 0]
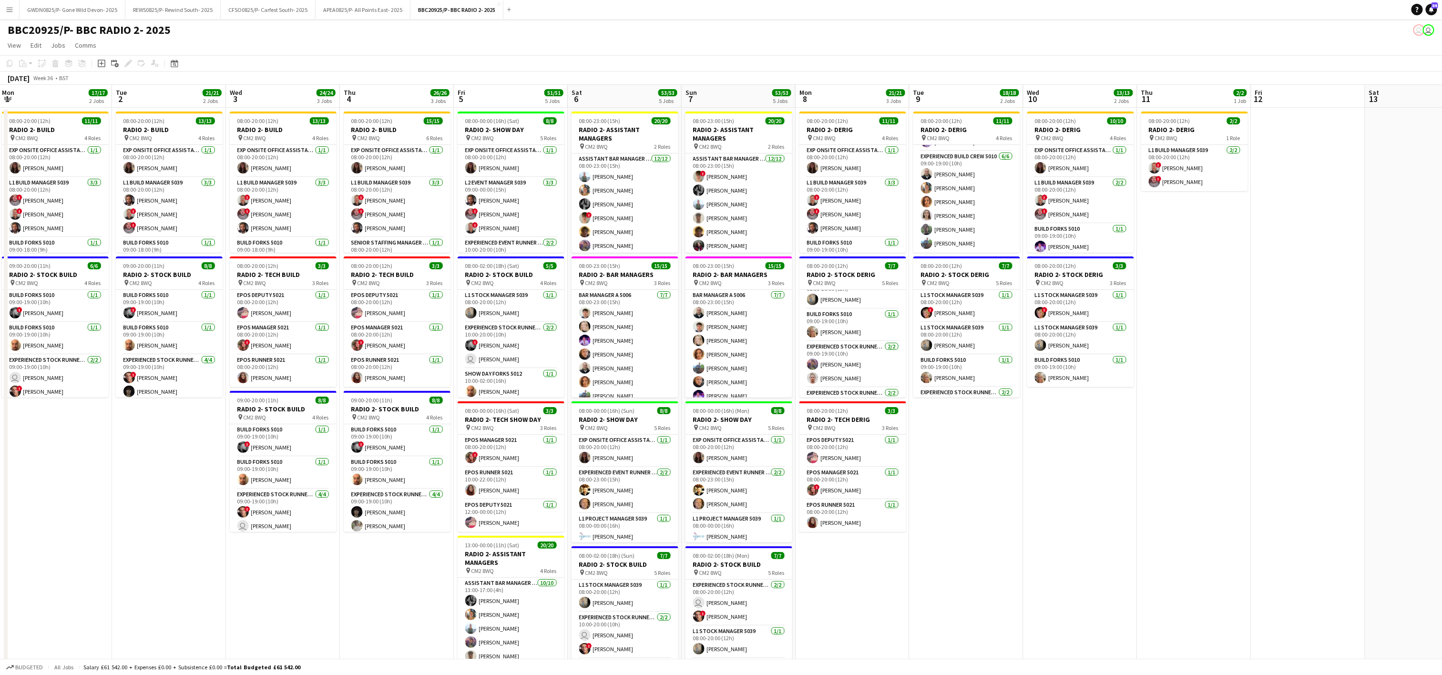
click at [972, 486] on app-date-cell "08:00-20:00 (12h) 11/11 RADIO 2- DERIG pin CM2 8WQ 4 Roles Exp Onsite Office As…" at bounding box center [967, 479] width 114 height 743
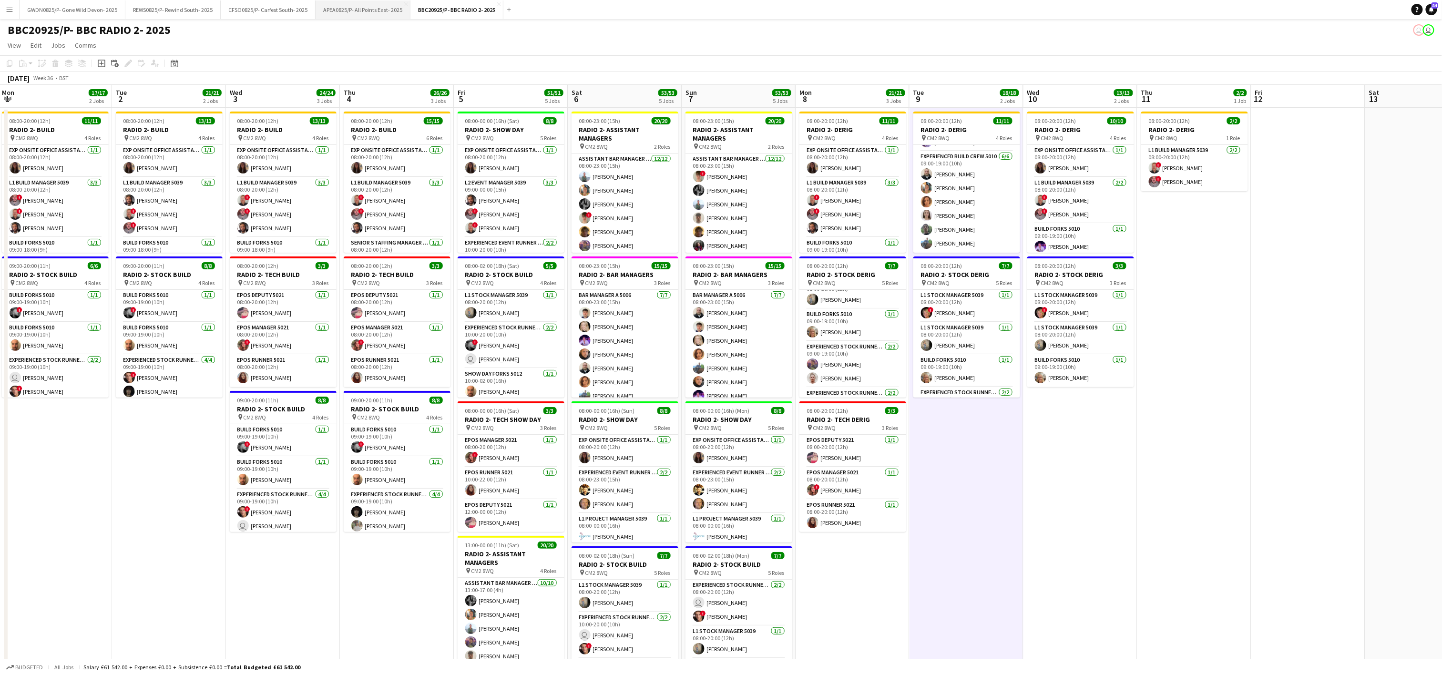
click at [374, 10] on button "APEA0825/P- All Points East- 2025 Close" at bounding box center [363, 9] width 95 height 19
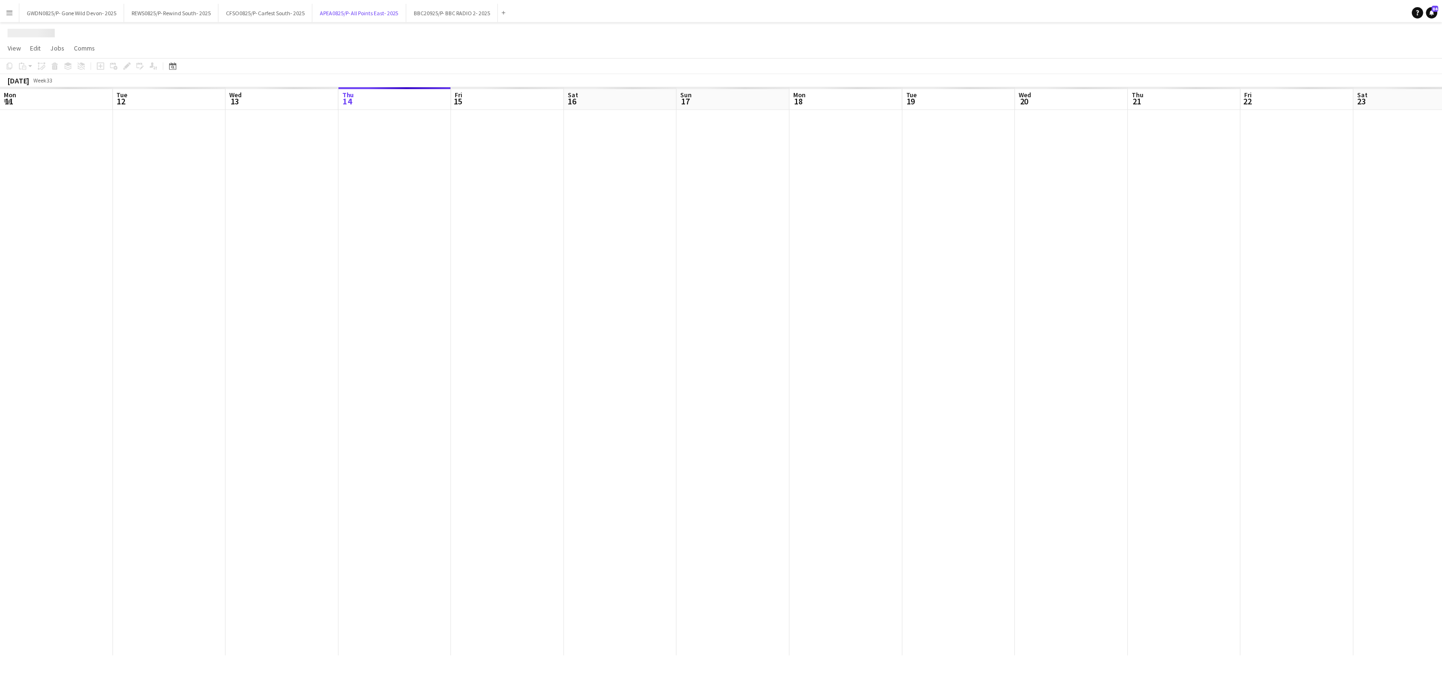
scroll to position [0, 228]
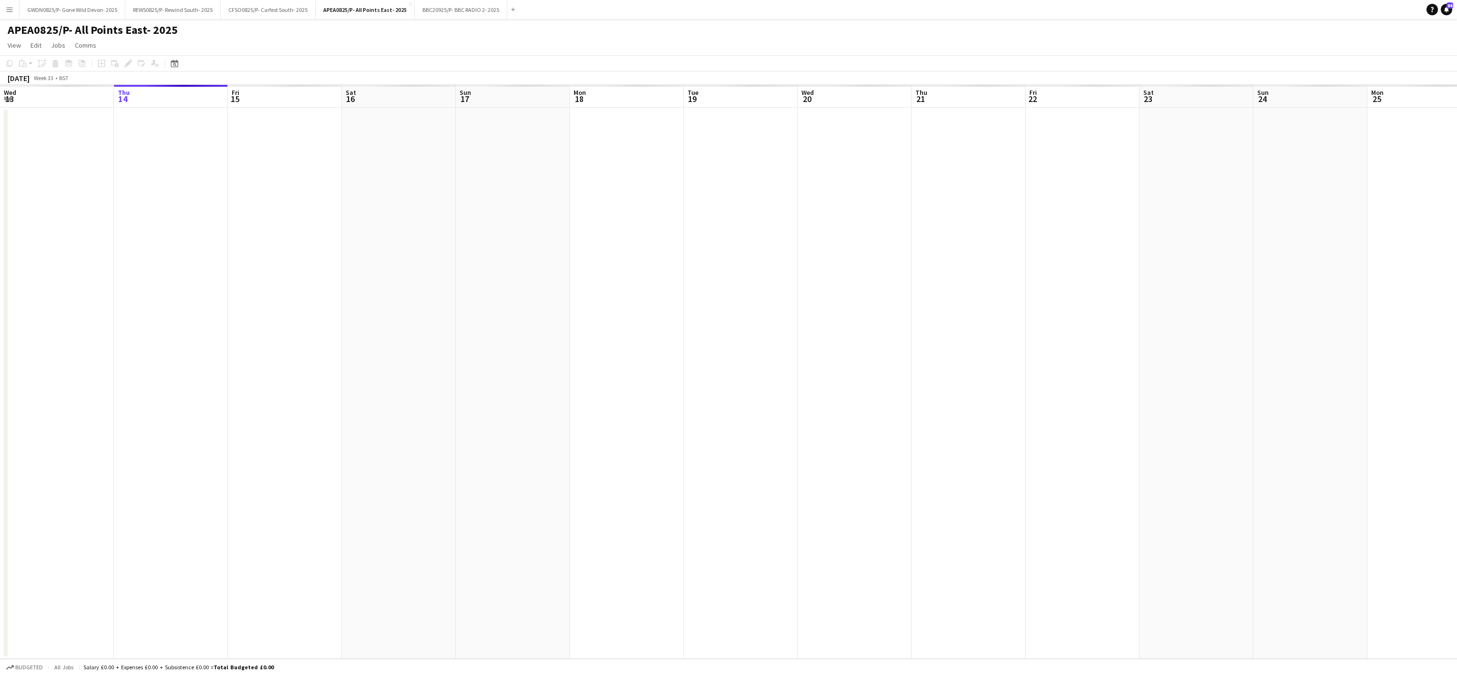
click at [368, 464] on app-date-cell at bounding box center [399, 383] width 114 height 551
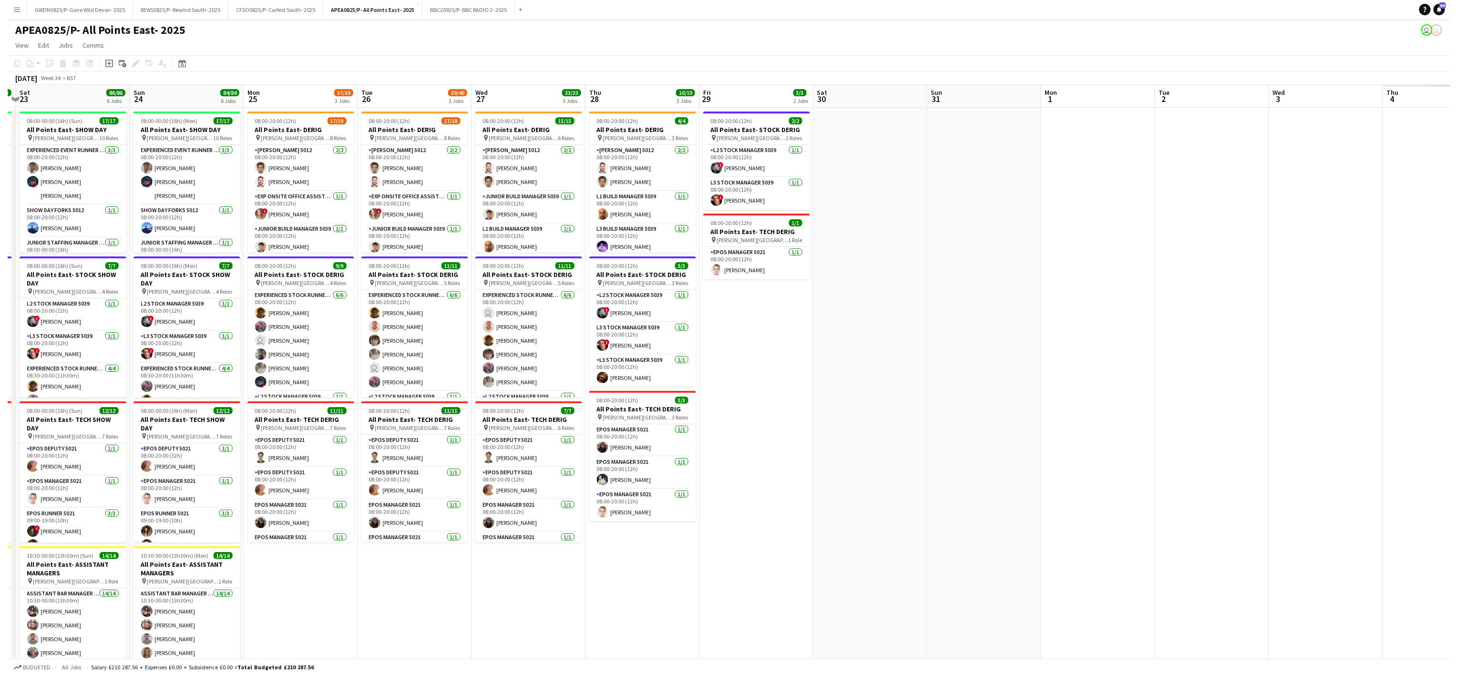
scroll to position [0, 343]
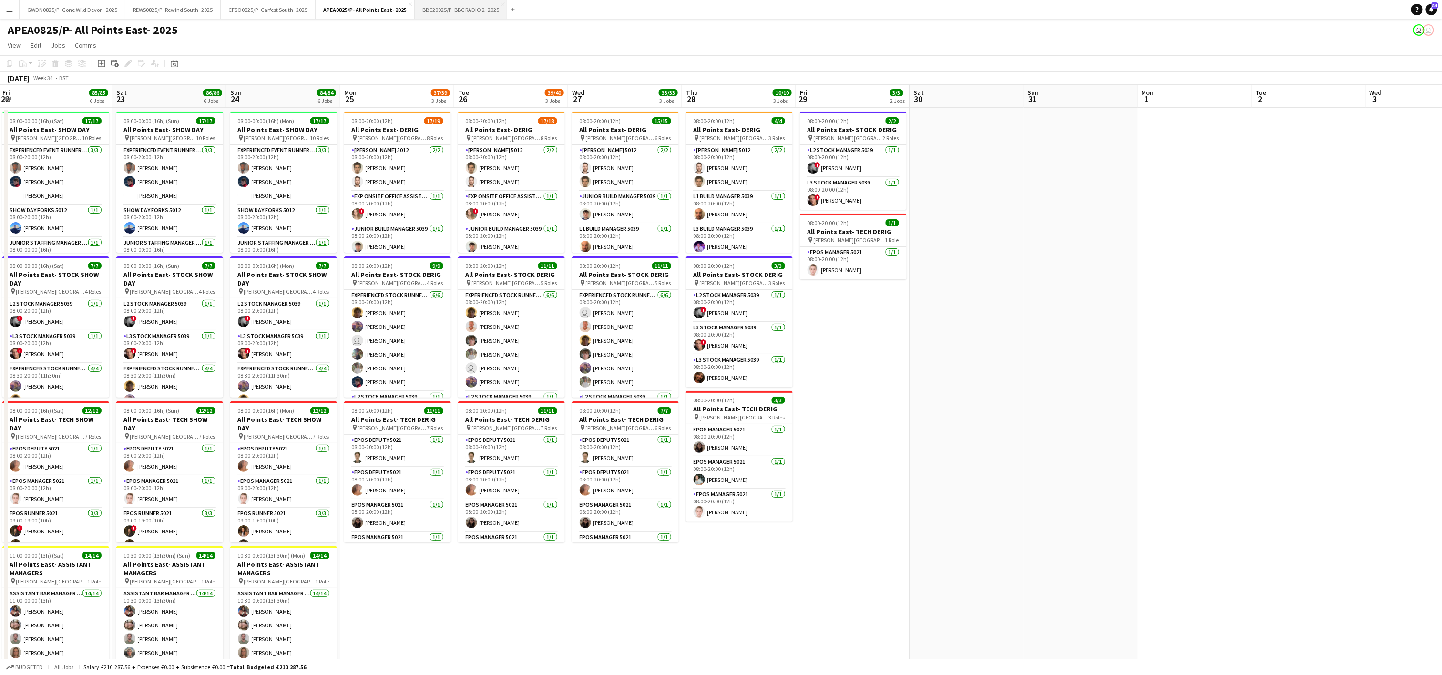
click at [489, 10] on button "BBC20925/P- BBC RADIO 2- 2025 Close" at bounding box center [461, 9] width 92 height 19
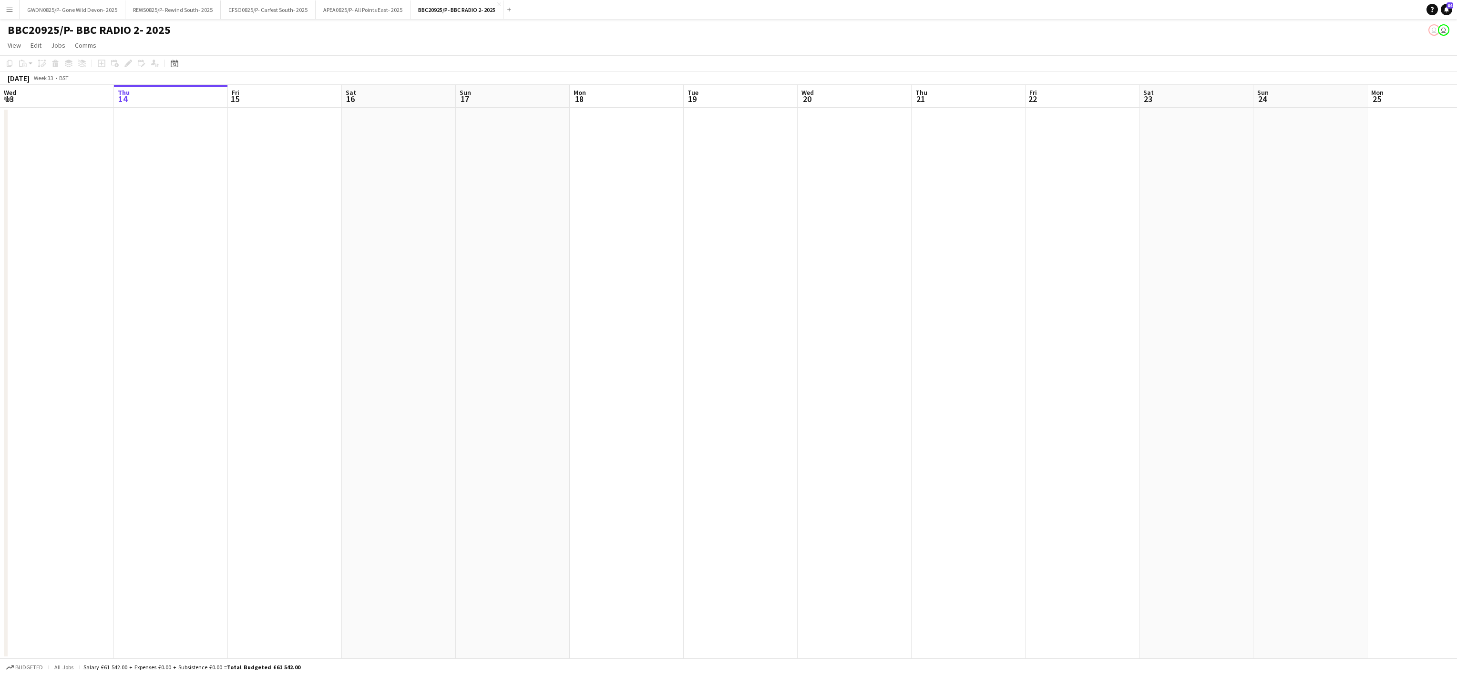
click at [433, 434] on app-date-cell at bounding box center [399, 383] width 114 height 551
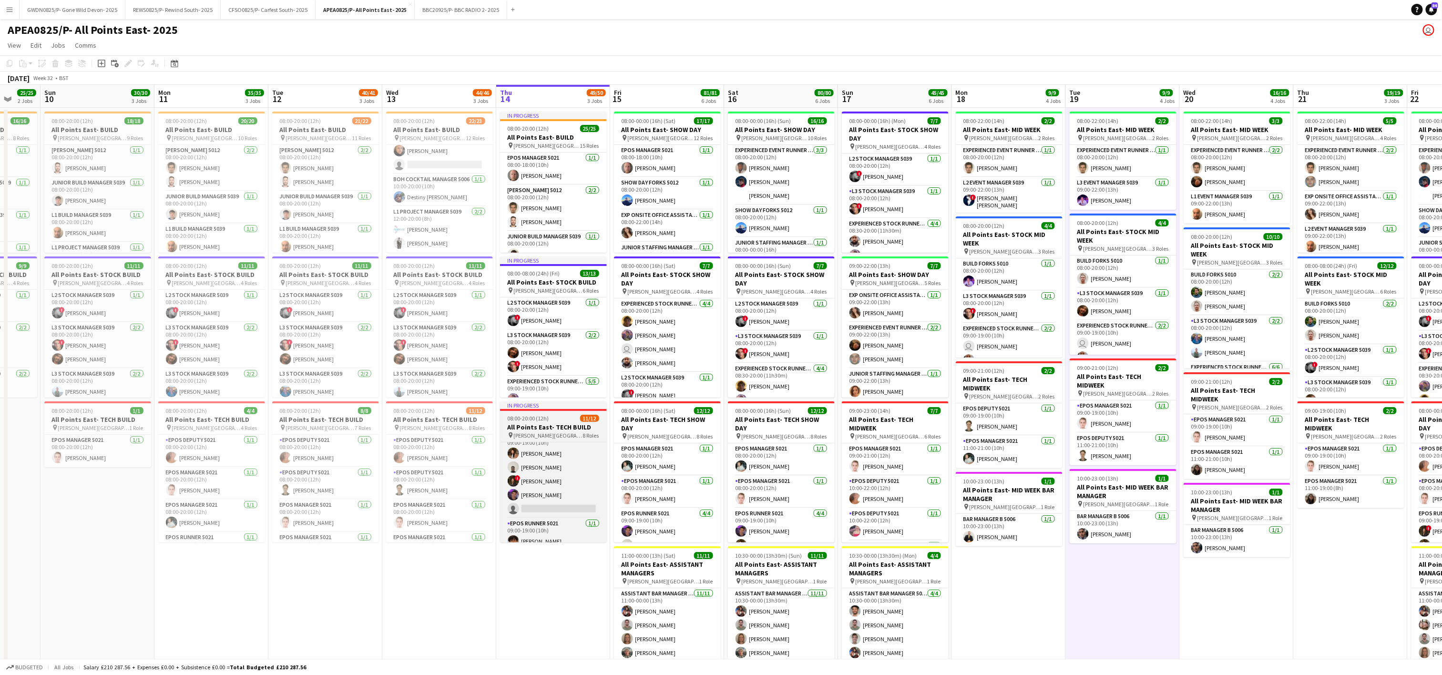
scroll to position [219, 0]
click at [501, 618] on app-date-cell "In progress 08:00-20:00 (12h) 25/25 All Points East- BUILD pin Victoria Park Lo…" at bounding box center [553, 552] width 114 height 889
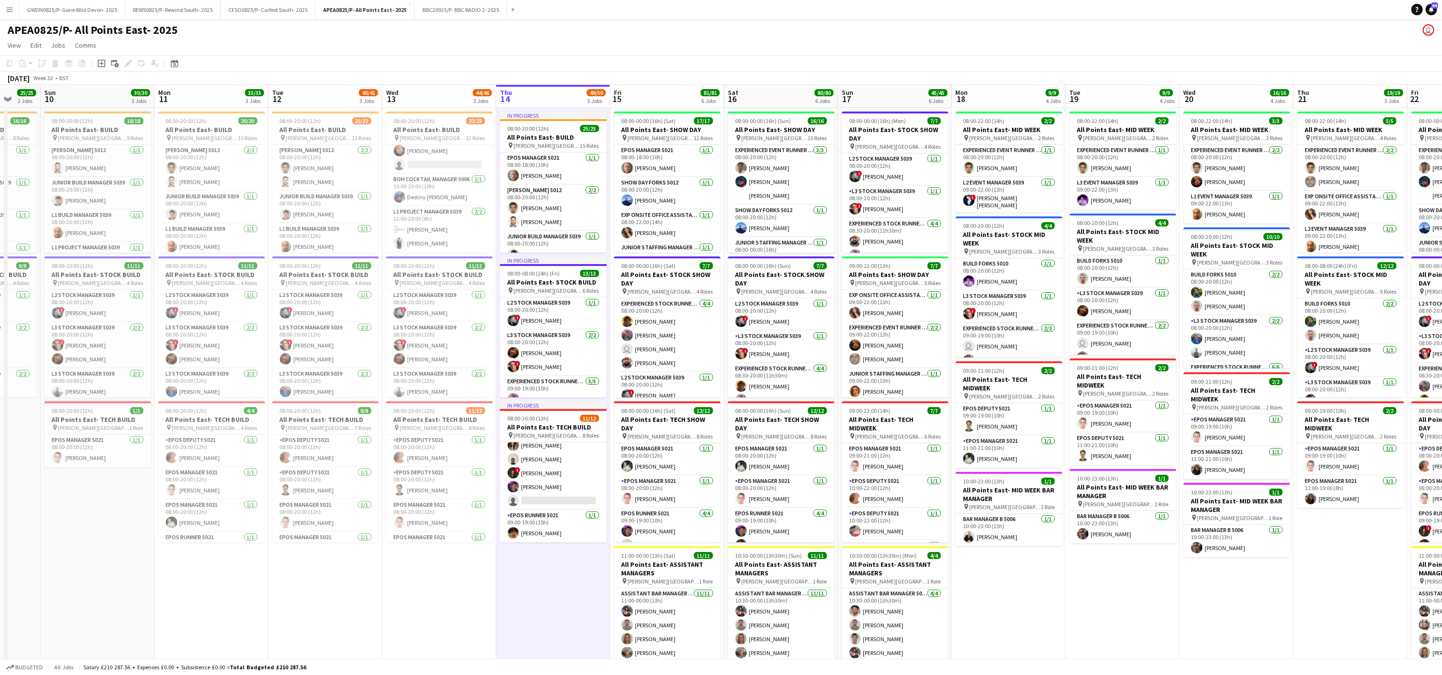
scroll to position [0, 339]
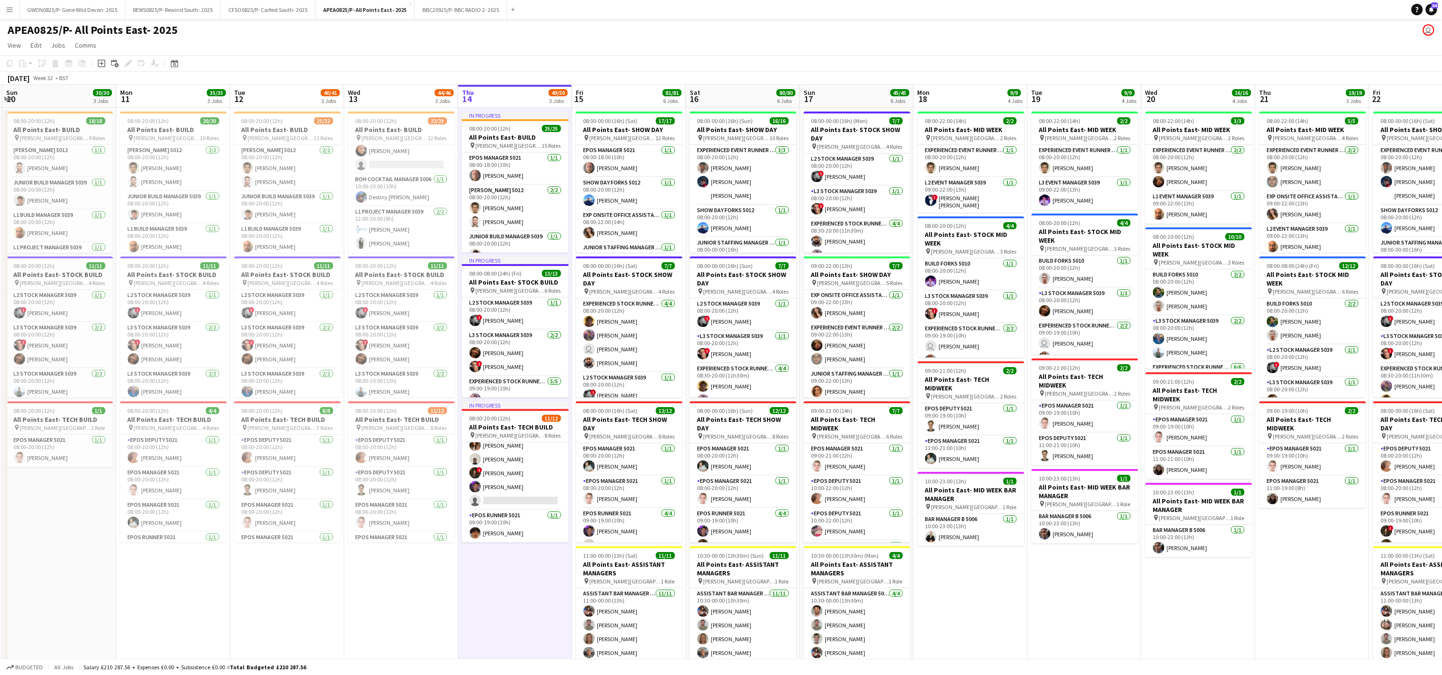
click at [1009, 595] on app-date-cell "08:00-22:00 (14h) 2/2 All Points East- MID WEEK pin Victoria Park London 2 Role…" at bounding box center [971, 552] width 114 height 889
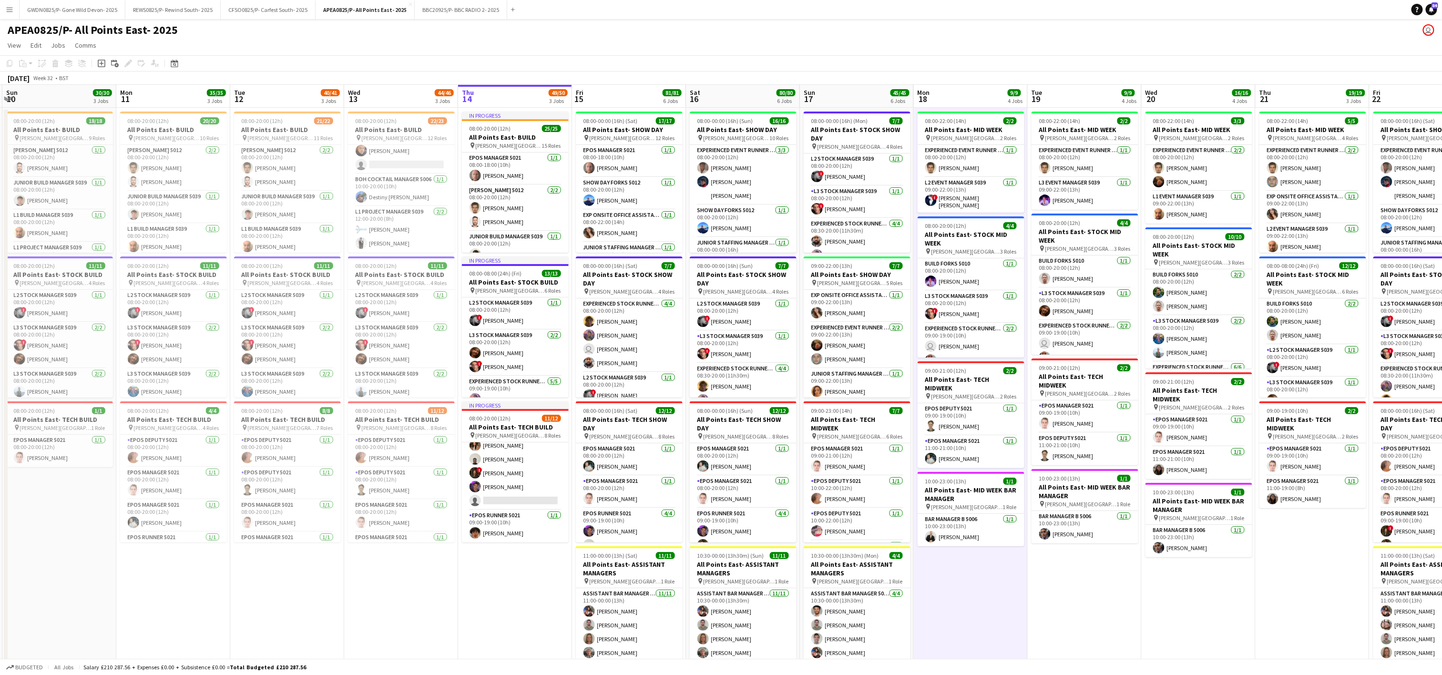
click at [944, 637] on app-date-cell "08:00-22:00 (14h) 2/2 All Points East- MID WEEK pin Victoria Park London 2 Role…" at bounding box center [971, 552] width 114 height 889
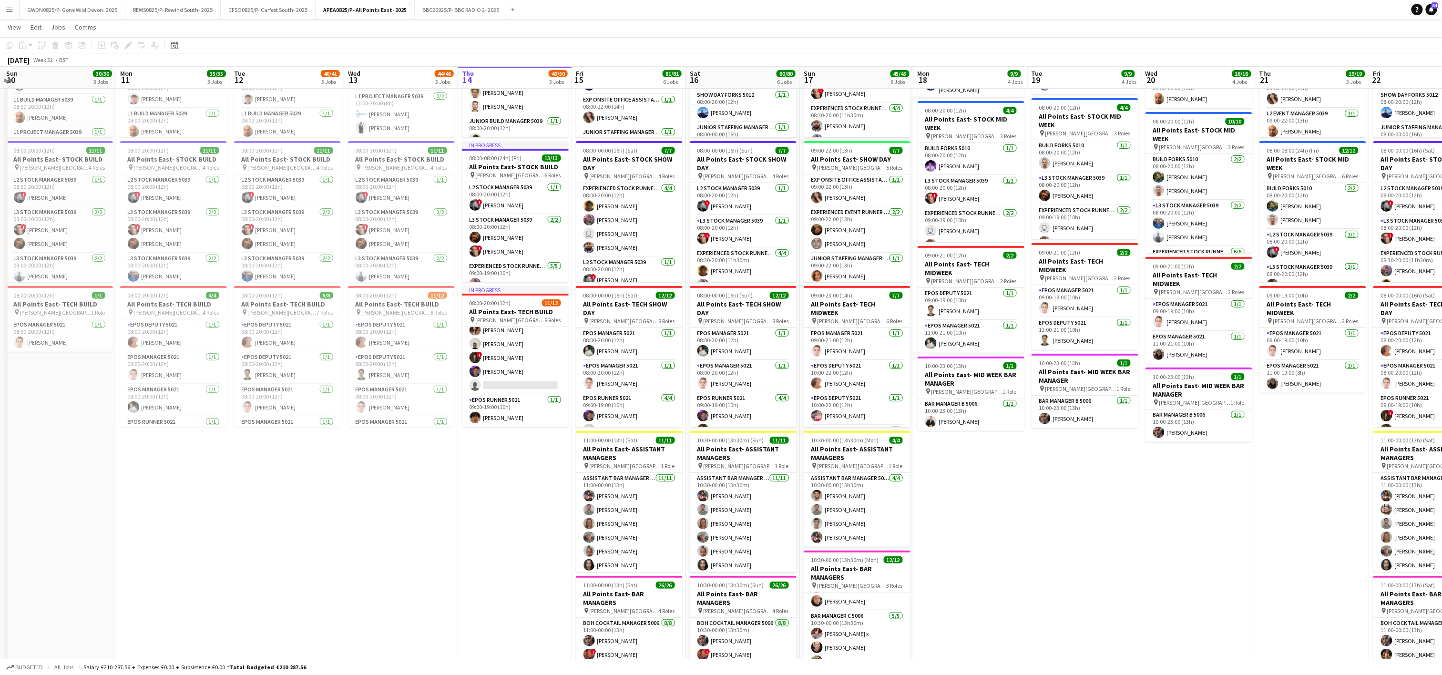
scroll to position [153, 0]
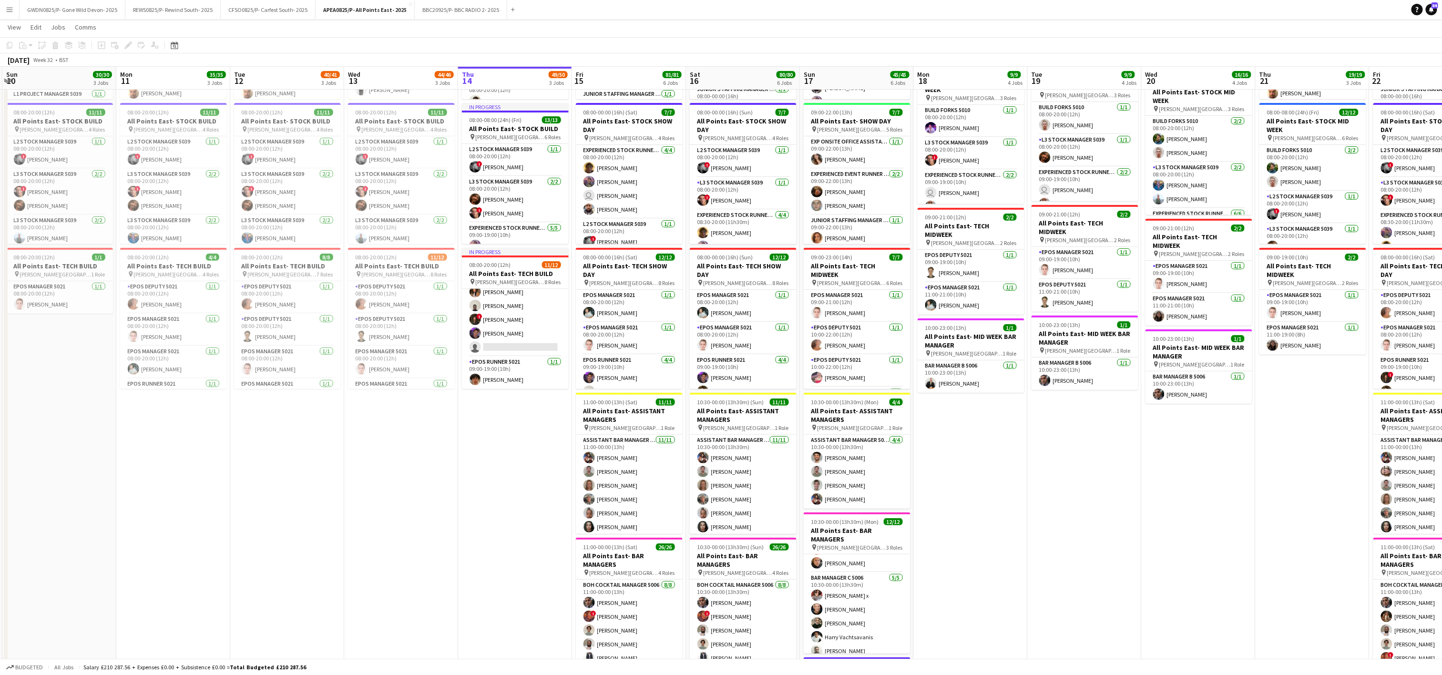
click at [7, 8] on app-icon "Menu" at bounding box center [10, 10] width 8 height 8
click at [134, 44] on link "My Workforce" at bounding box center [143, 51] width 95 height 19
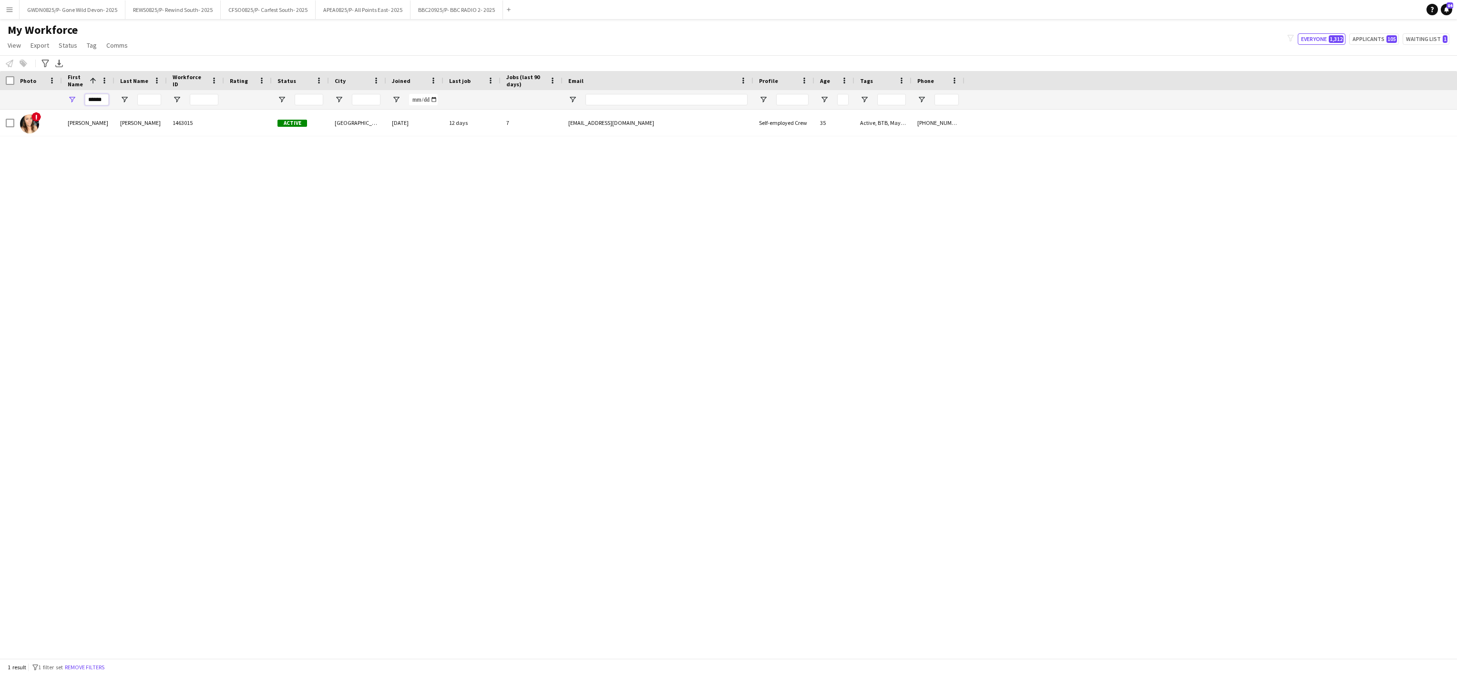
drag, startPoint x: 99, startPoint y: 103, endPoint x: 79, endPoint y: 103, distance: 20.0
click at [79, 103] on div "******" at bounding box center [88, 99] width 52 height 19
type input "*"
paste input "**********"
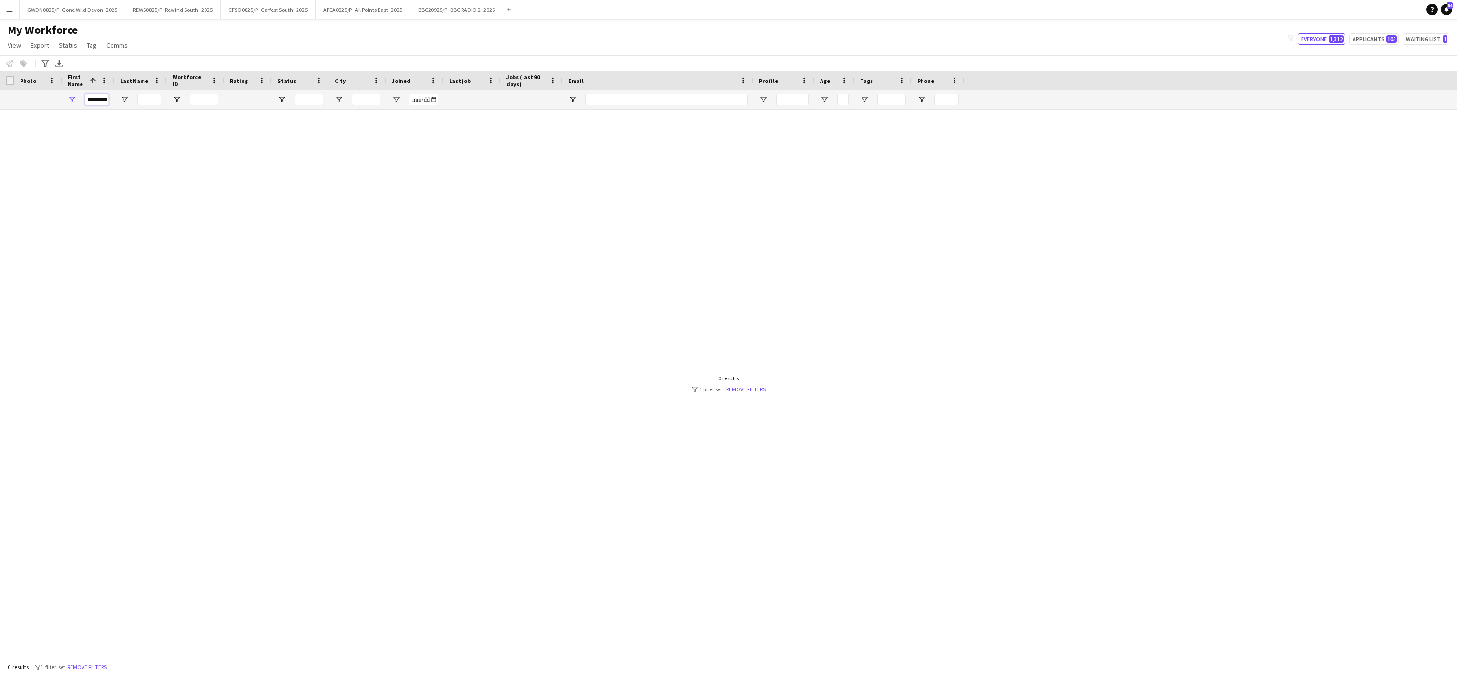
drag, startPoint x: 91, startPoint y: 99, endPoint x: 210, endPoint y: 89, distance: 120.1
click at [210, 89] on div "Workforce Details Hidden maintenance Photo 1 Age" at bounding box center [1451, 90] width 2902 height 39
type input "*"
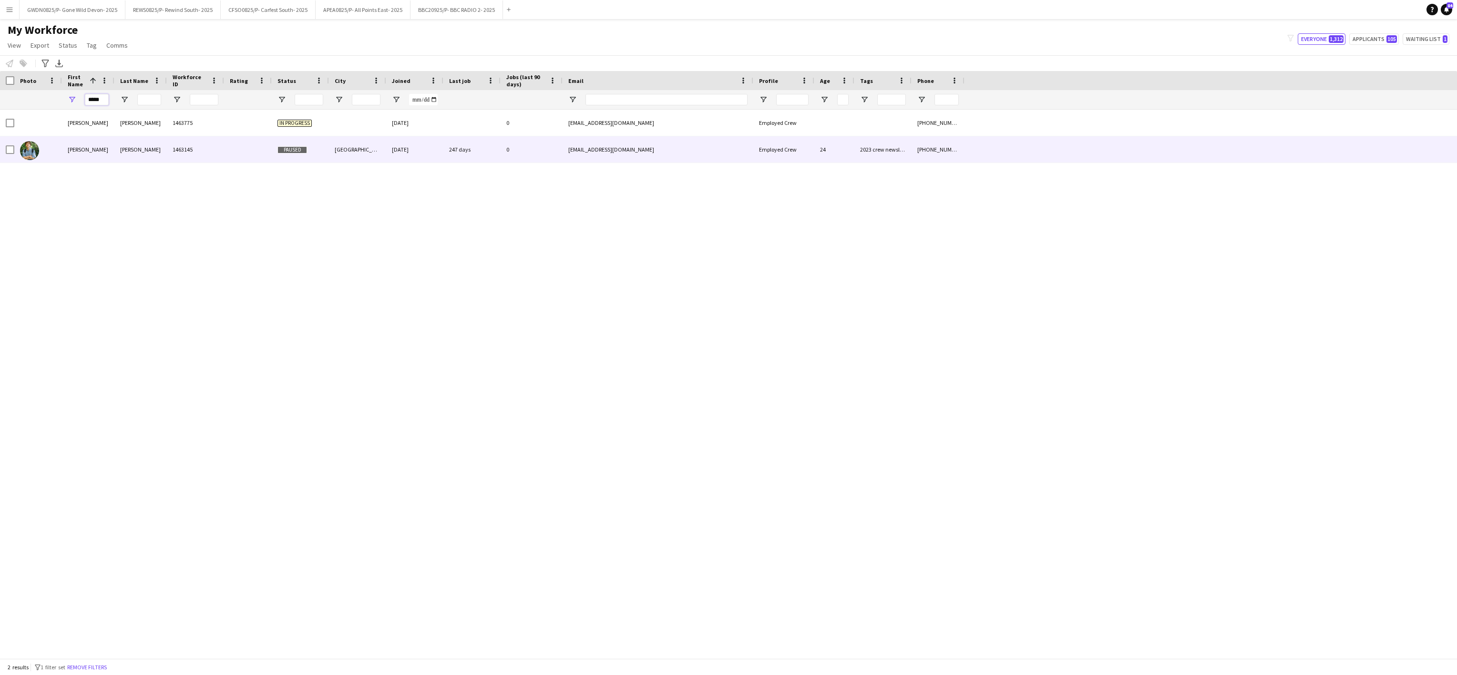
type input "*****"
click at [130, 147] on div "Woodcock" at bounding box center [140, 149] width 52 height 26
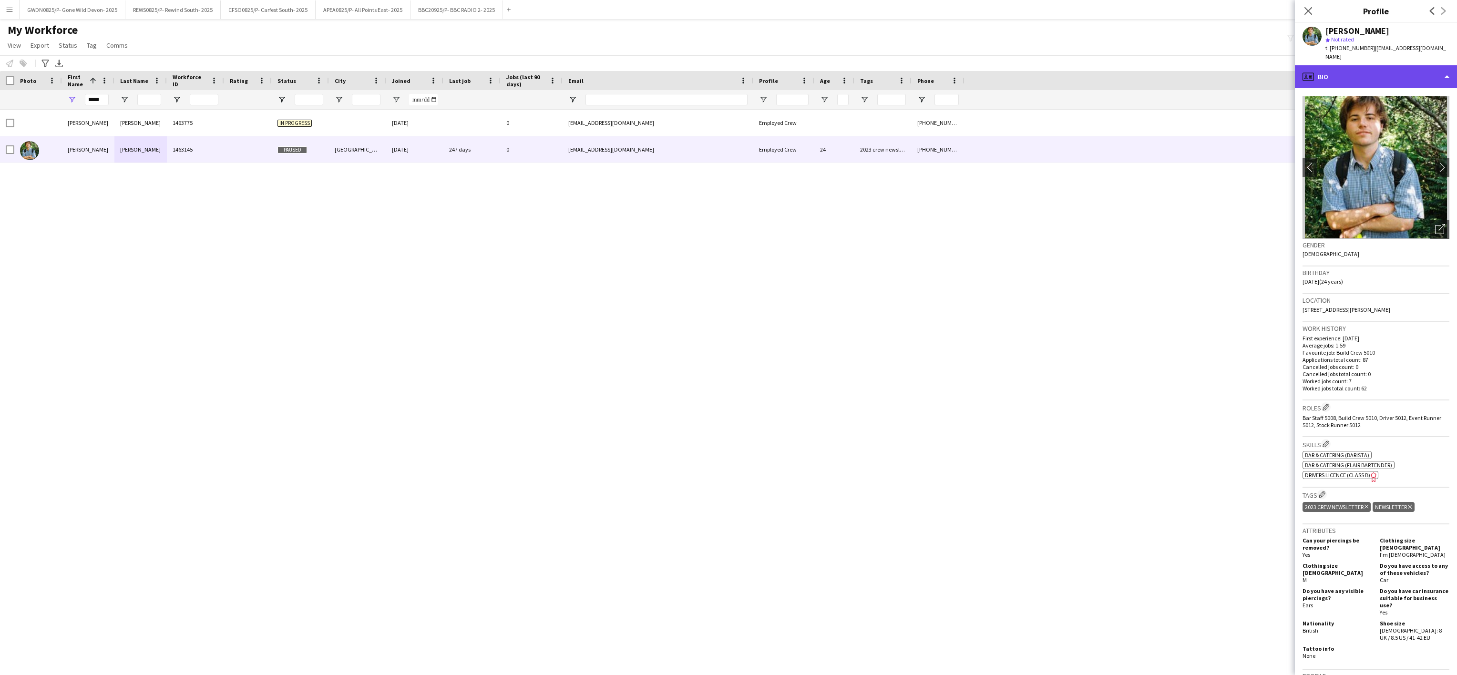
click at [1362, 71] on div "profile Bio" at bounding box center [1376, 76] width 162 height 23
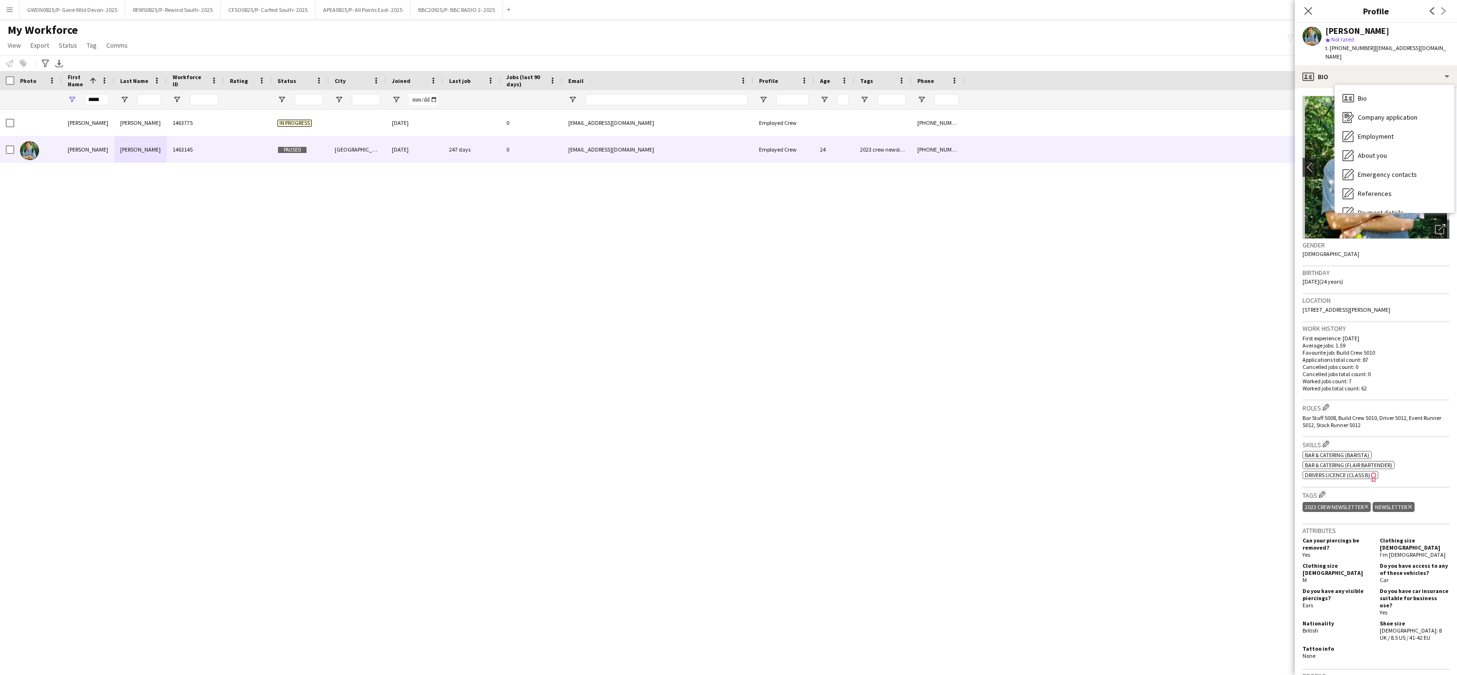
click at [1078, 309] on div "Bobby Blackwell 1463775 In progress 20-02-2024 0 bobbyblackwell@outlook.com Emp…" at bounding box center [728, 377] width 1457 height 534
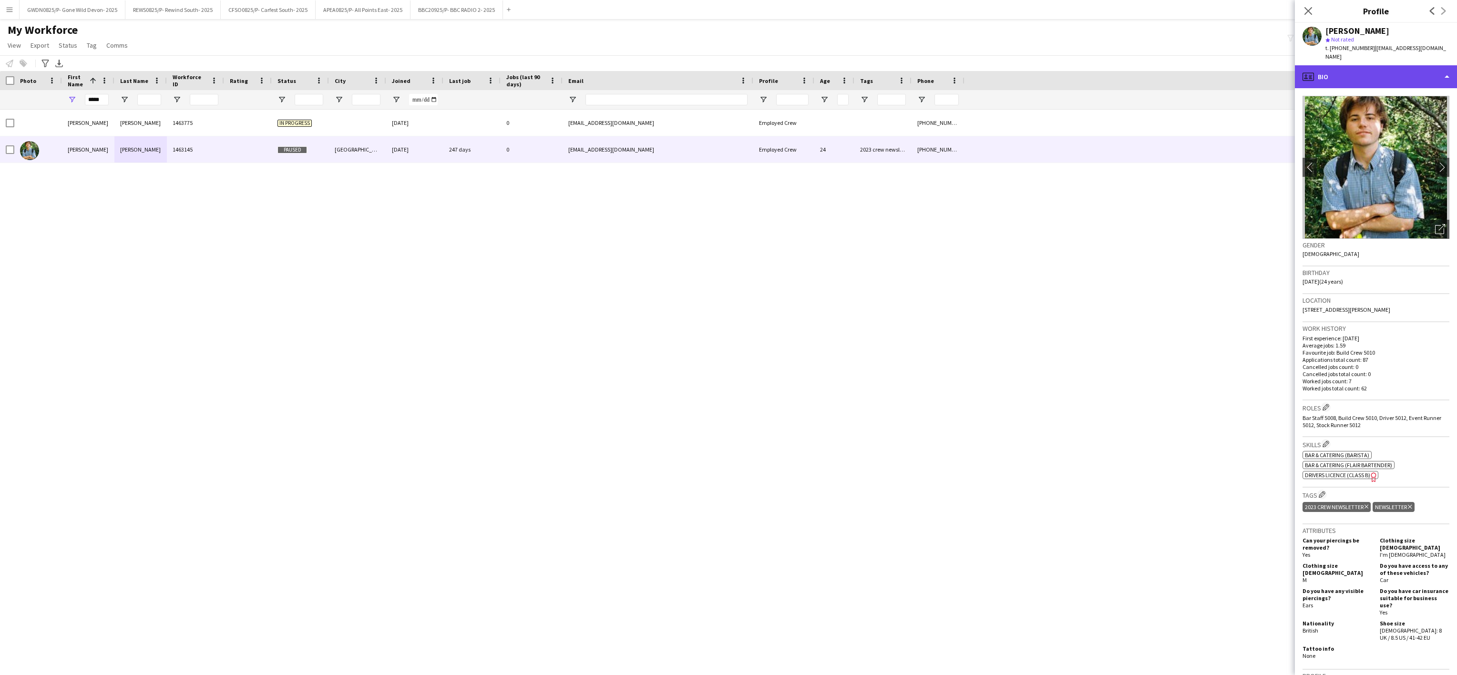
click at [1394, 65] on div "profile Bio" at bounding box center [1376, 76] width 162 height 23
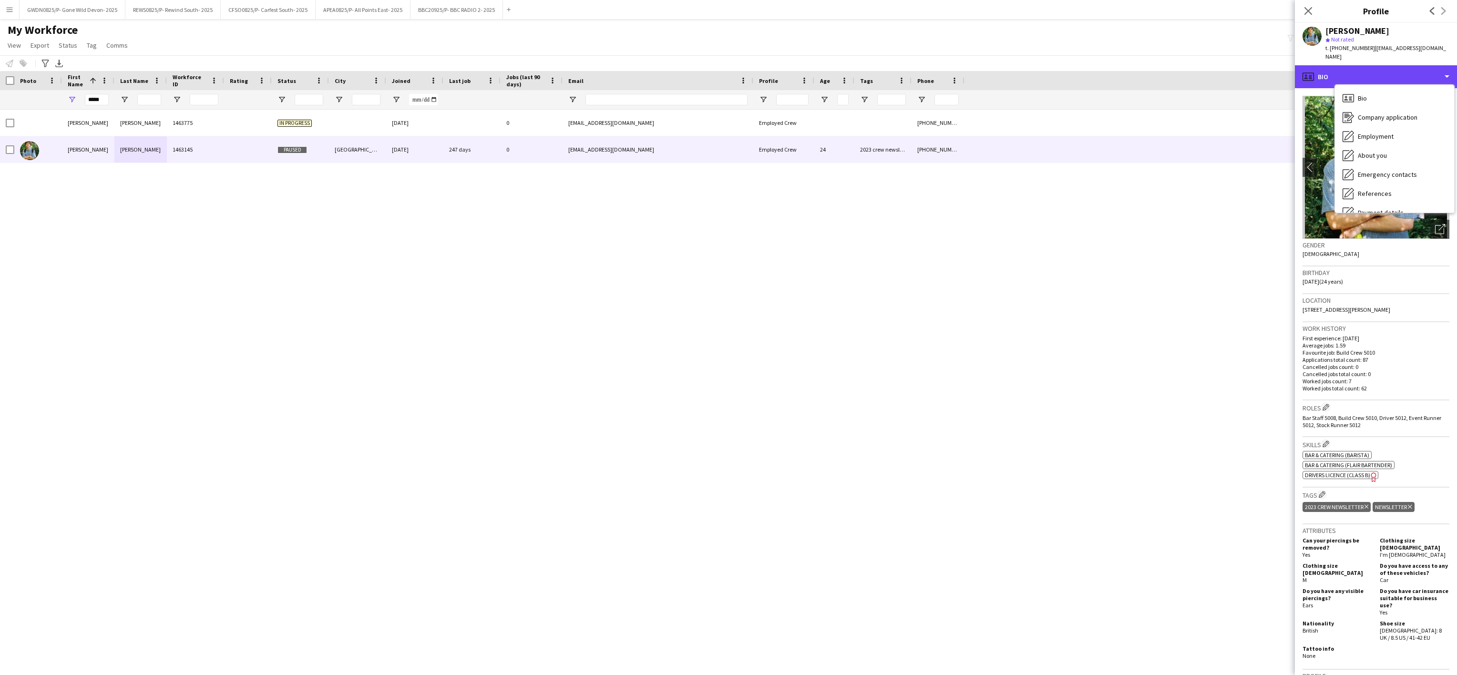
scroll to position [215, 0]
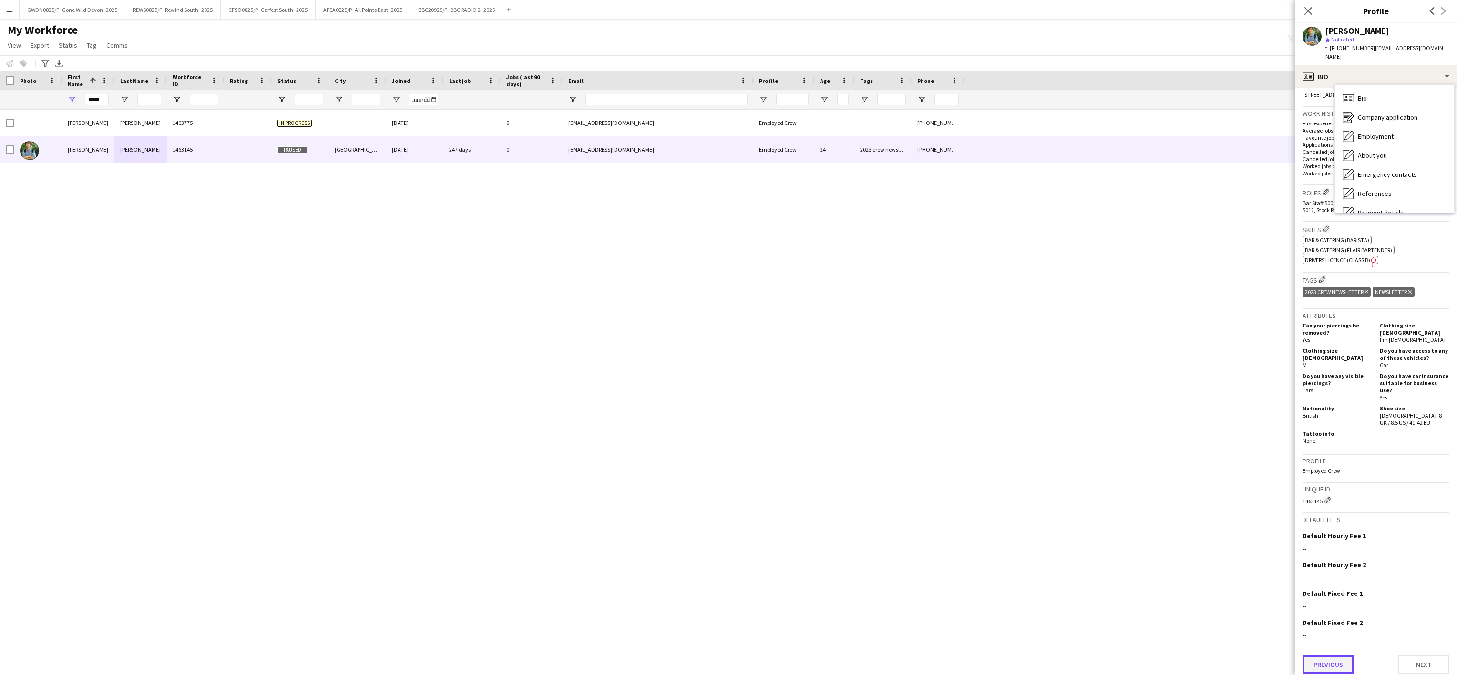
click at [1330, 661] on button "Previous" at bounding box center [1328, 664] width 51 height 19
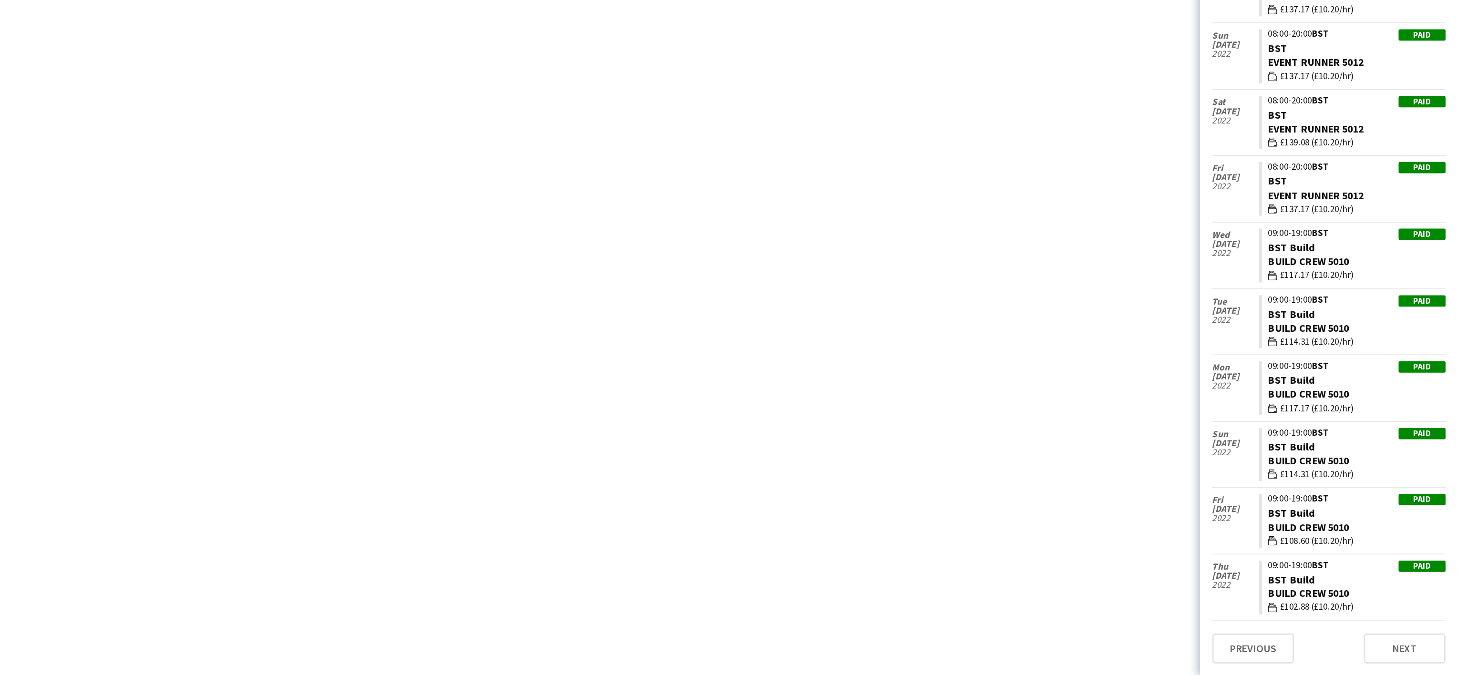
scroll to position [0, 0]
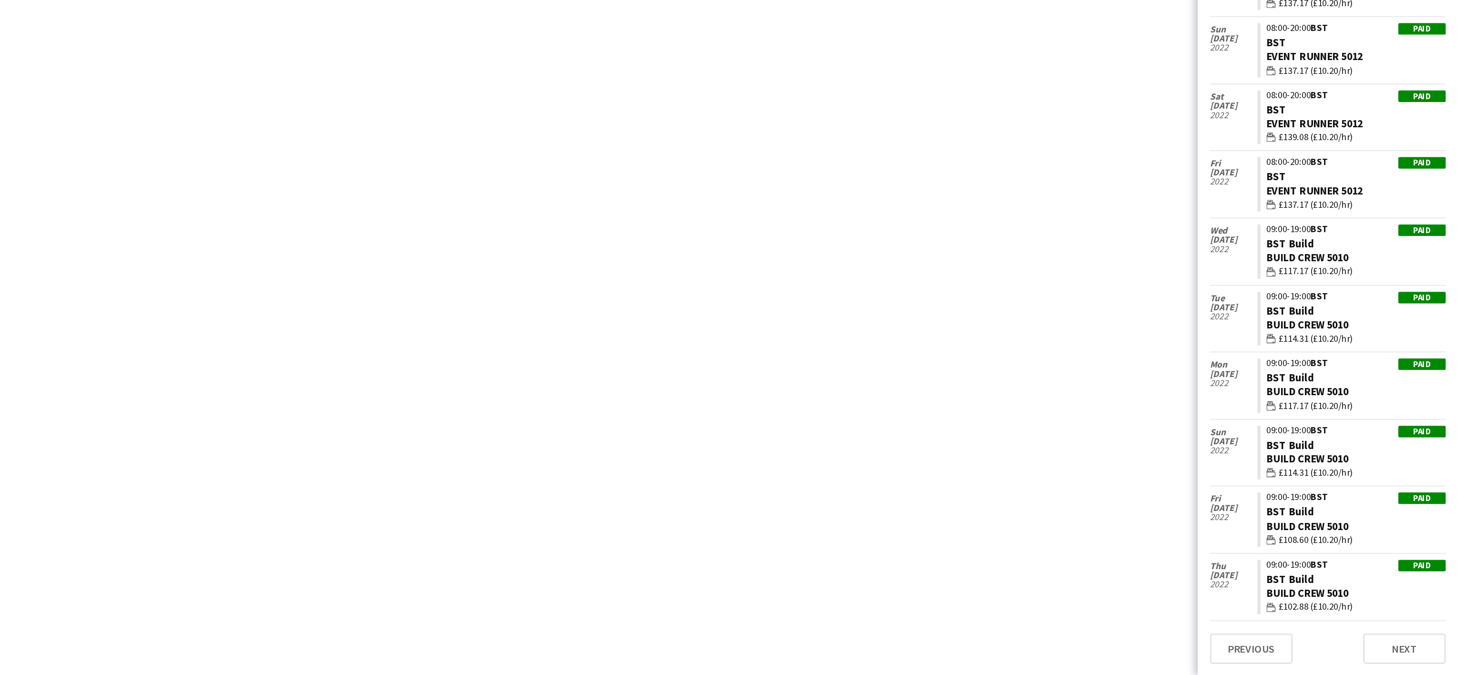
click at [722, 376] on div "Bobby Blackwell 1463775 In progress 20-02-2024 0 bobbyblackwell@outlook.com Emp…" at bounding box center [728, 377] width 1457 height 534
